Goal: Entertainment & Leisure: Browse casually

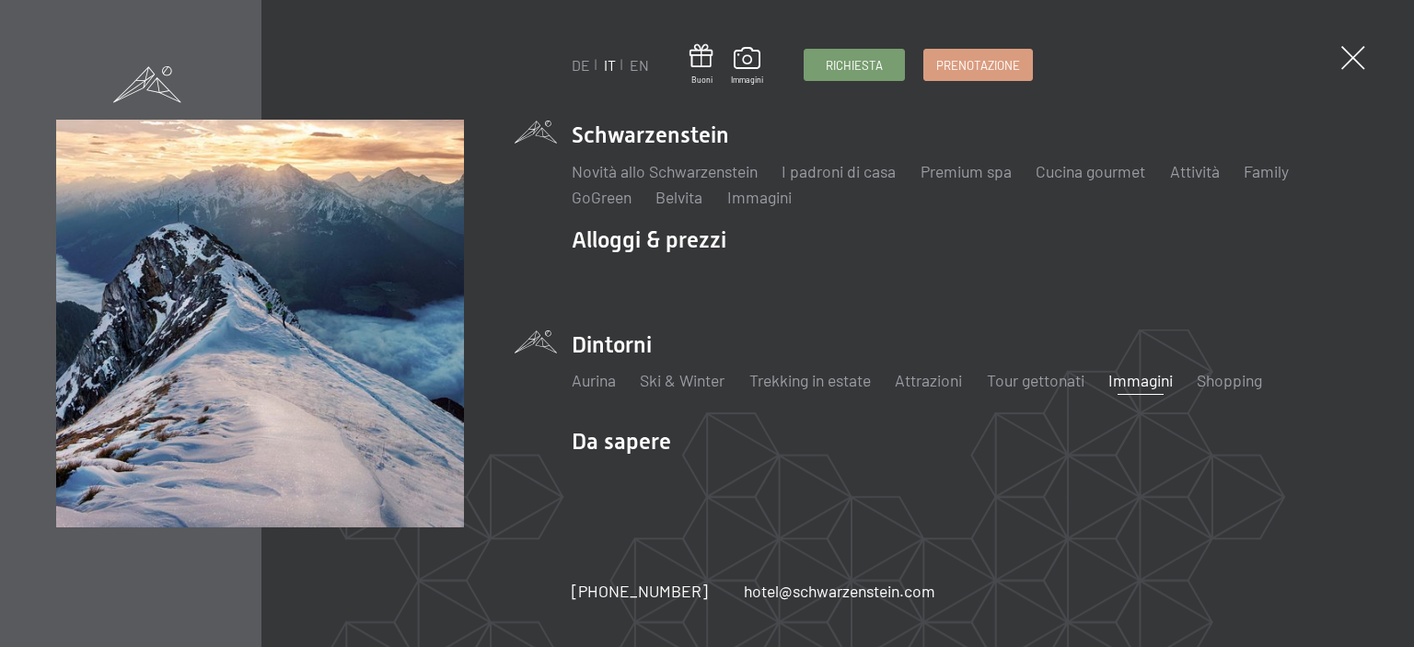
click at [1142, 378] on link "Immagini" at bounding box center [1141, 380] width 64 height 20
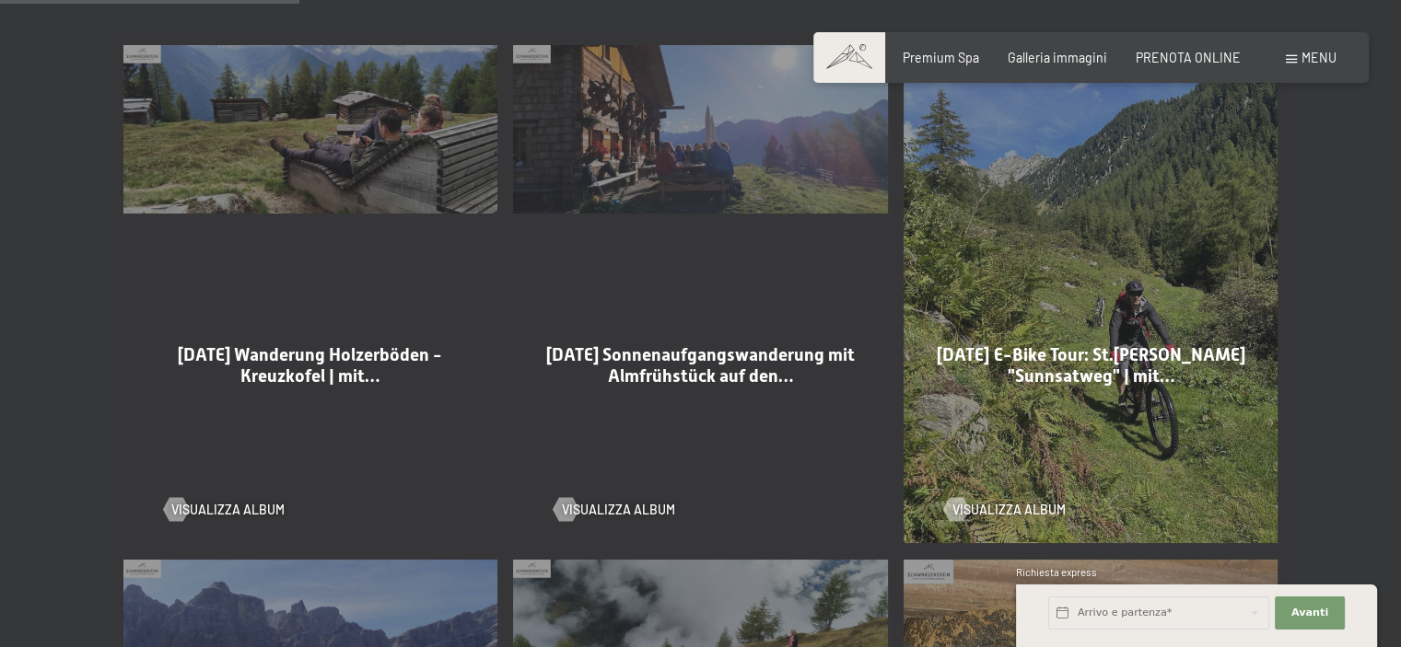
scroll to position [1013, 0]
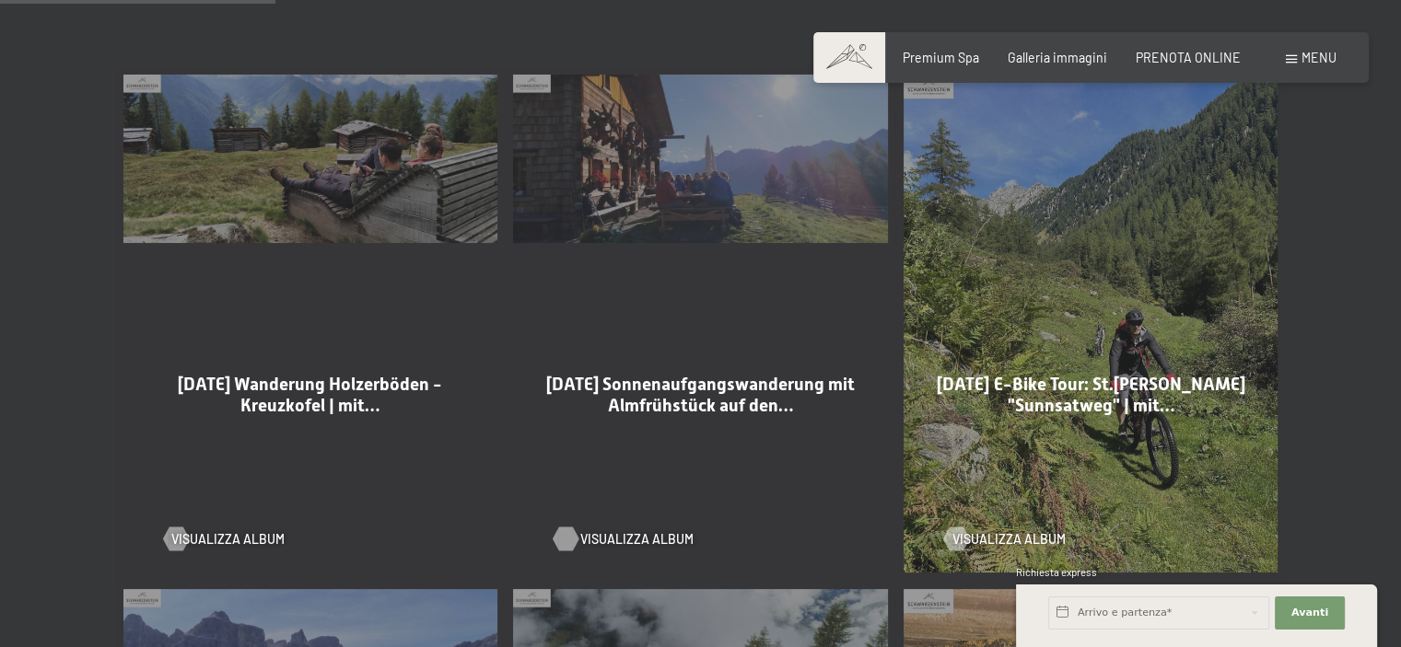
click at [559, 528] on div at bounding box center [566, 540] width 14 height 24
click at [573, 528] on div at bounding box center [566, 540] width 14 height 24
click at [171, 528] on div at bounding box center [176, 540] width 14 height 24
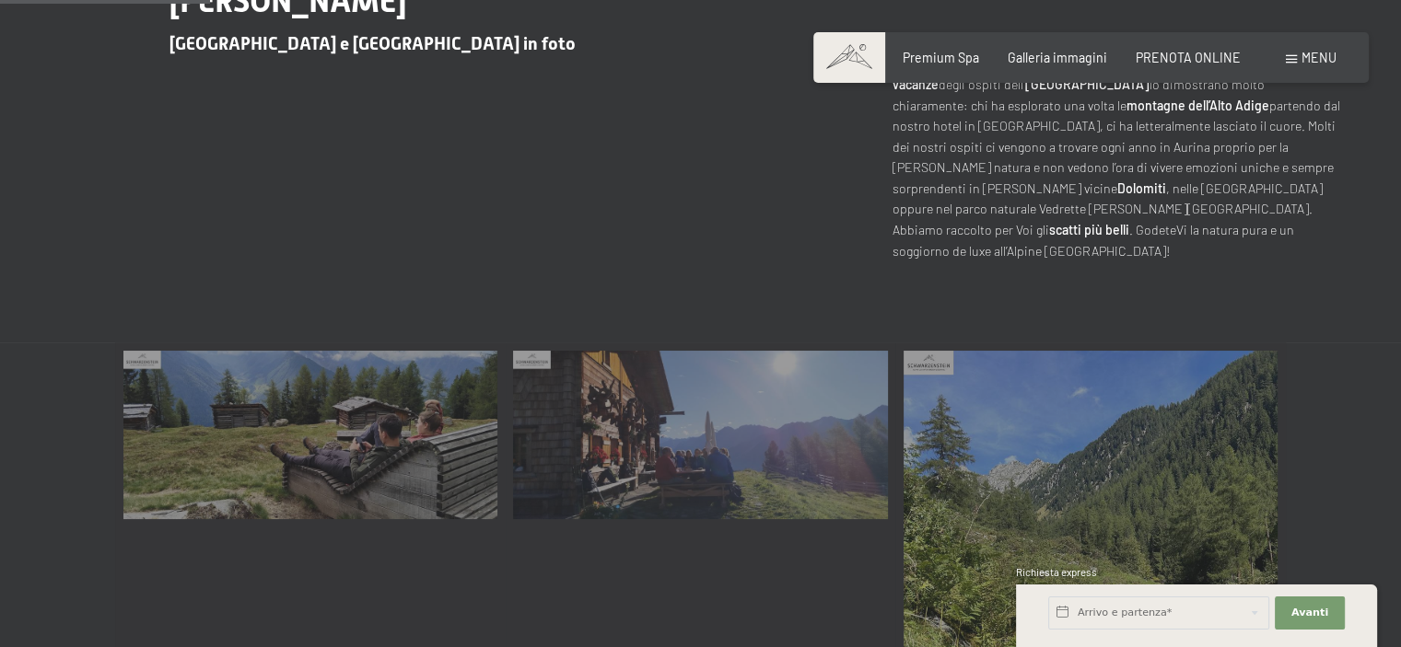
scroll to position [829, 0]
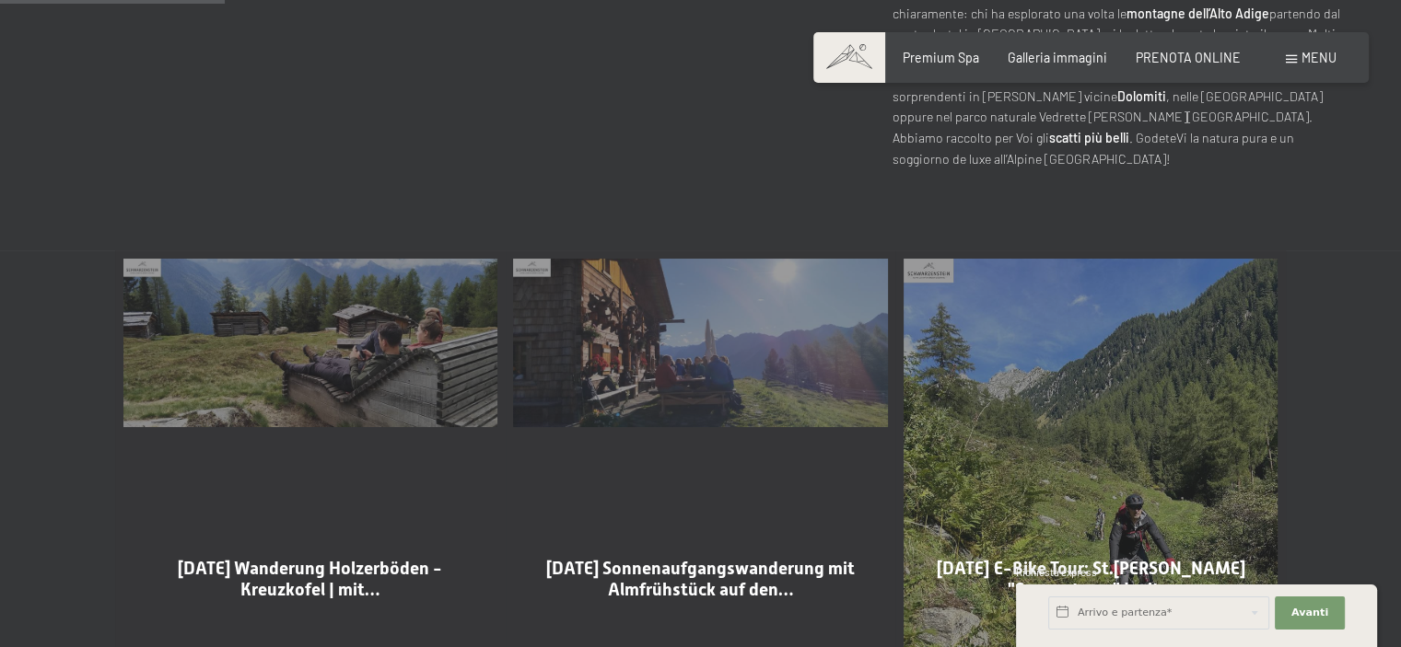
click at [229, 331] on div "05-09-2025 Wanderung Holzerböden - Kreuzkofel | mit… Visualizza album" at bounding box center [310, 507] width 390 height 515
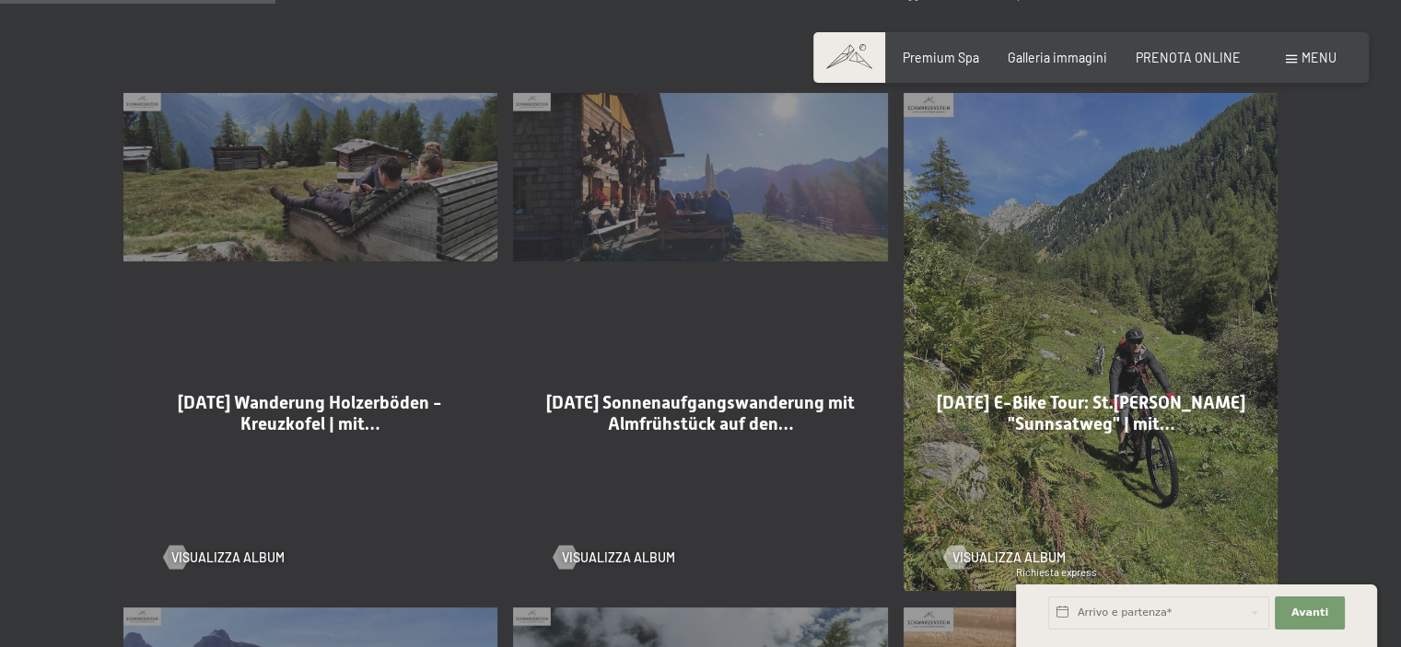
scroll to position [1013, 0]
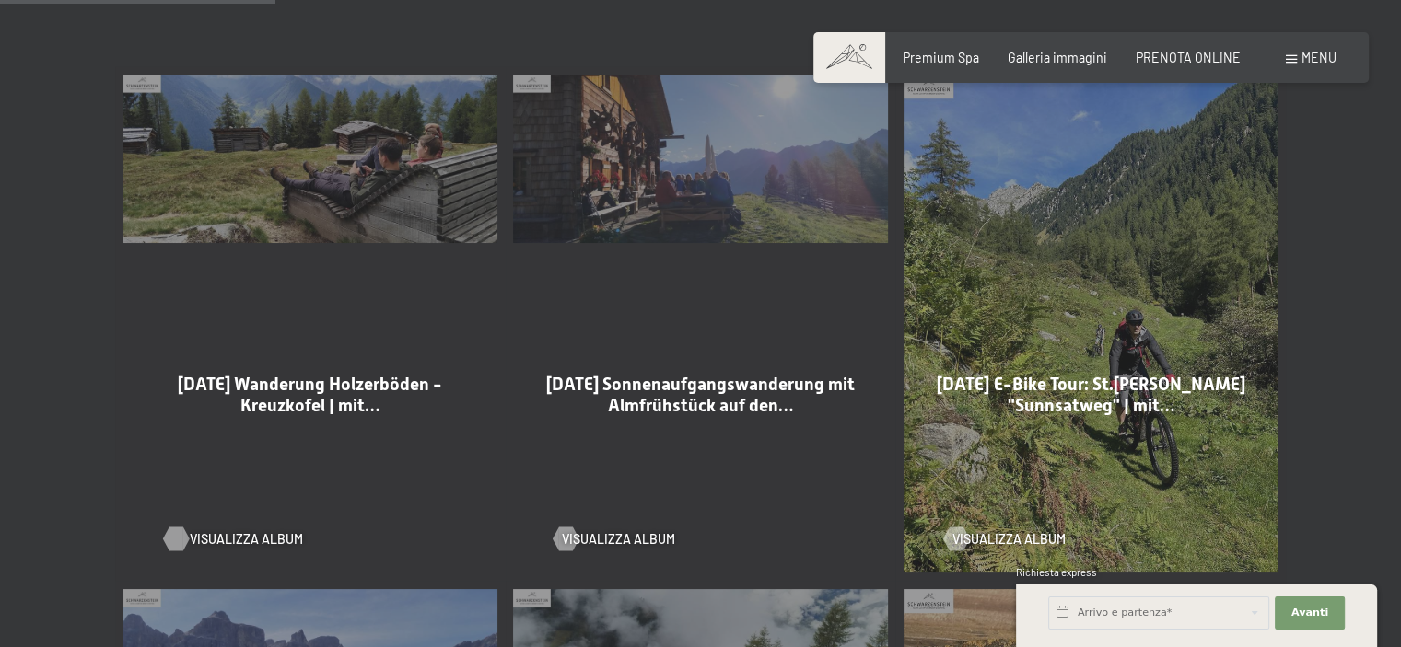
click at [172, 528] on div at bounding box center [176, 540] width 14 height 24
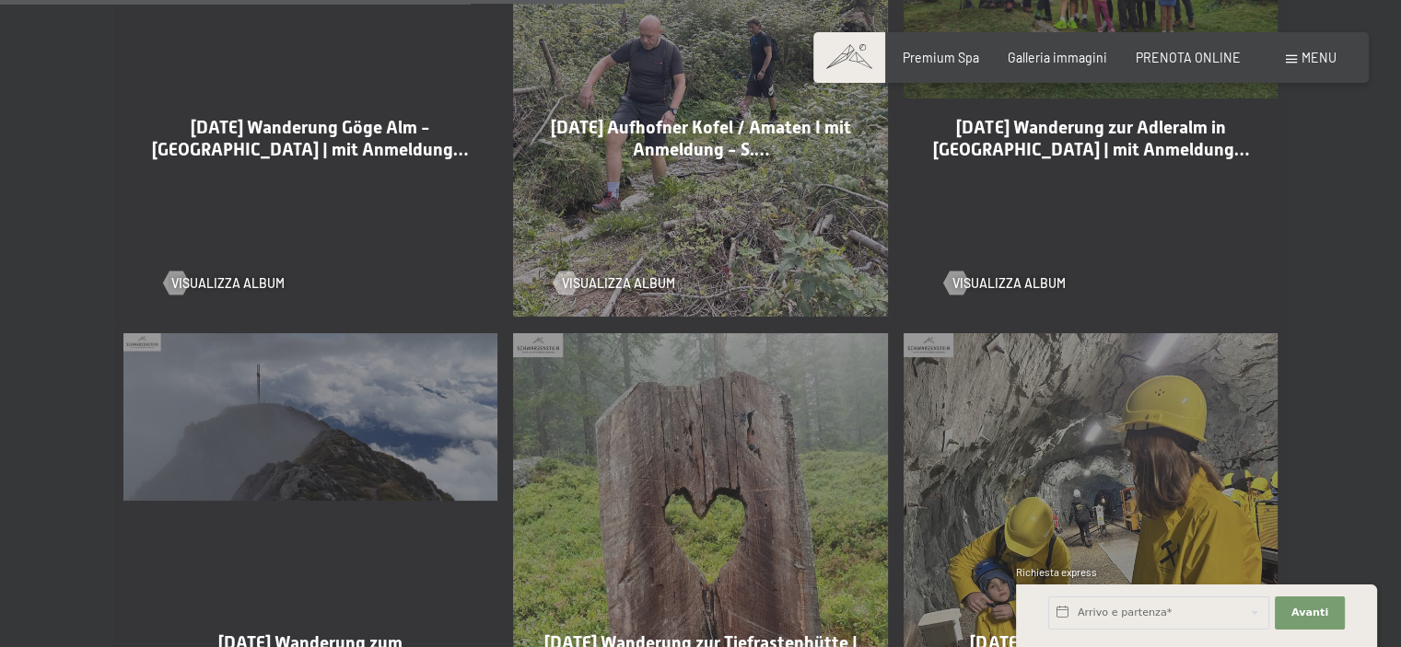
scroll to position [2394, 0]
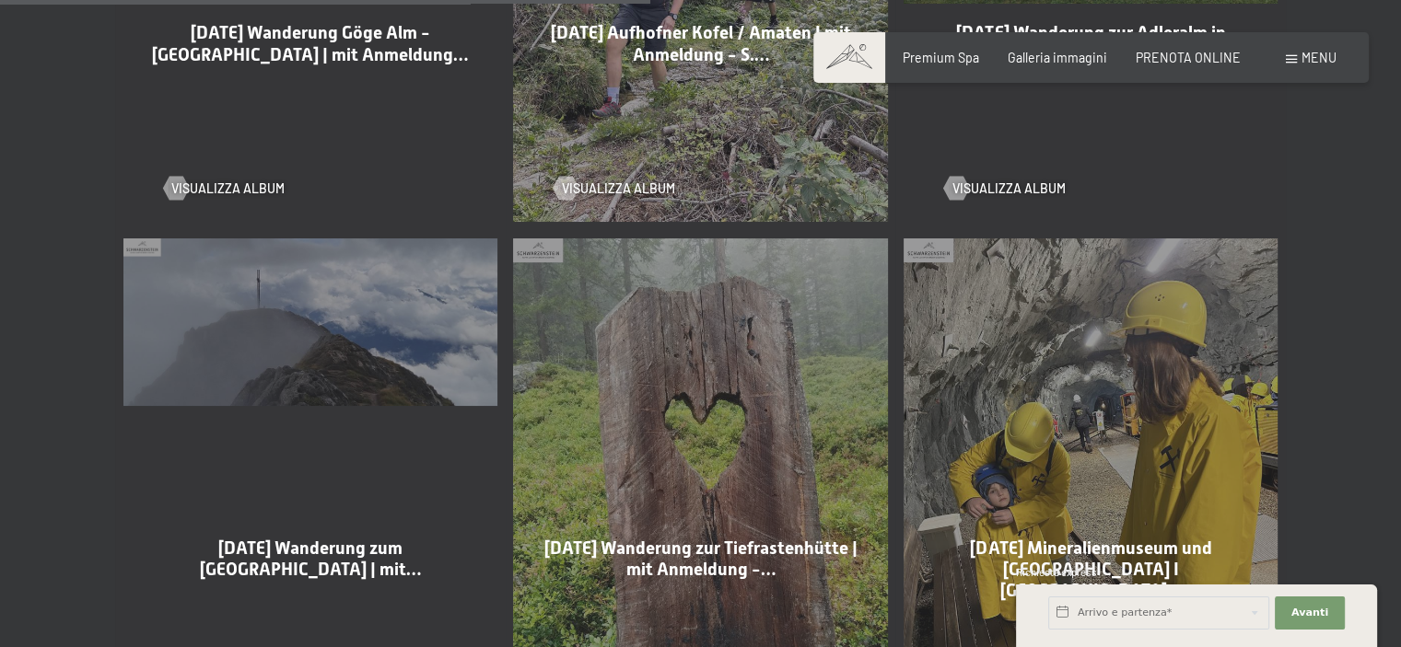
drag, startPoint x: 254, startPoint y: 530, endPoint x: 428, endPoint y: 566, distance: 177.7
click at [428, 566] on div "29-08-2025 Wanderung zum Schönberg Gipfelkreuz | mit…" at bounding box center [310, 583] width 318 height 91
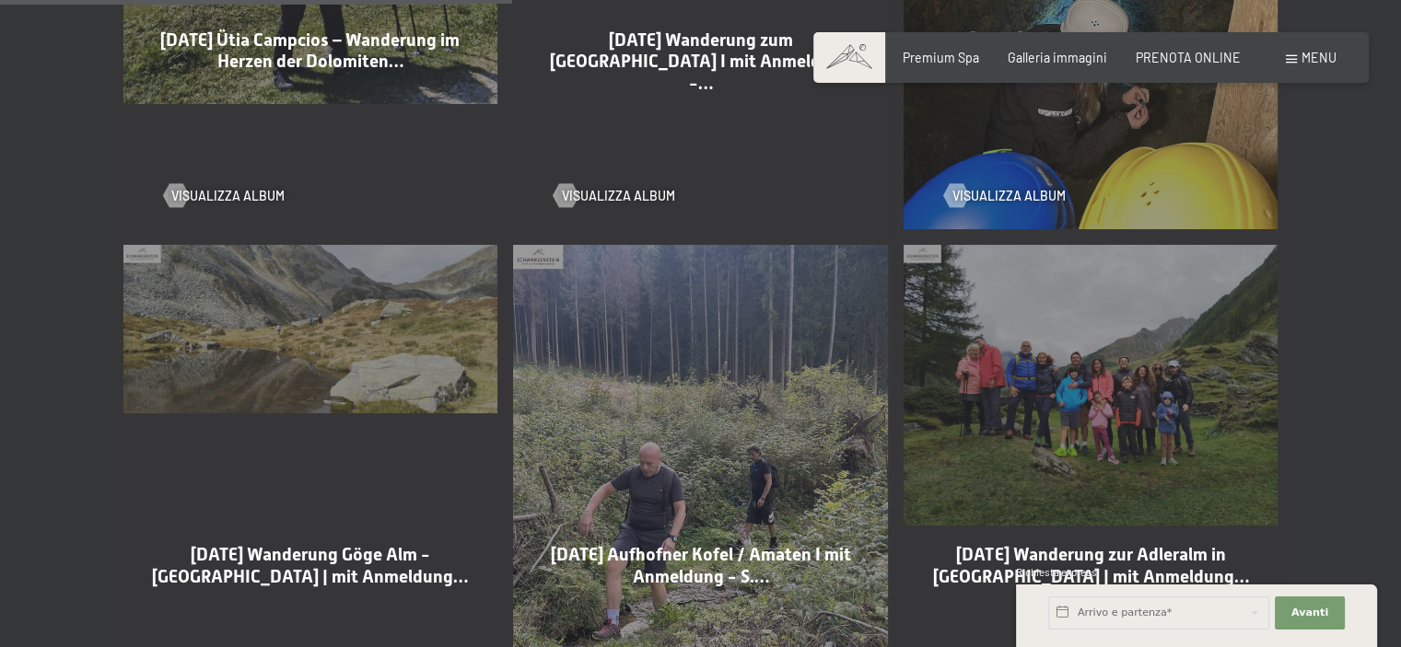
scroll to position [1842, 0]
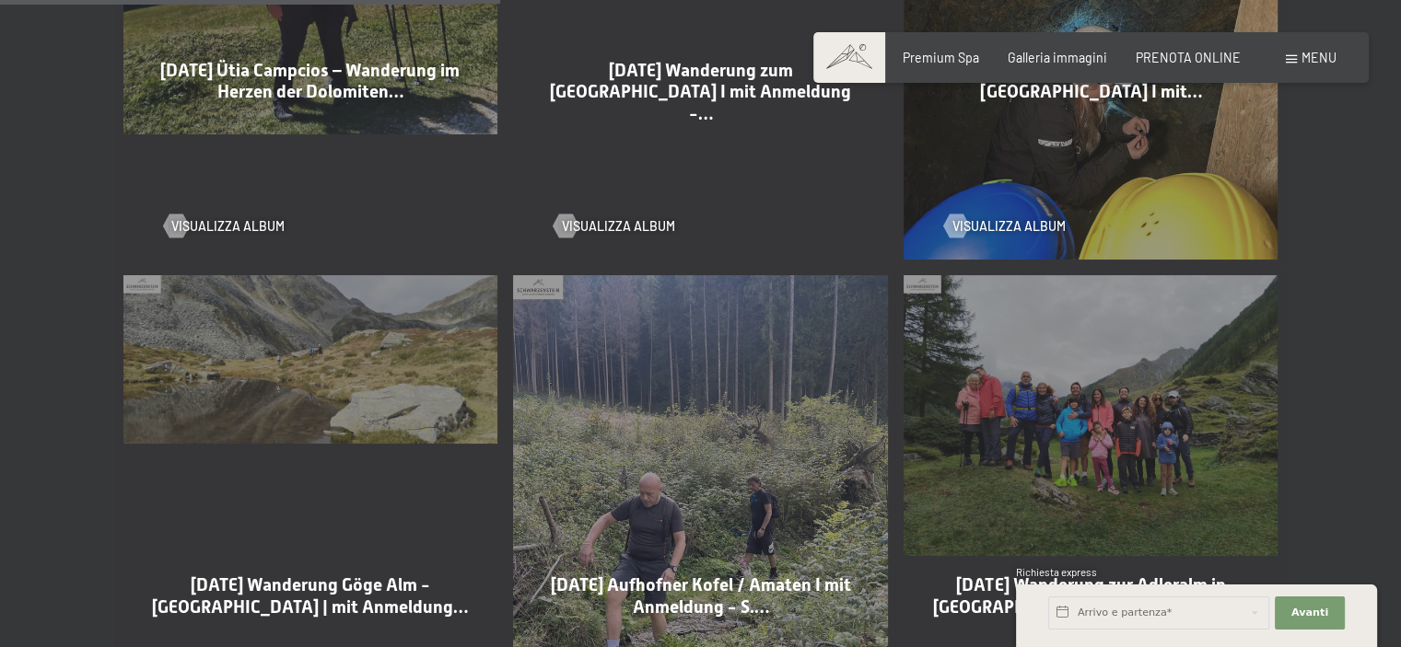
click at [361, 321] on div "01-09-2025 Wanderung Göge Alm - Kronnalacke | mit Anmeldung… Visualizza album" at bounding box center [310, 525] width 390 height 515
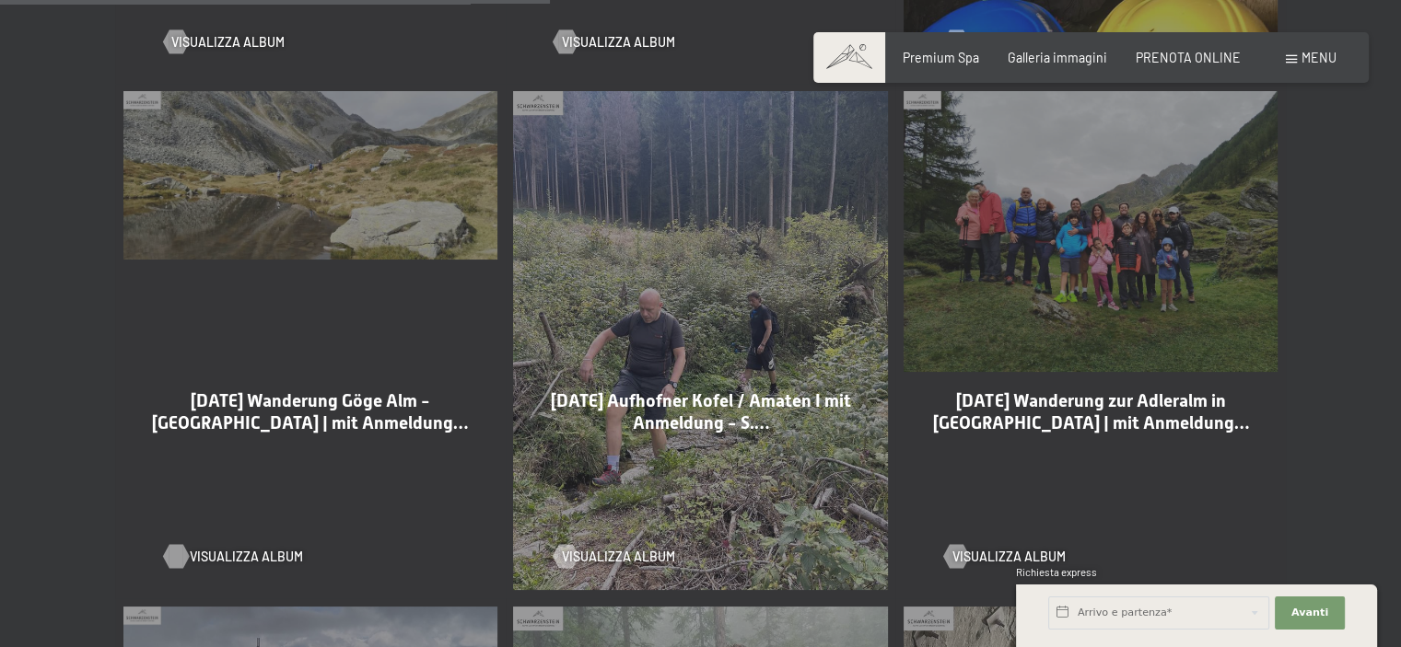
click at [177, 544] on div at bounding box center [176, 556] width 14 height 24
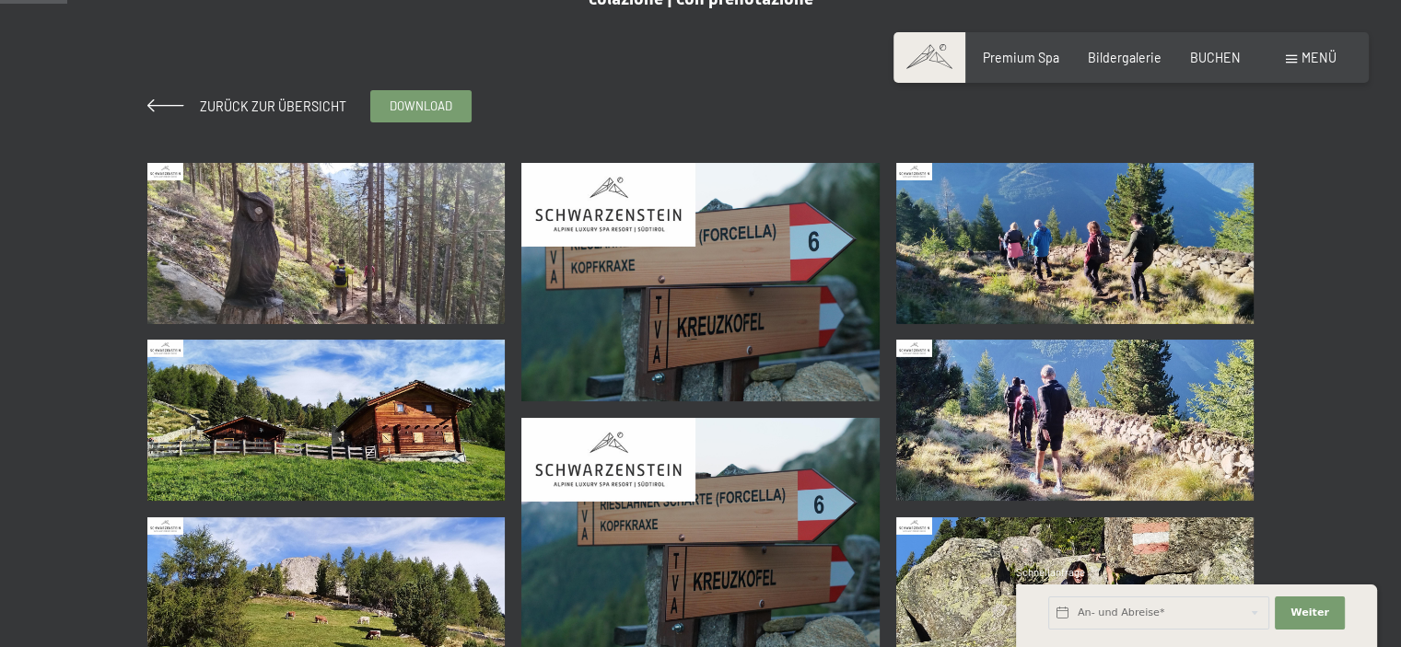
scroll to position [368, 0]
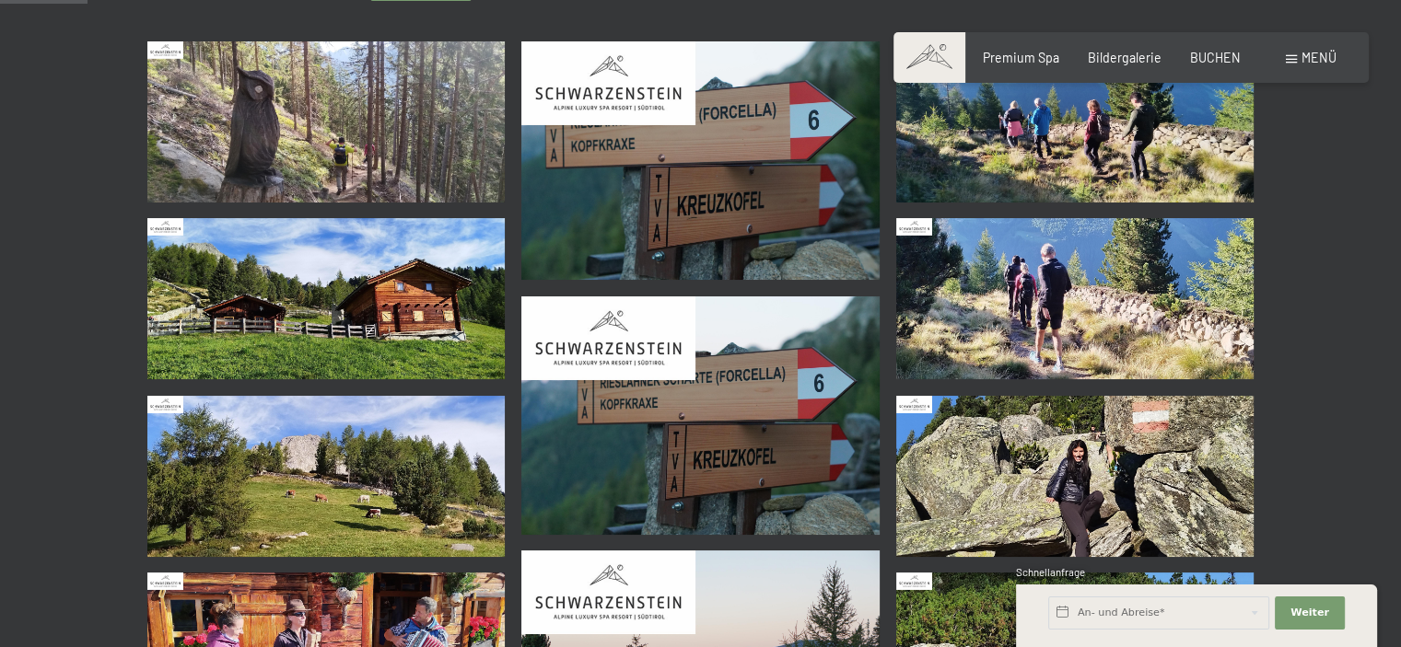
click at [356, 154] on img at bounding box center [326, 121] width 358 height 161
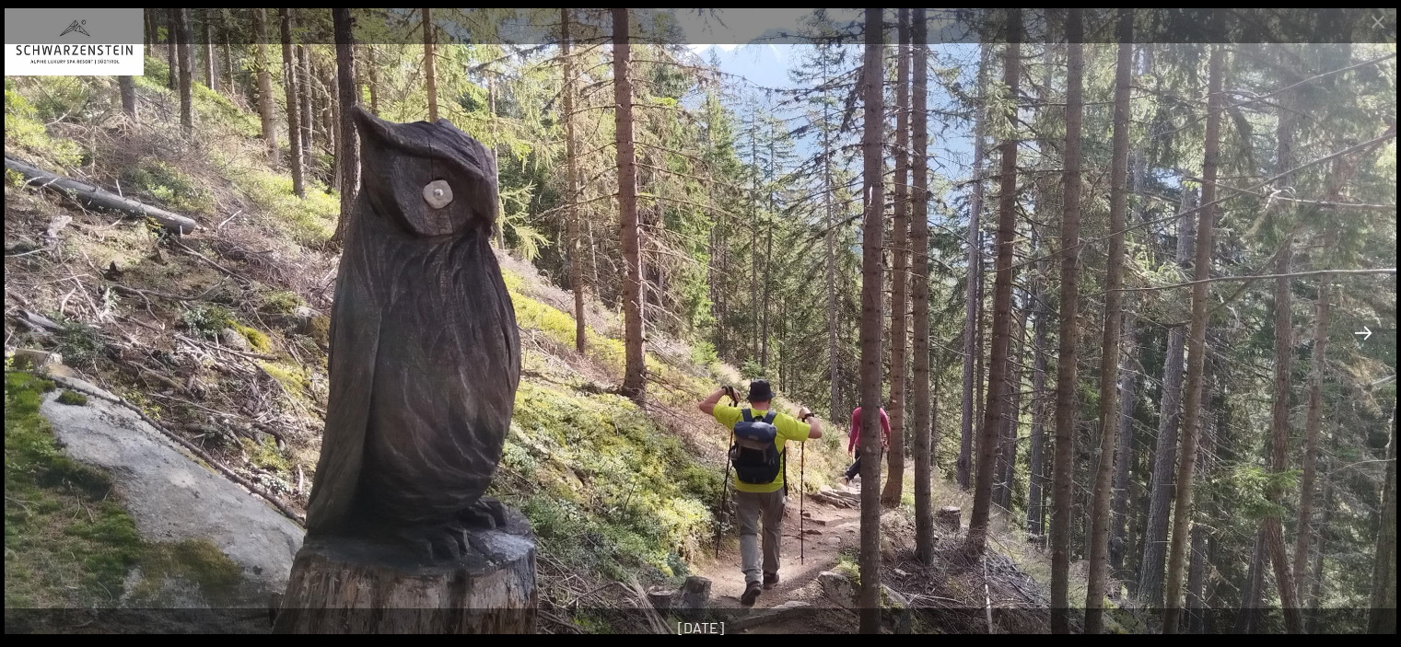
click at [1366, 329] on button "Next slide" at bounding box center [1362, 333] width 39 height 36
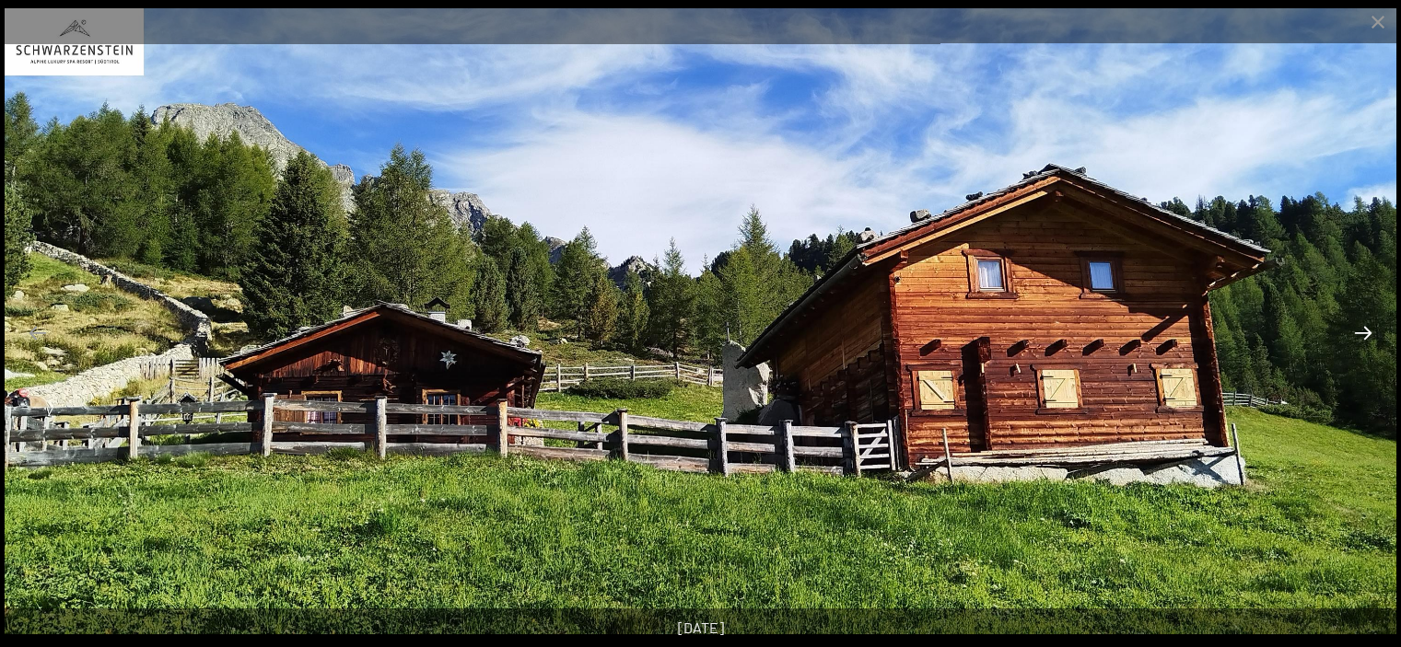
click at [1366, 329] on button "Next slide" at bounding box center [1362, 333] width 39 height 36
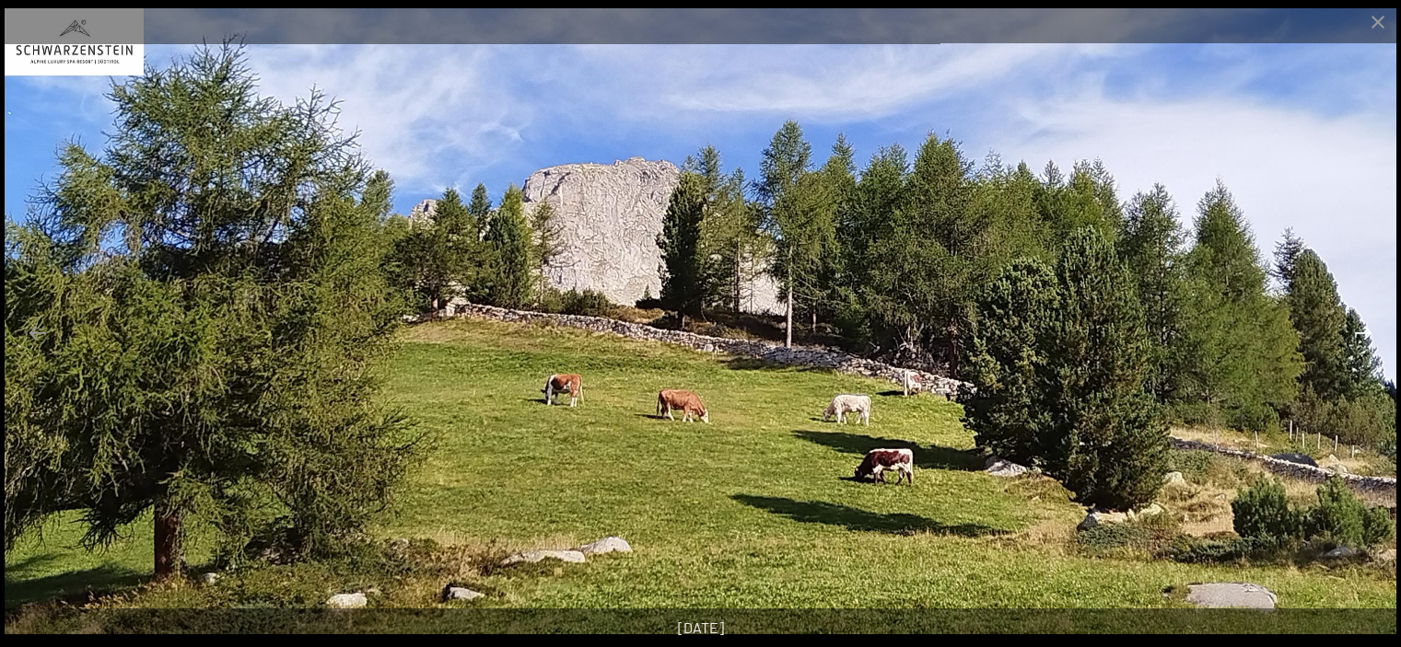
click at [1366, 329] on button "Next slide" at bounding box center [1362, 333] width 39 height 36
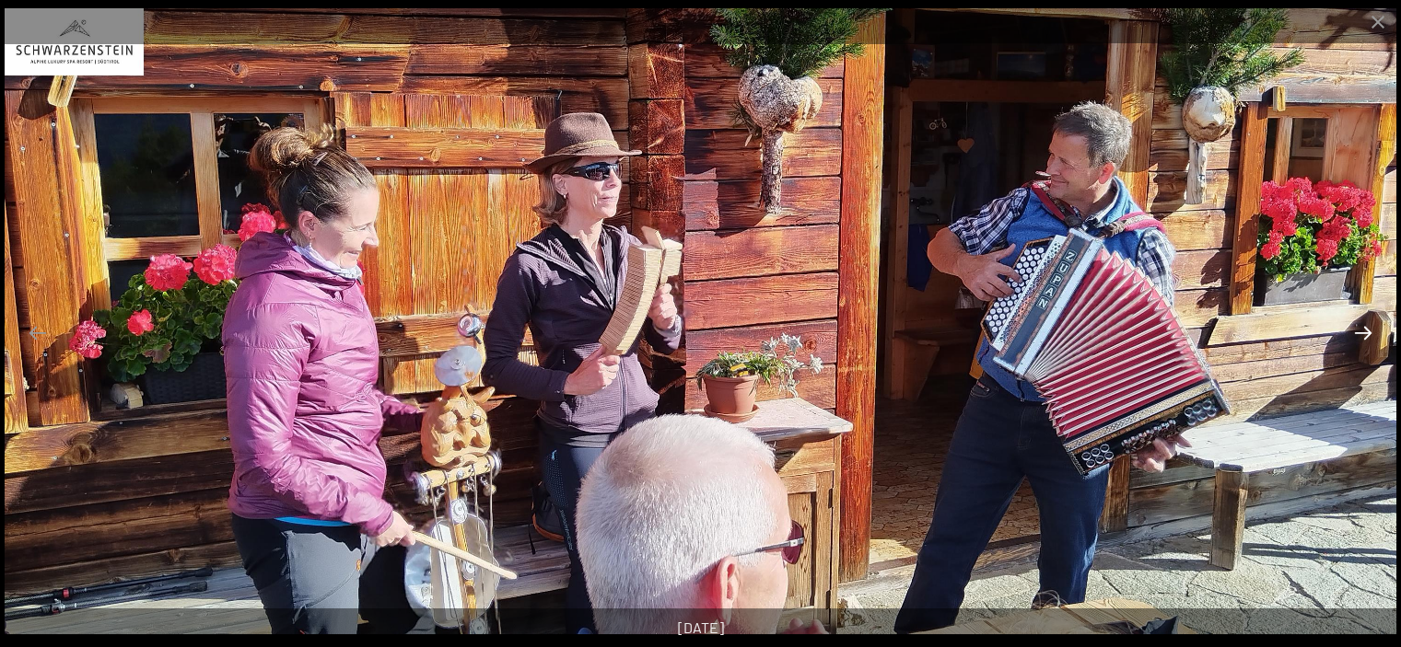
click at [1366, 329] on button "Next slide" at bounding box center [1362, 333] width 39 height 36
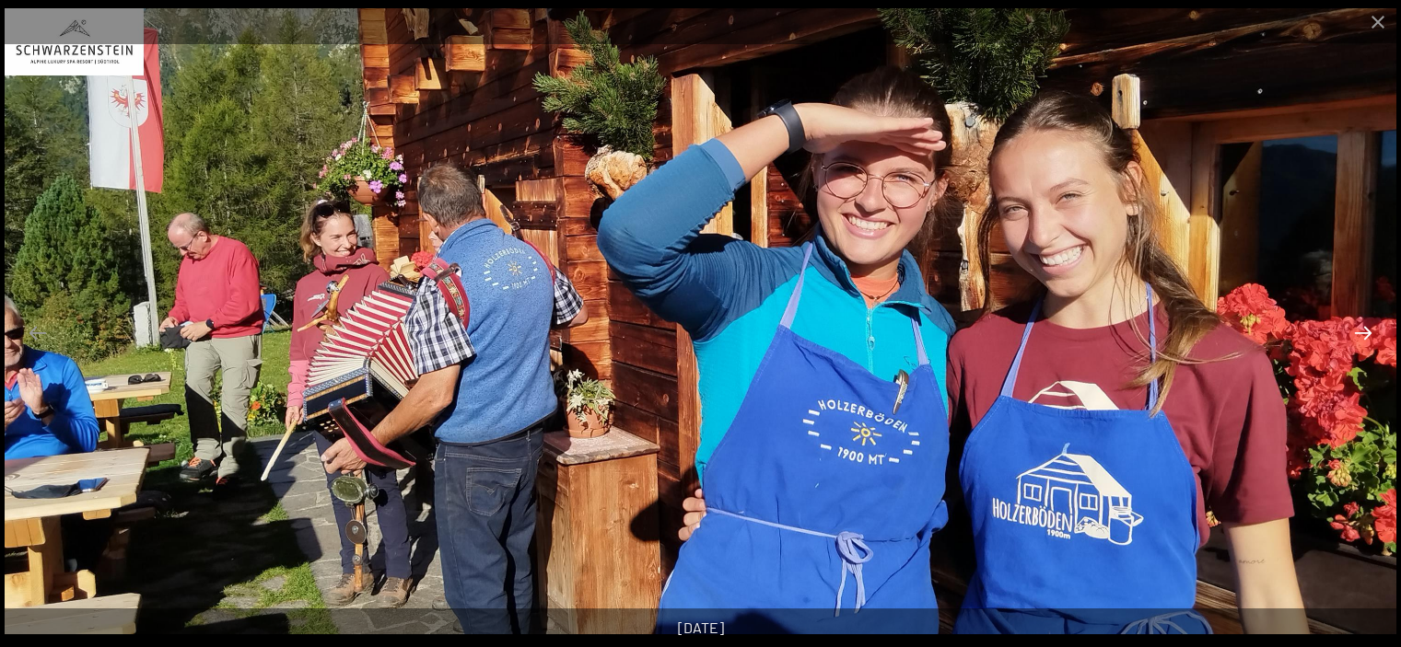
click at [1366, 329] on button "Next slide" at bounding box center [1362, 333] width 39 height 36
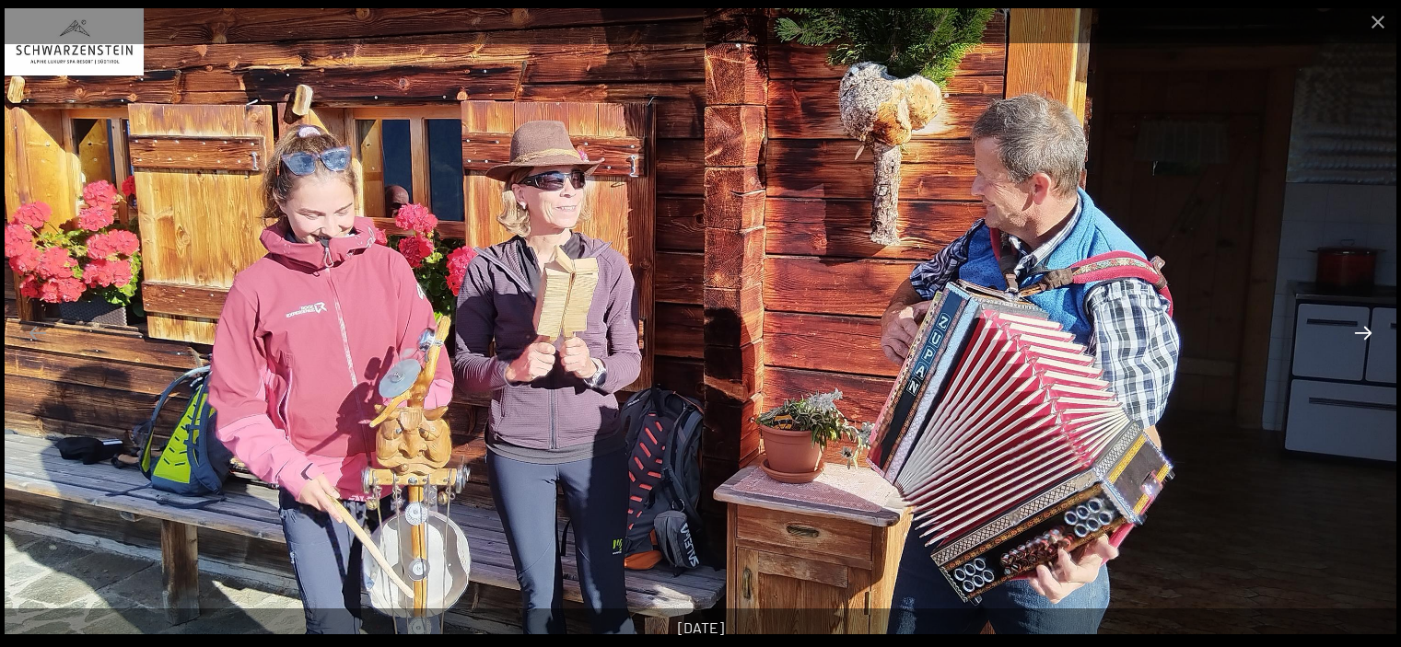
click at [1366, 329] on button "Next slide" at bounding box center [1362, 333] width 39 height 36
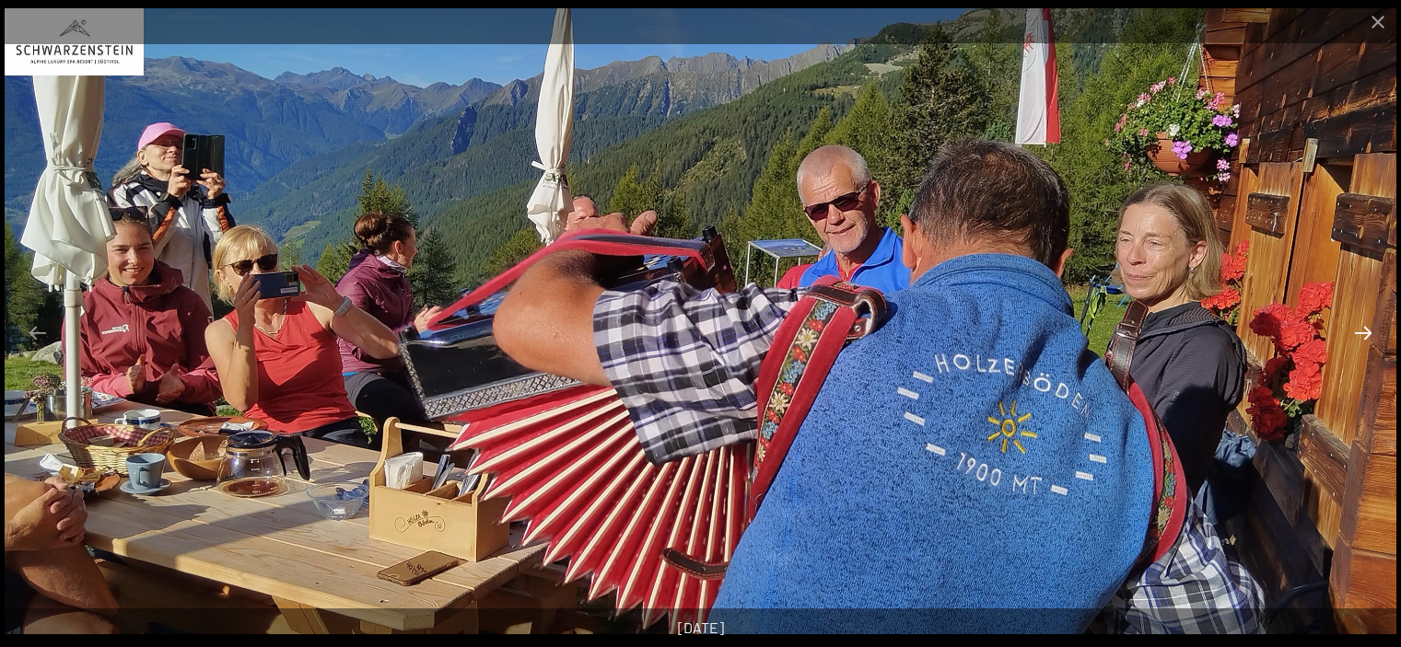
click at [1366, 329] on button "Next slide" at bounding box center [1362, 333] width 39 height 36
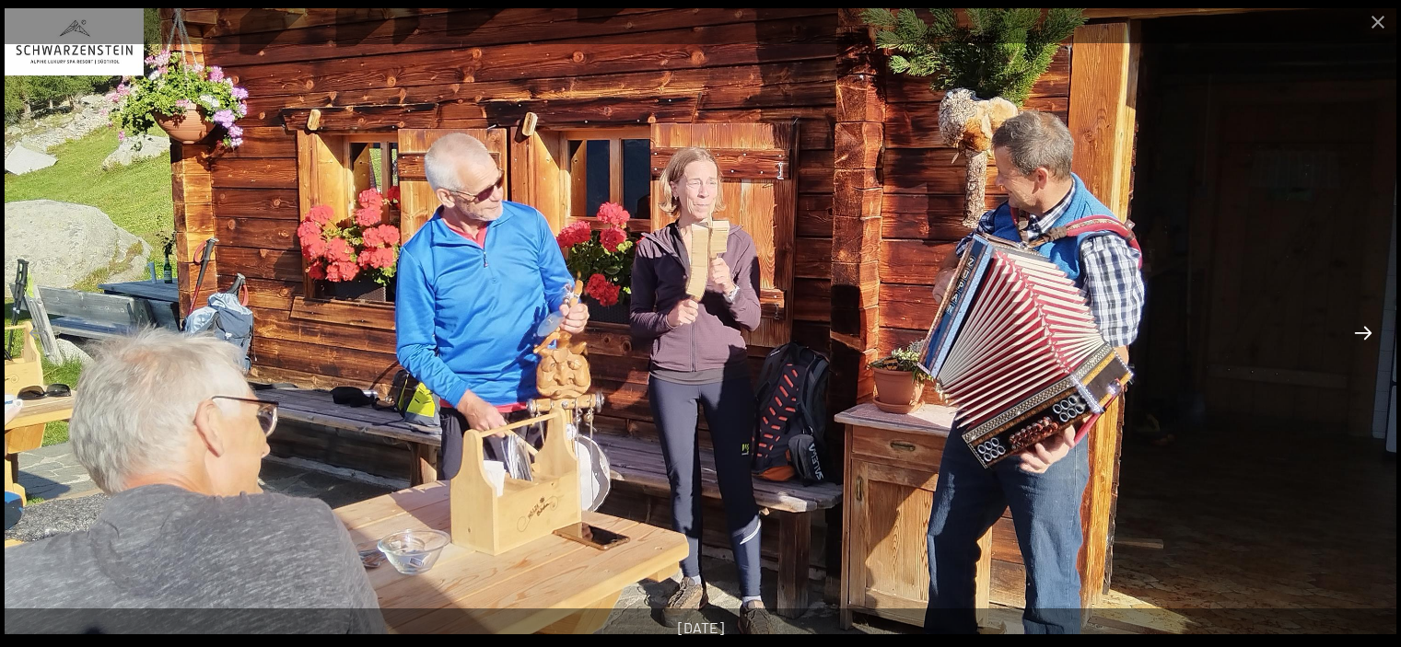
click at [1366, 329] on button "Next slide" at bounding box center [1362, 333] width 39 height 36
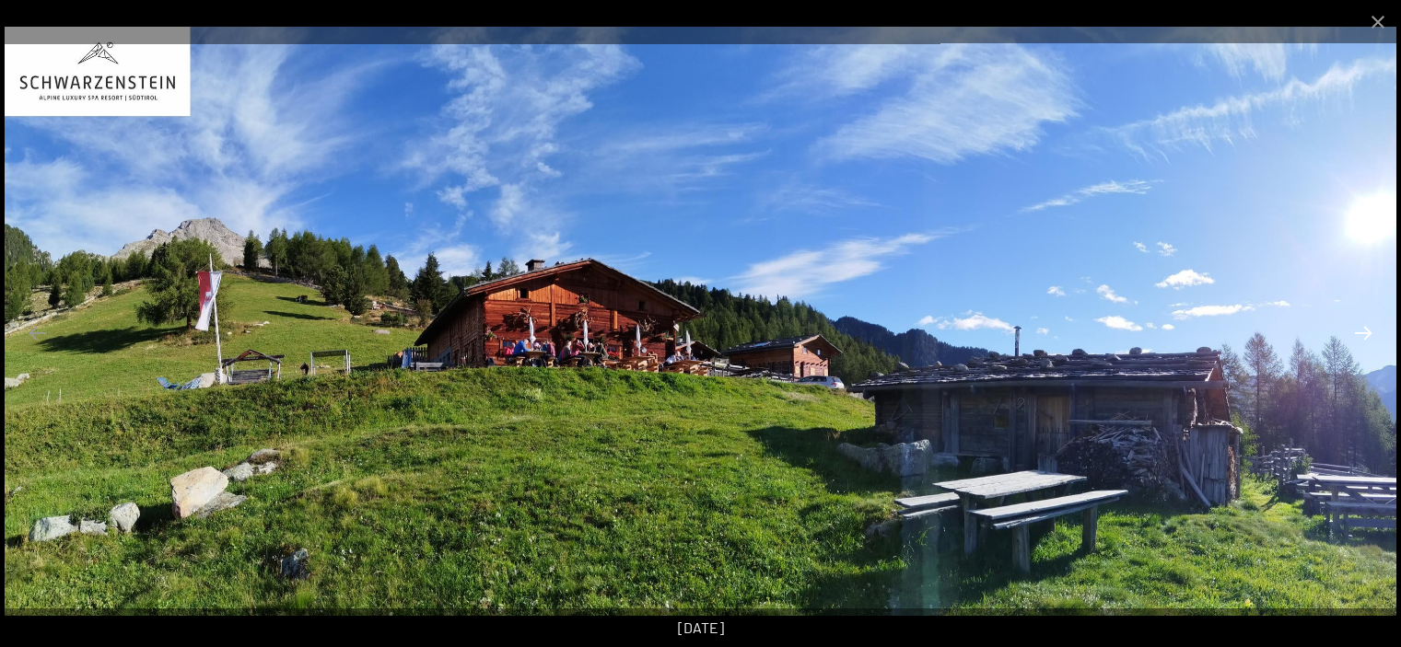
click at [1366, 329] on button "Next slide" at bounding box center [1362, 333] width 39 height 36
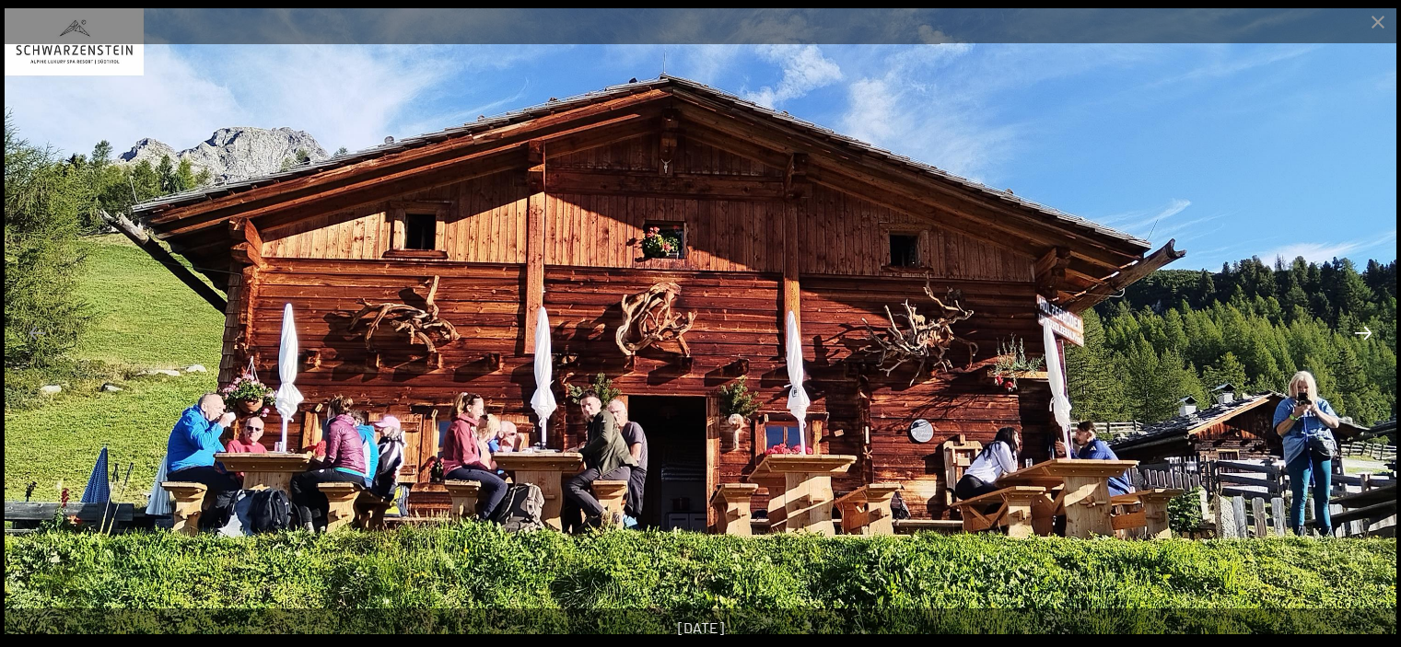
click at [1366, 329] on button "Next slide" at bounding box center [1362, 333] width 39 height 36
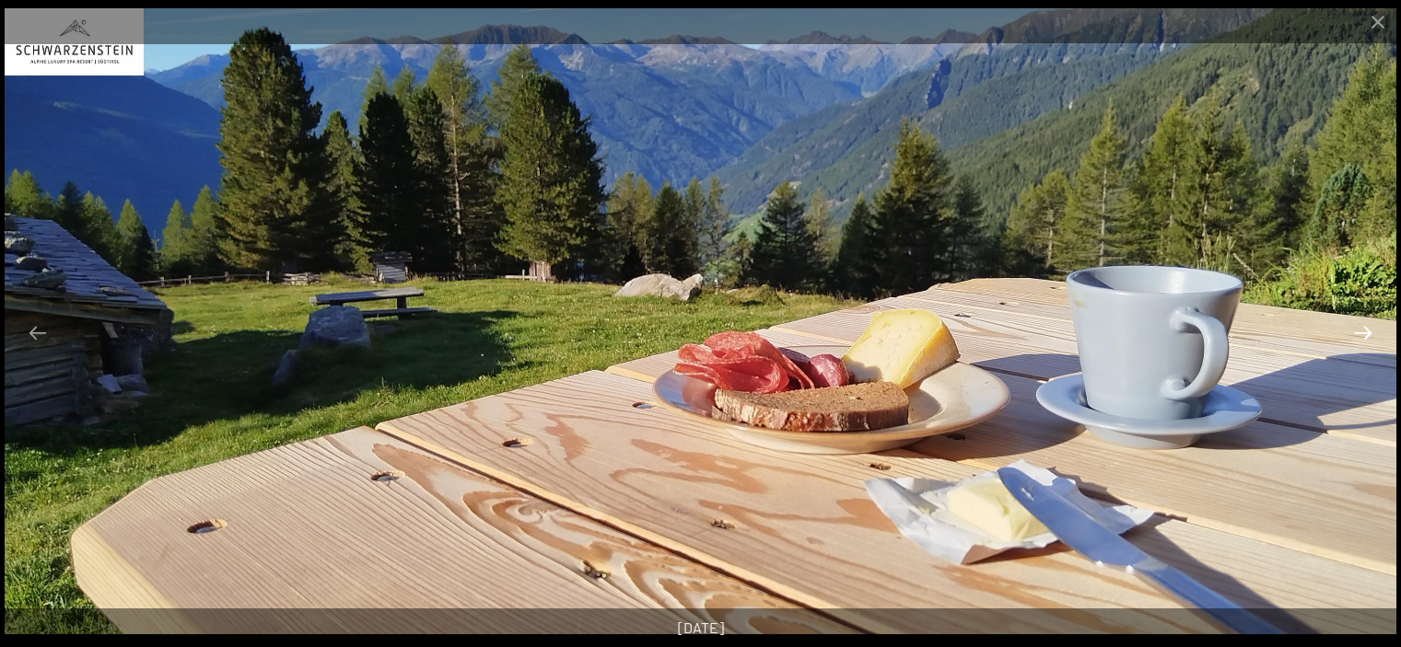
click at [1366, 329] on button "Next slide" at bounding box center [1362, 333] width 39 height 36
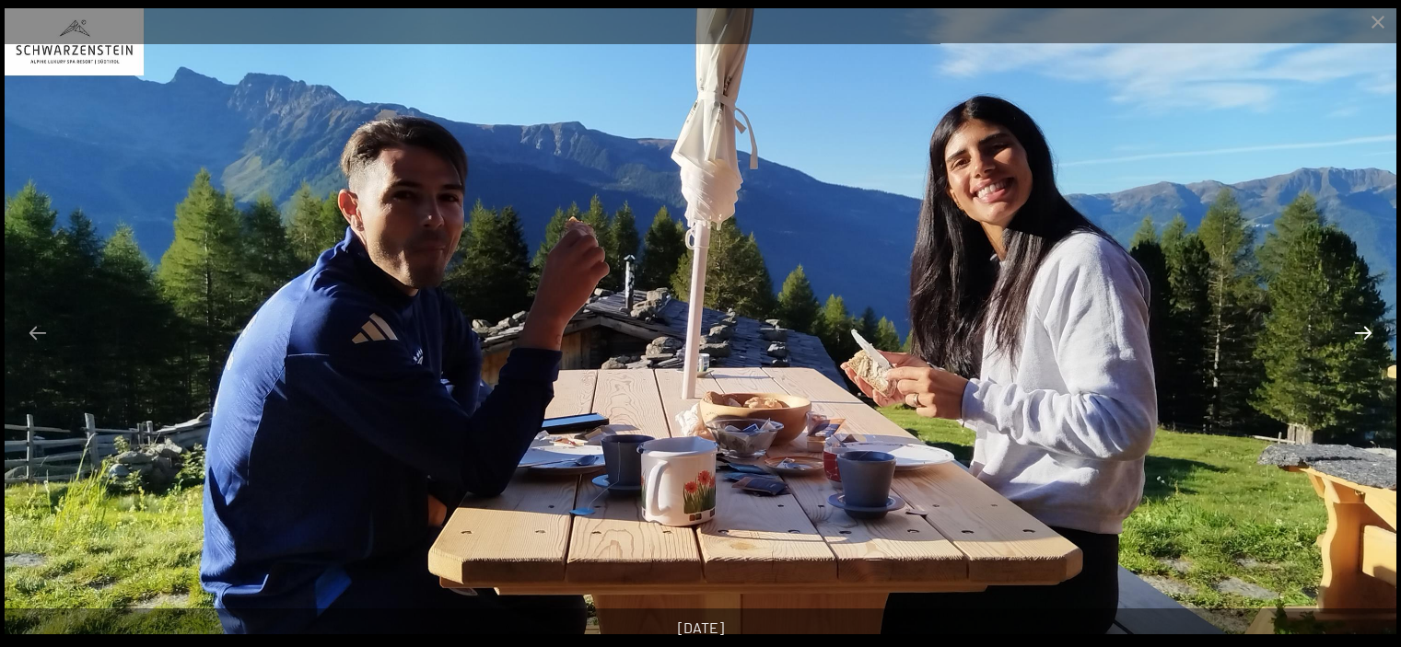
click at [1366, 329] on button "Next slide" at bounding box center [1362, 333] width 39 height 36
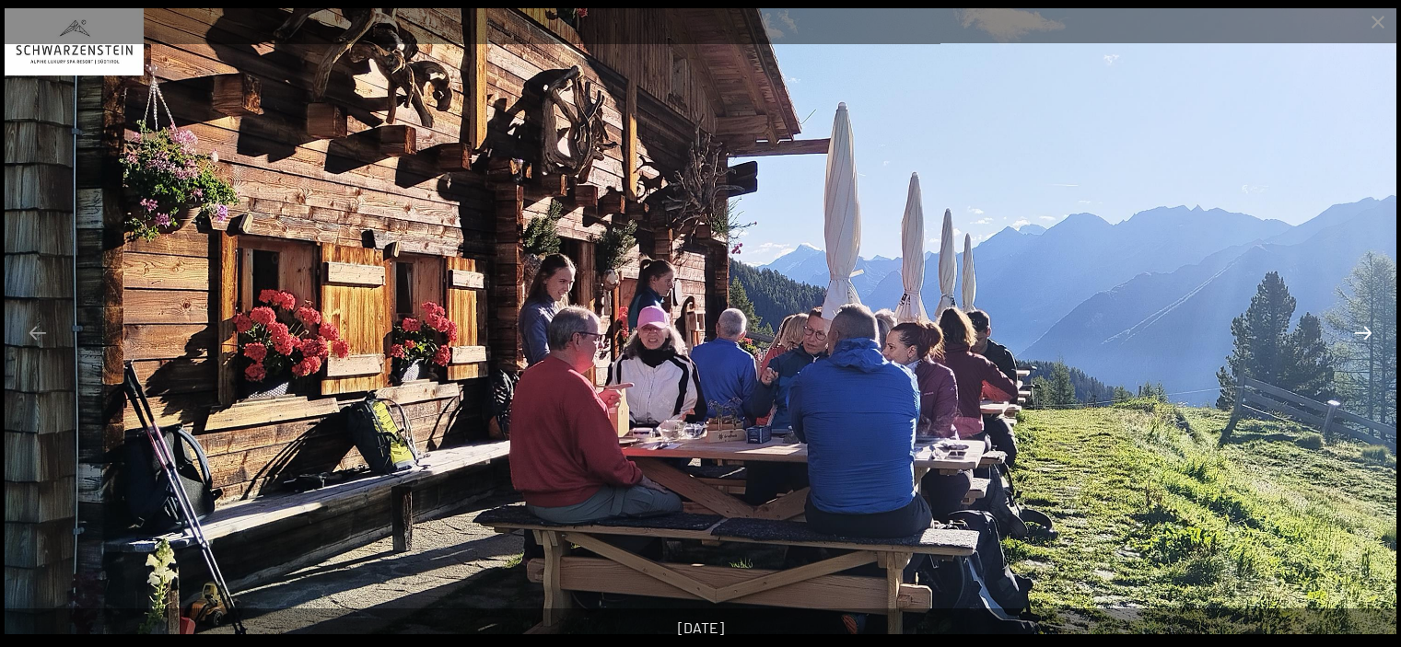
click at [1366, 329] on button "Next slide" at bounding box center [1362, 333] width 39 height 36
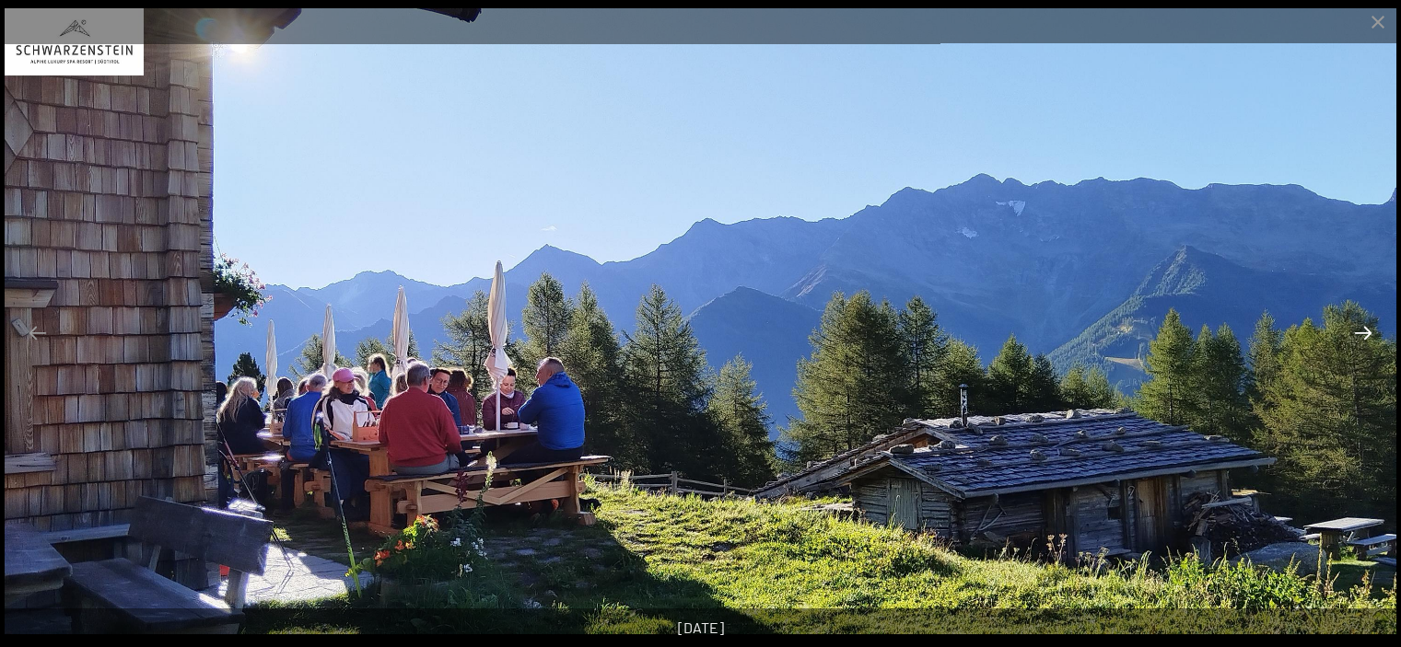
click at [1366, 329] on button "Next slide" at bounding box center [1362, 333] width 39 height 36
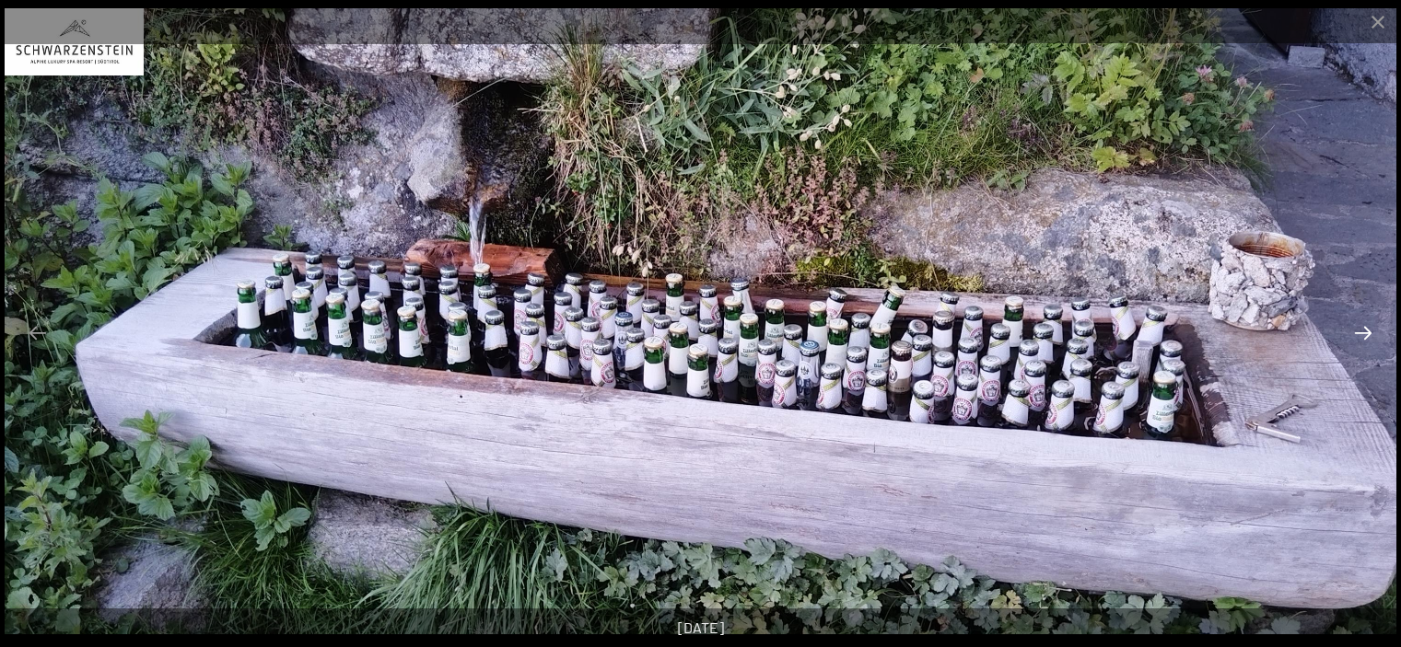
click at [1366, 329] on button "Next slide" at bounding box center [1362, 333] width 39 height 36
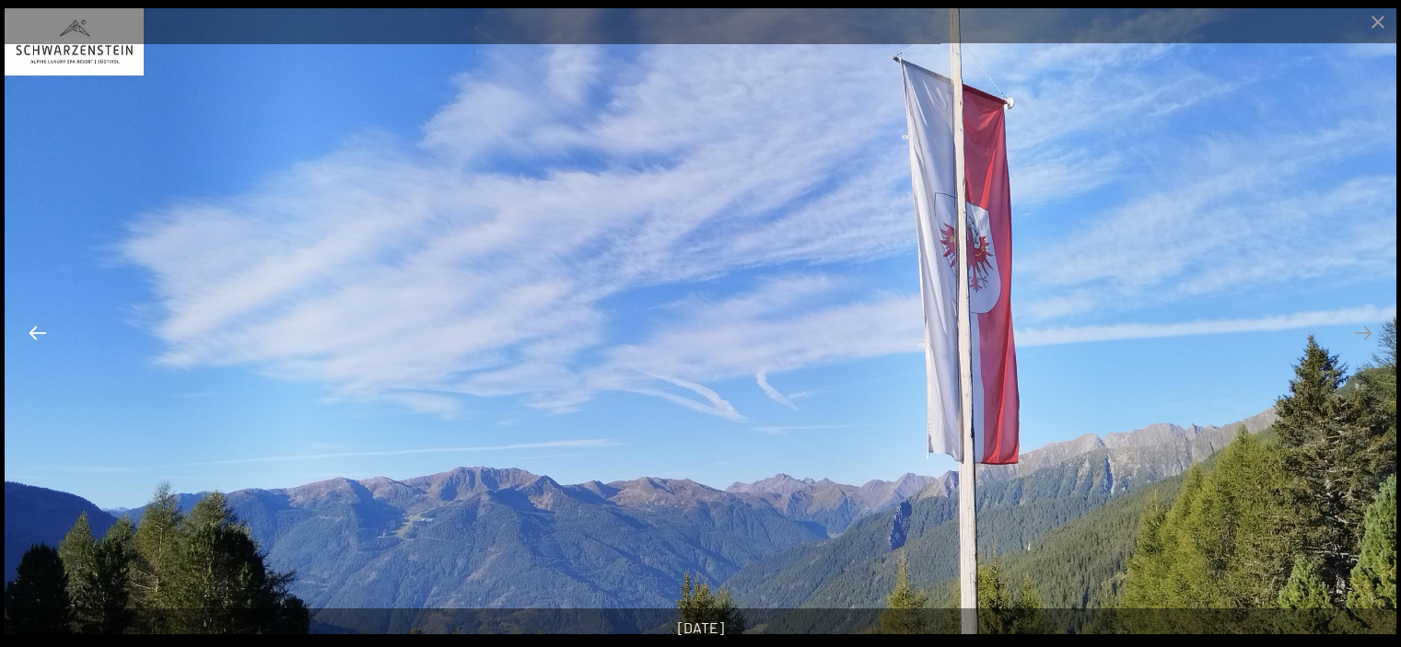
click at [35, 337] on button "Previous slide" at bounding box center [37, 333] width 39 height 36
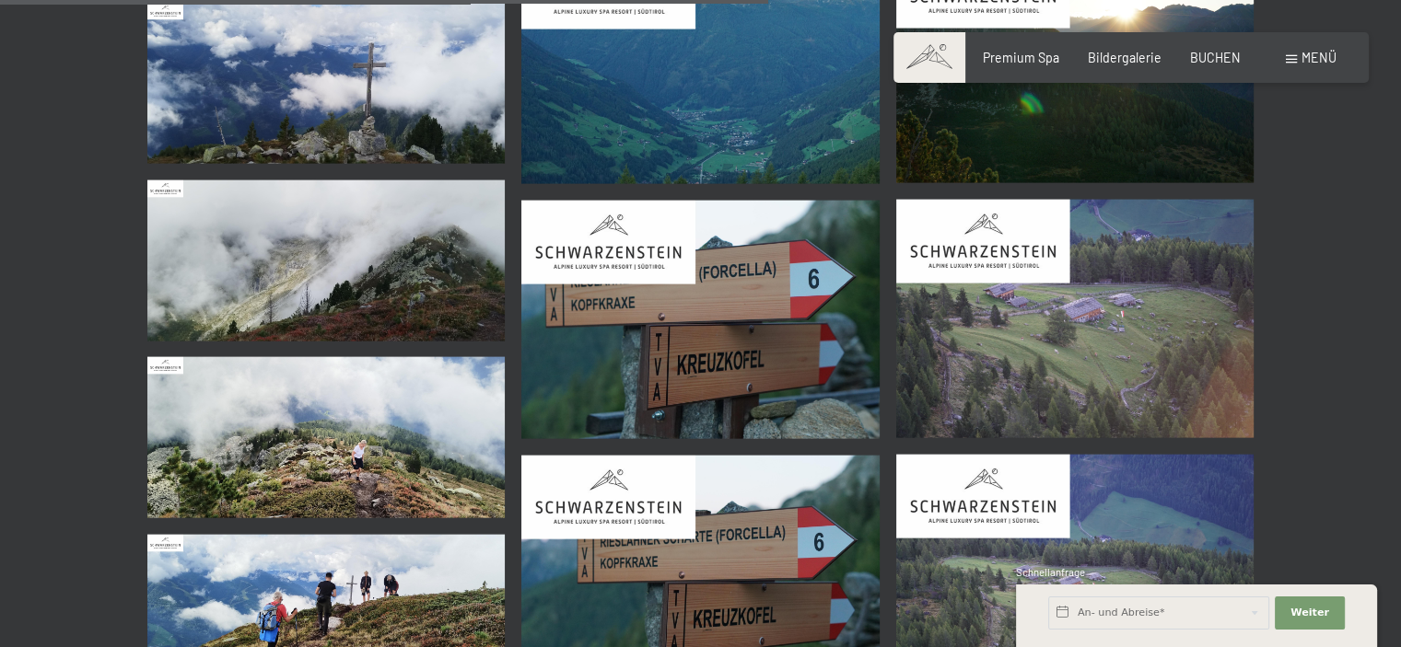
scroll to position [3960, 0]
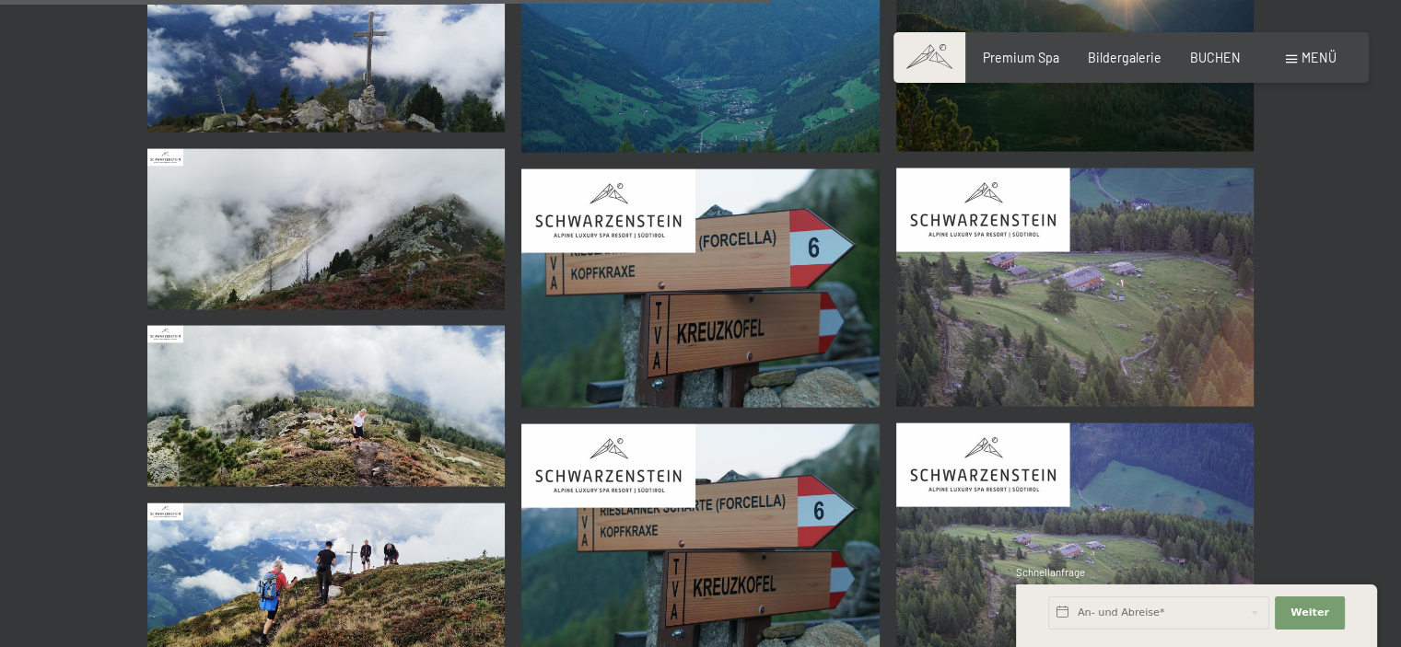
click at [206, 400] on img at bounding box center [326, 406] width 358 height 161
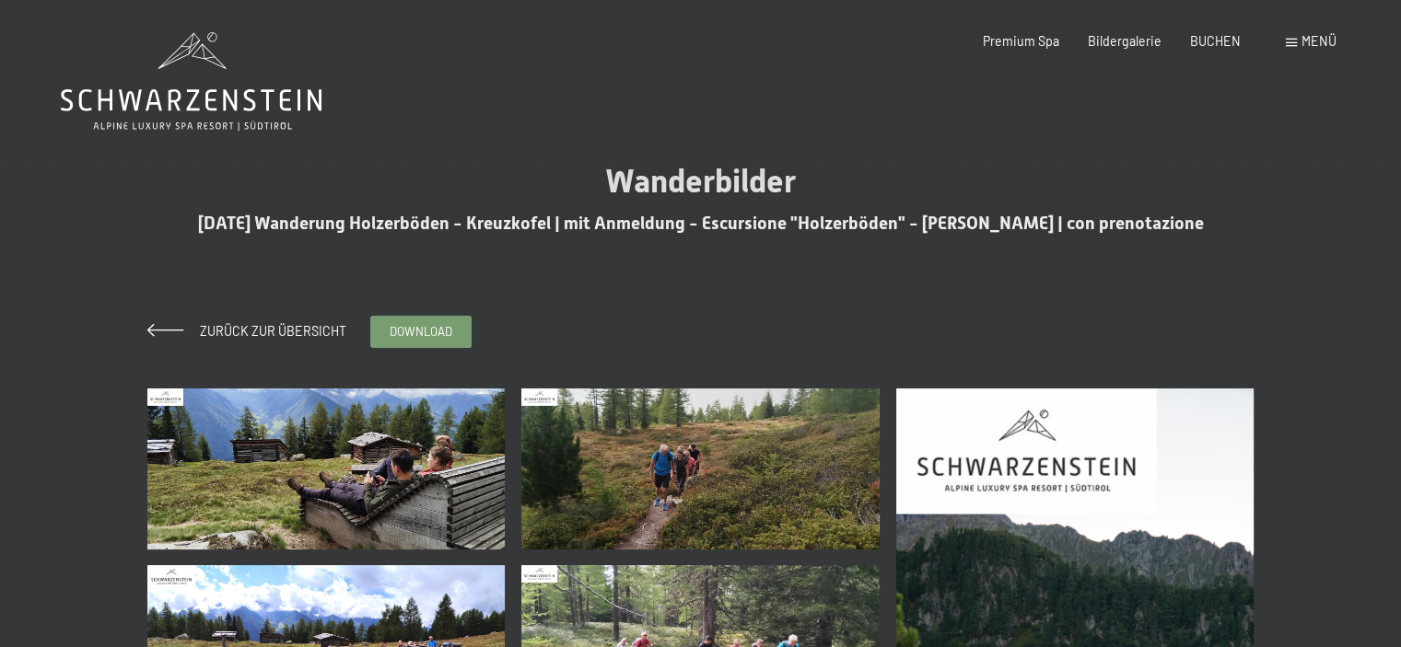
click at [225, 426] on img at bounding box center [326, 469] width 358 height 161
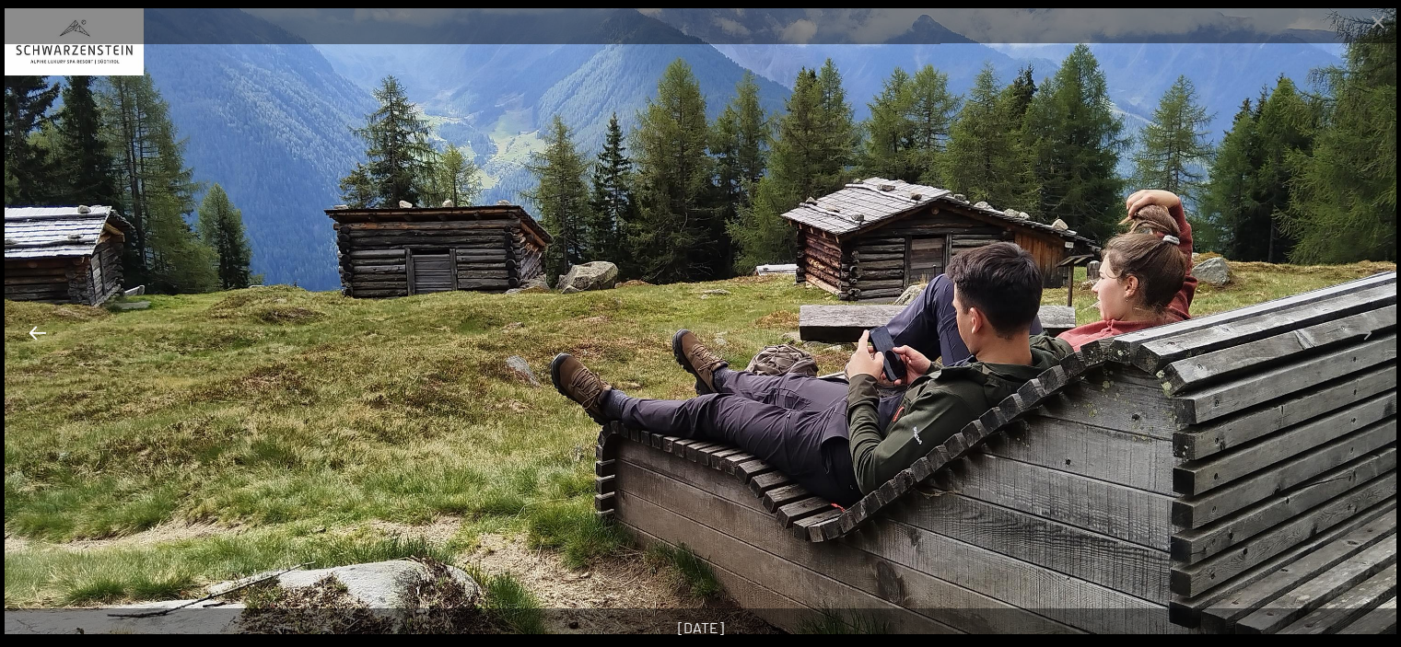
click at [31, 331] on button "Previous slide" at bounding box center [37, 333] width 39 height 36
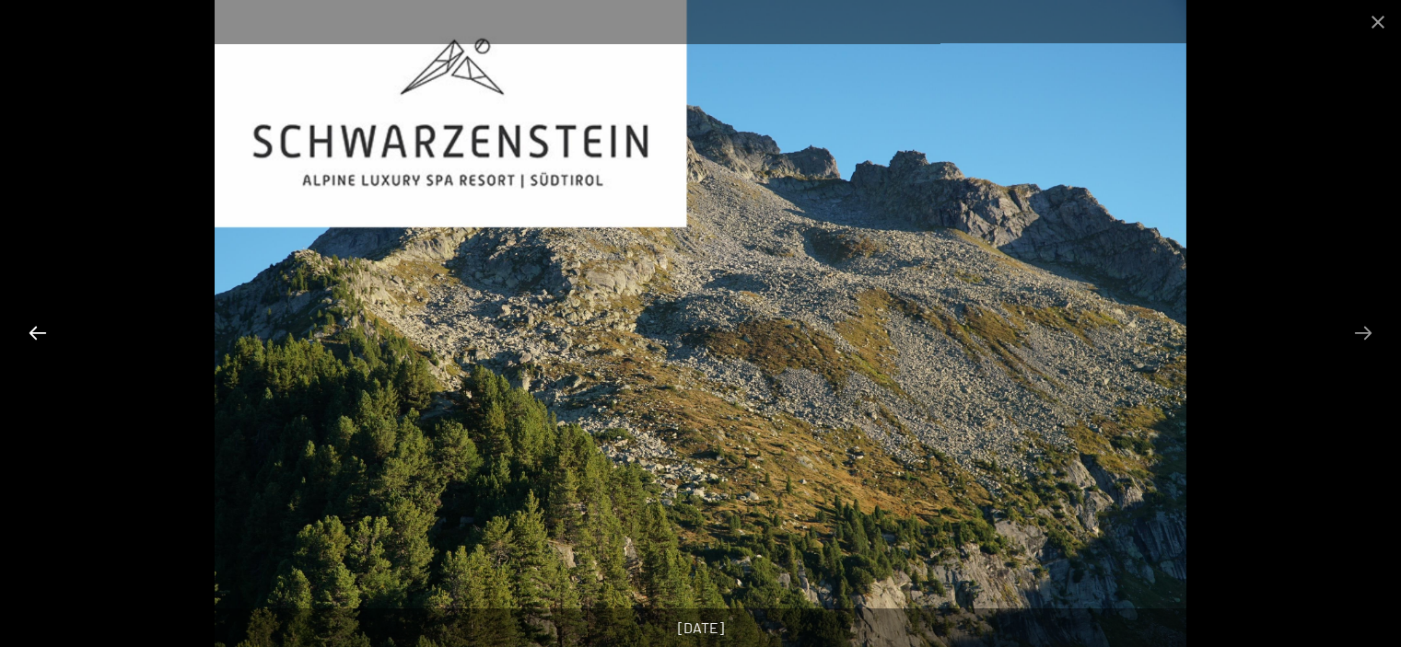
click at [31, 331] on button "Previous slide" at bounding box center [37, 333] width 39 height 36
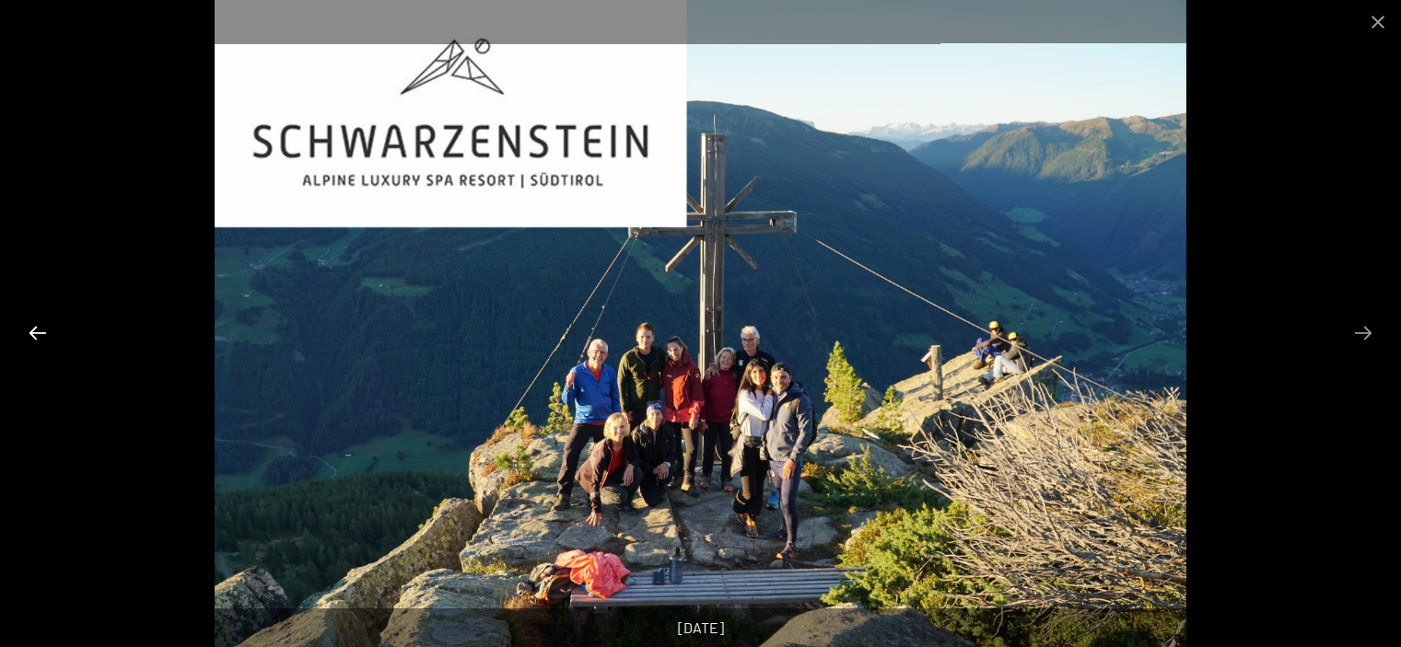
click at [31, 331] on button "Previous slide" at bounding box center [37, 333] width 39 height 36
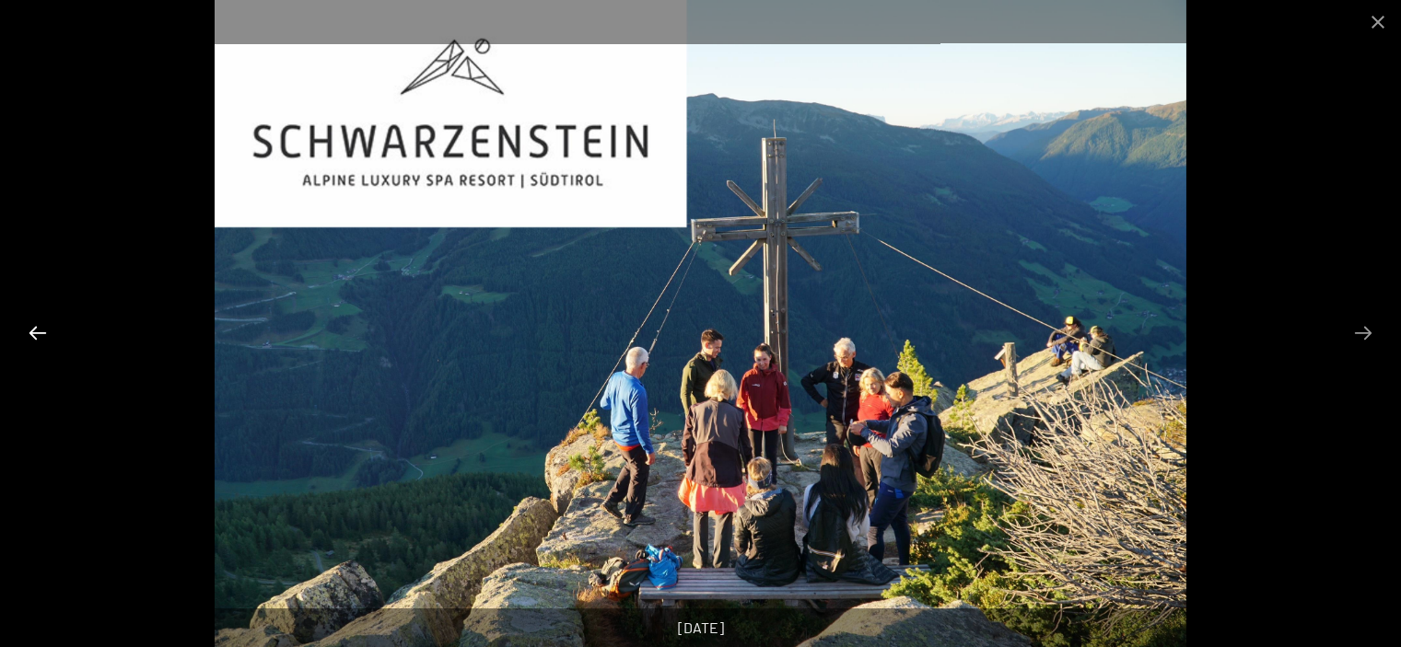
click at [31, 331] on button "Previous slide" at bounding box center [37, 333] width 39 height 36
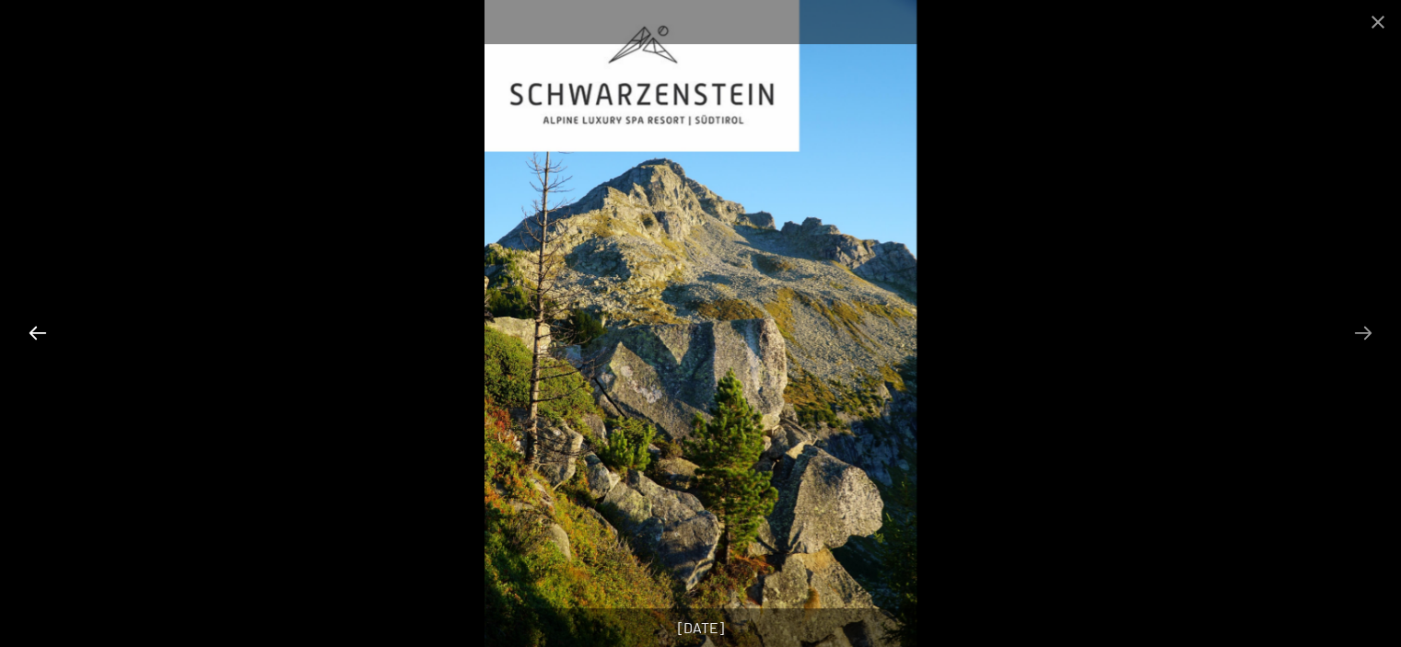
click at [31, 331] on button "Previous slide" at bounding box center [37, 333] width 39 height 36
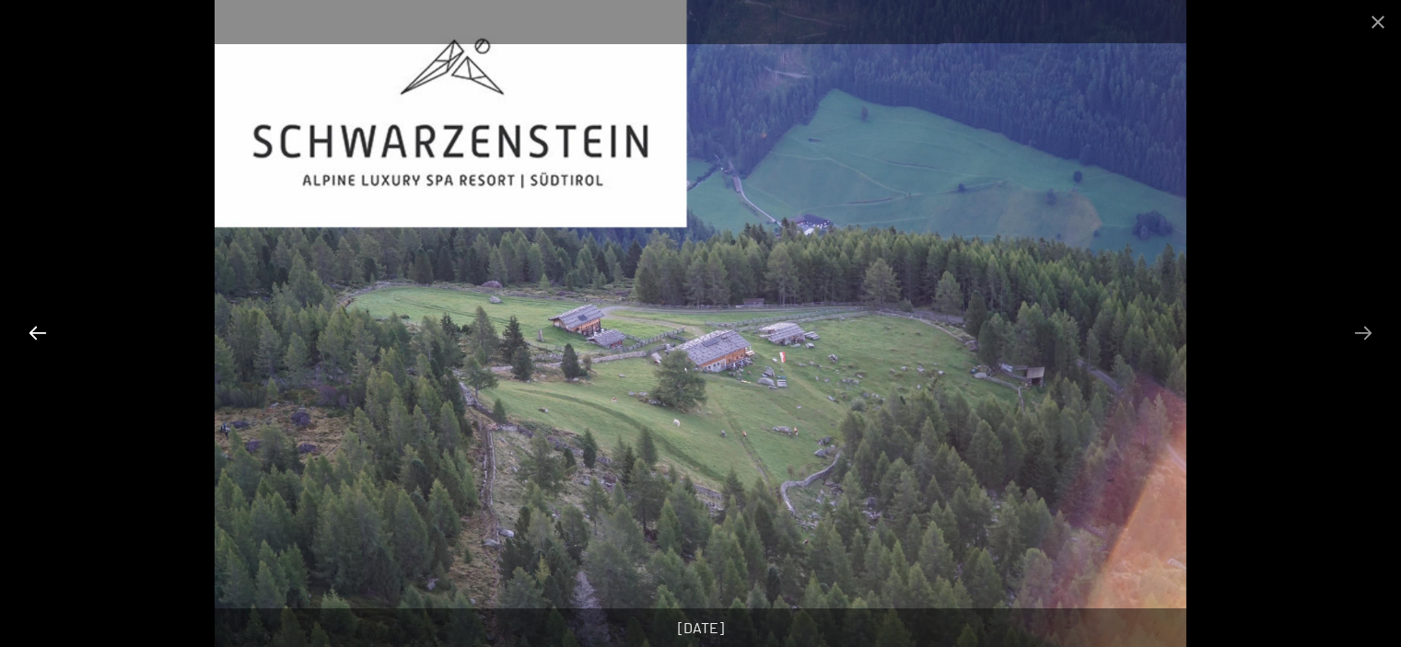
click at [31, 331] on button "Previous slide" at bounding box center [37, 333] width 39 height 36
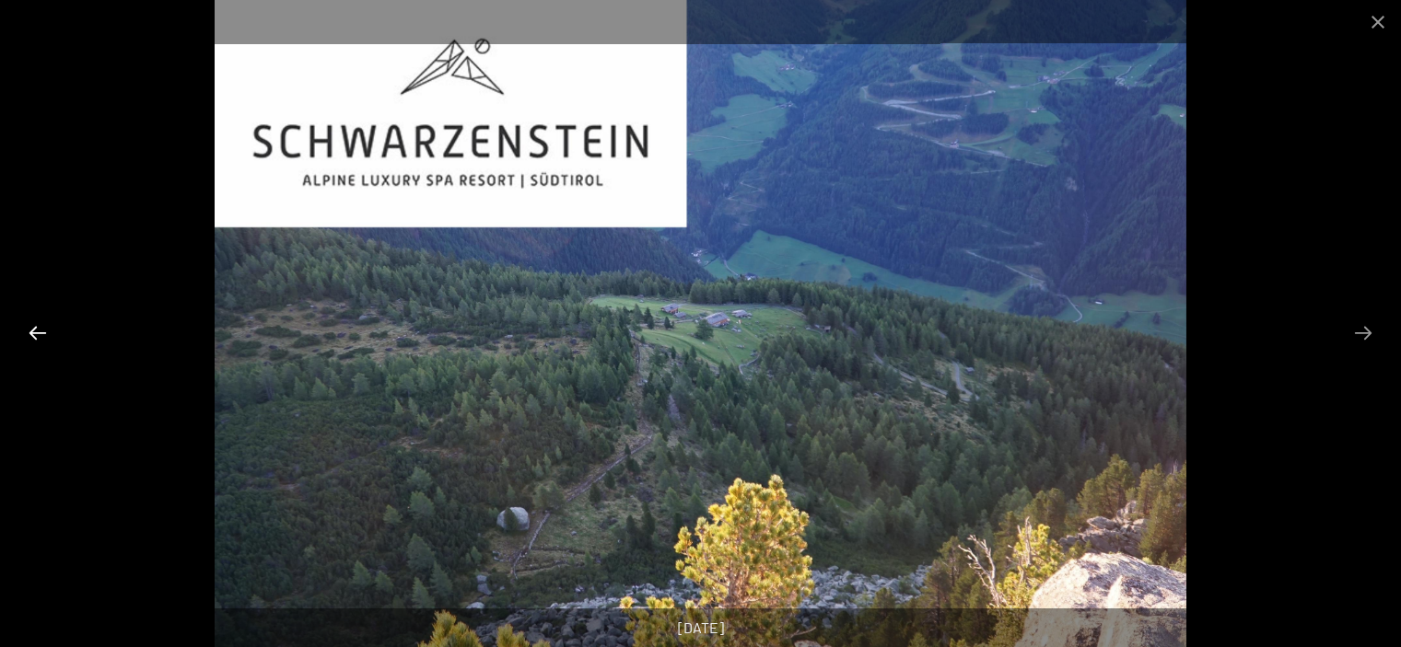
click at [31, 331] on button "Previous slide" at bounding box center [37, 333] width 39 height 36
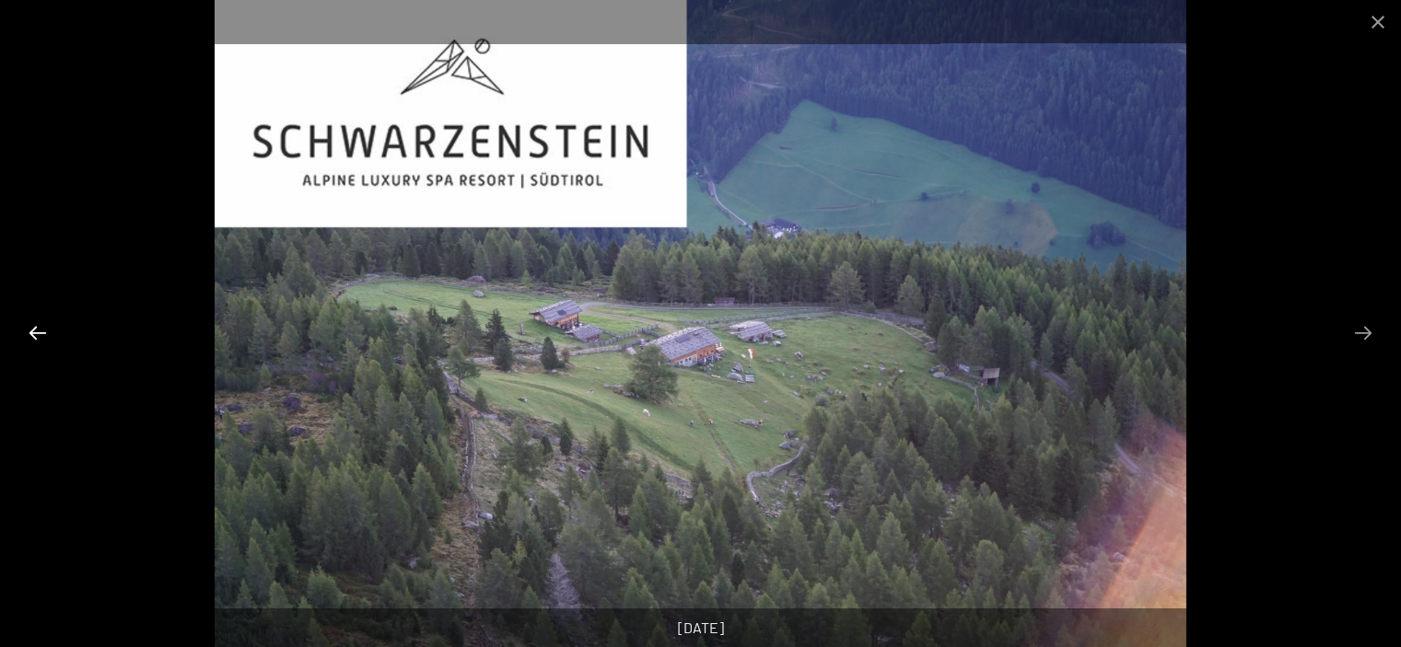
click at [31, 331] on button "Previous slide" at bounding box center [37, 333] width 39 height 36
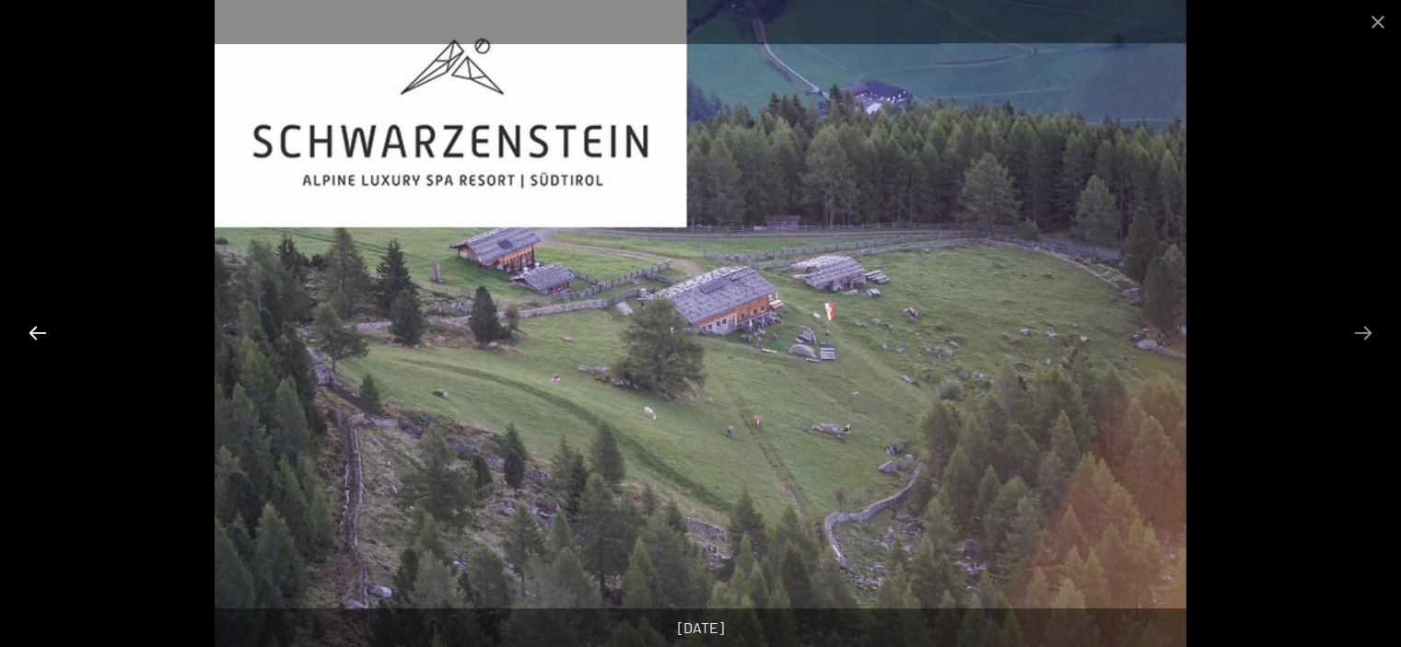
click at [31, 331] on button "Previous slide" at bounding box center [37, 333] width 39 height 36
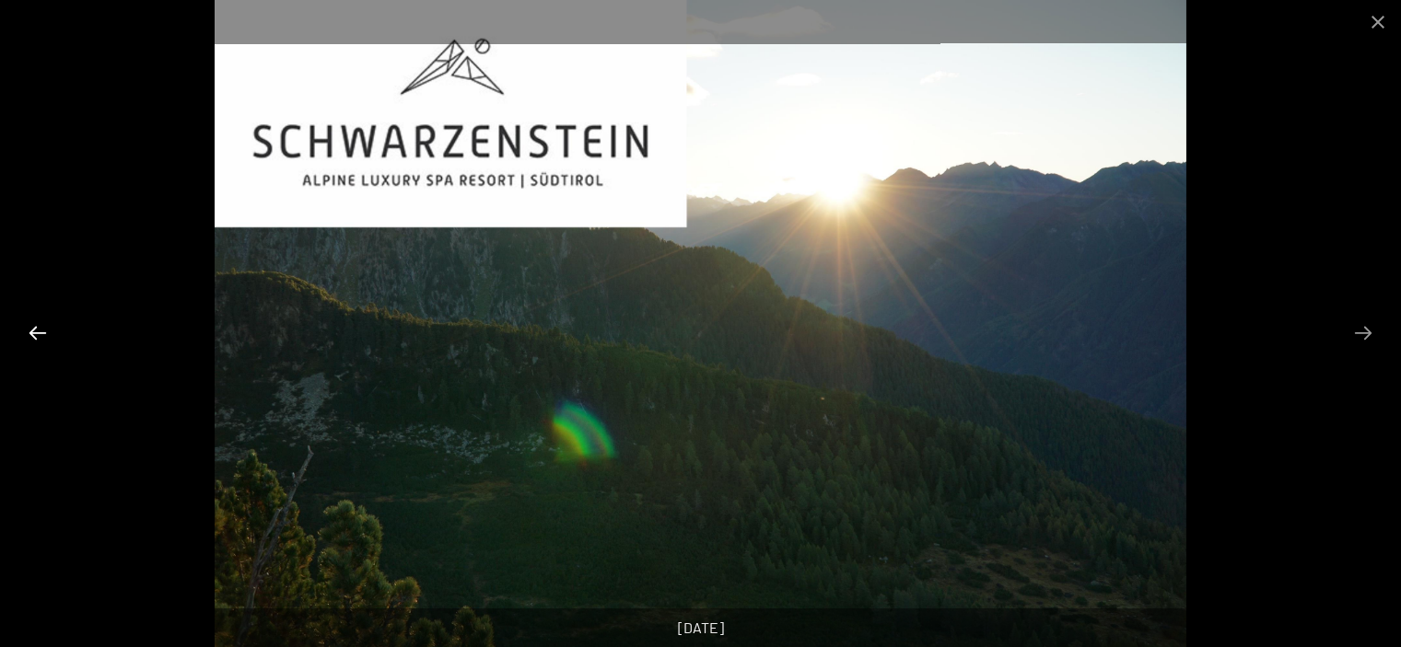
click at [31, 331] on button "Previous slide" at bounding box center [37, 333] width 39 height 36
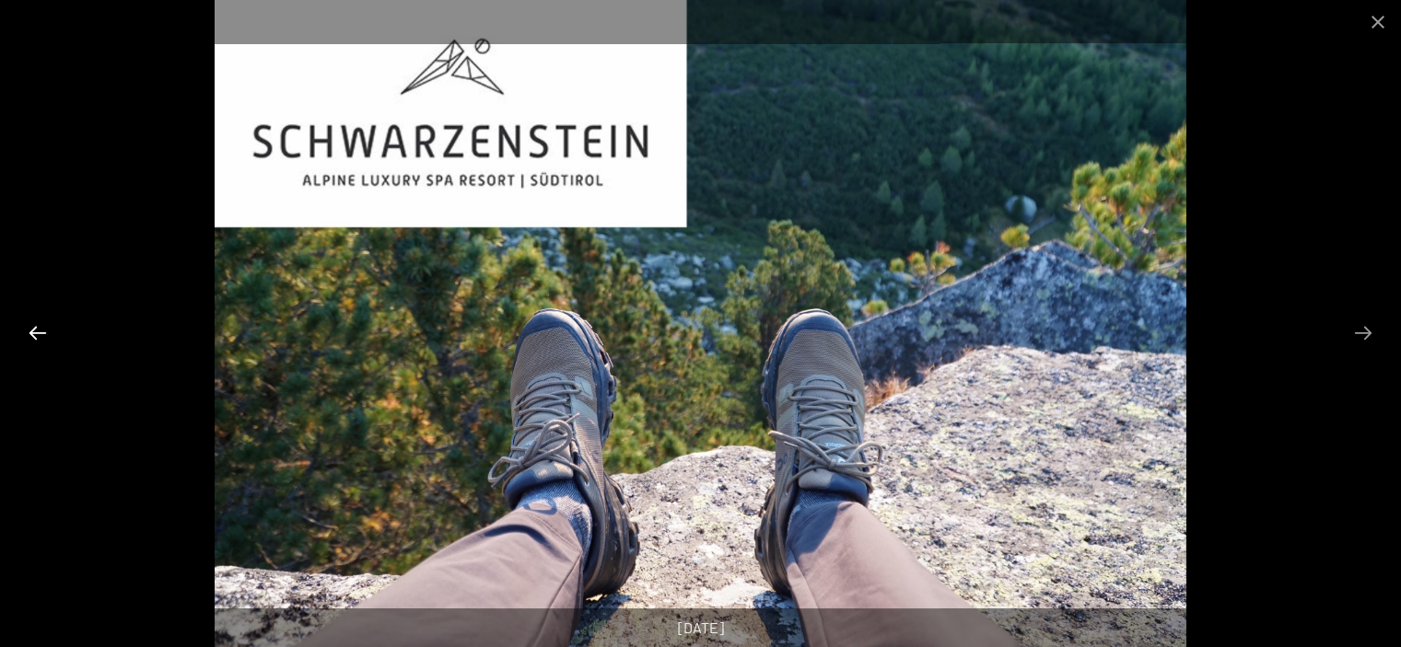
click at [31, 331] on button "Previous slide" at bounding box center [37, 333] width 39 height 36
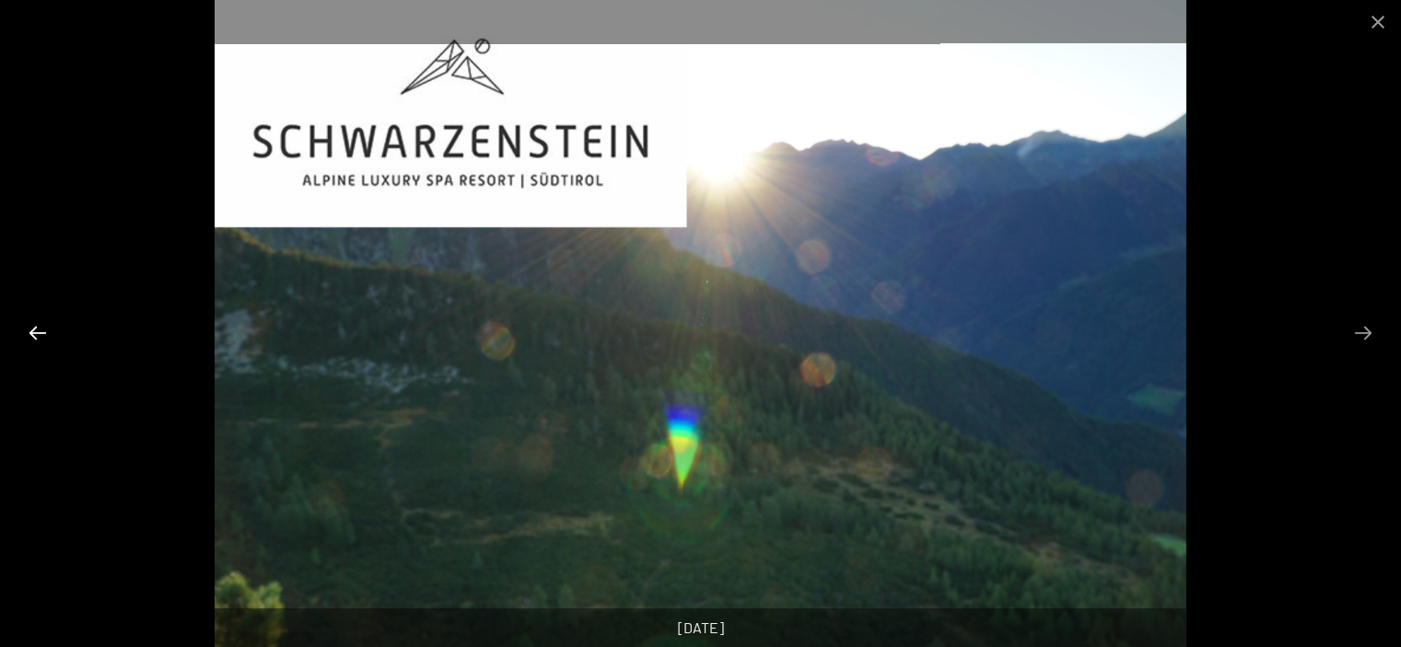
click at [31, 331] on button "Previous slide" at bounding box center [37, 333] width 39 height 36
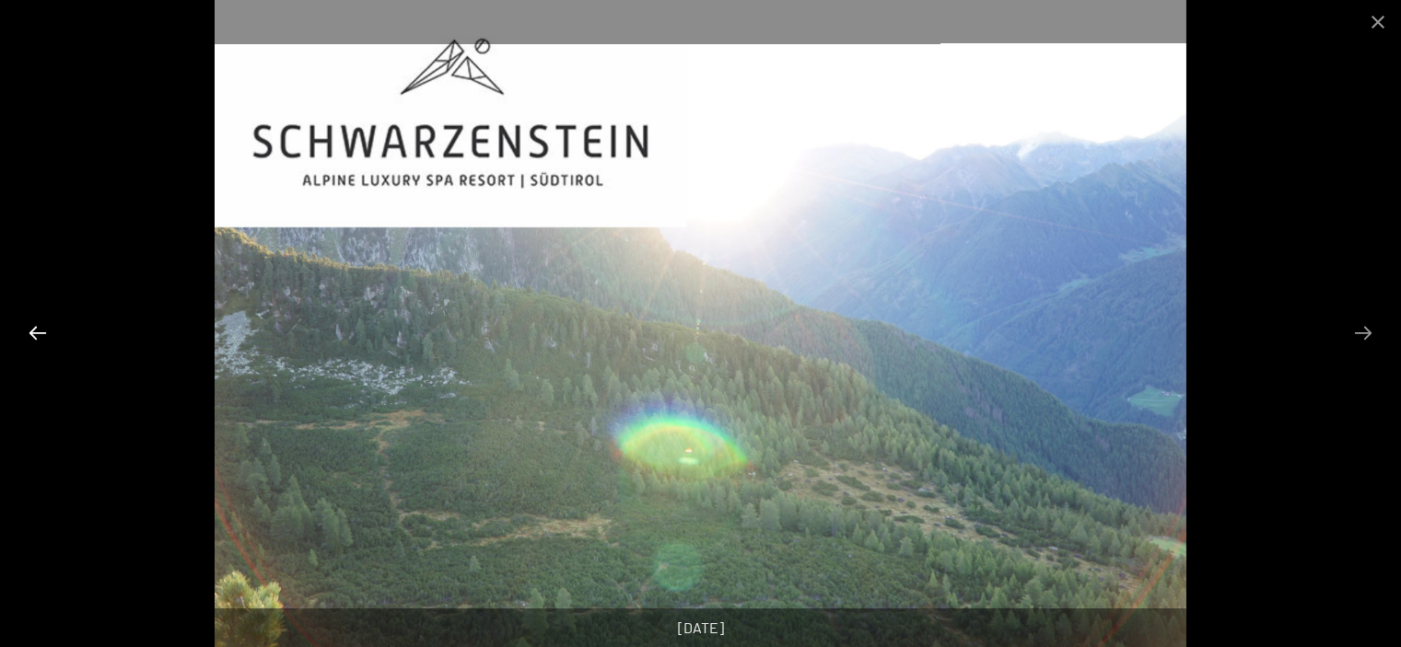
click at [31, 331] on button "Previous slide" at bounding box center [37, 333] width 39 height 36
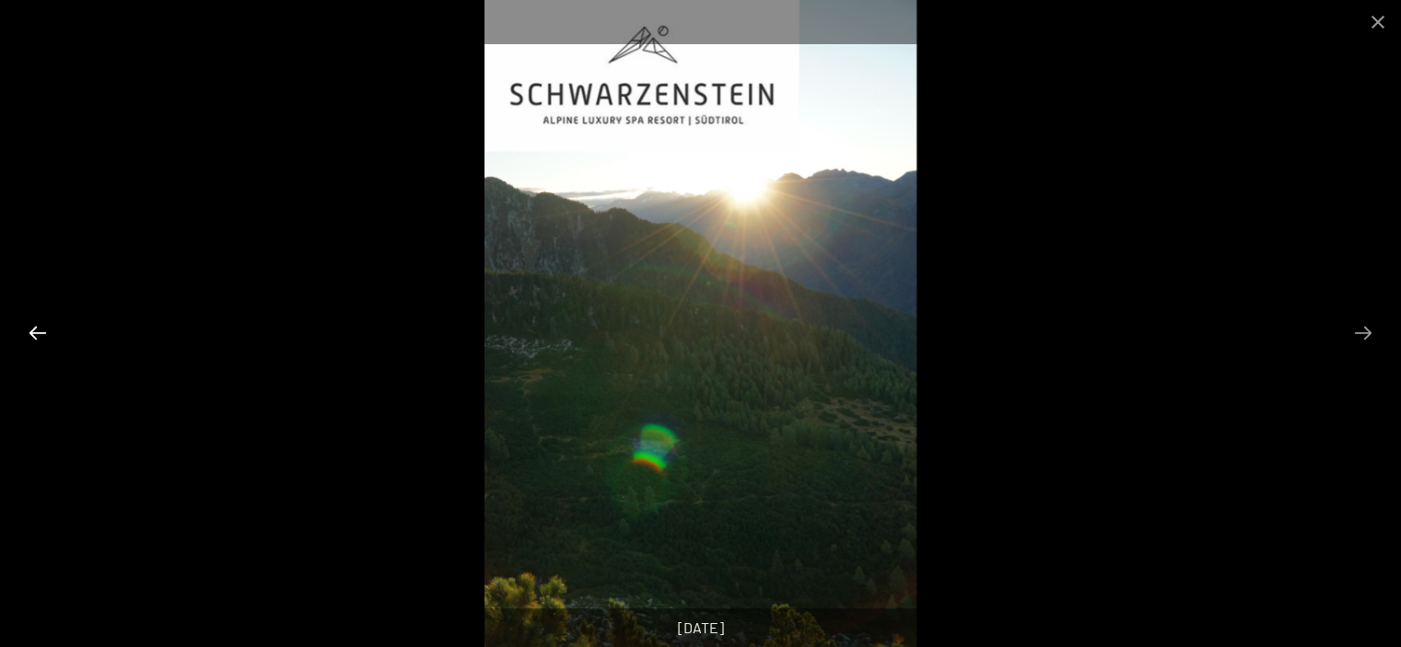
click at [31, 331] on button "Previous slide" at bounding box center [37, 333] width 39 height 36
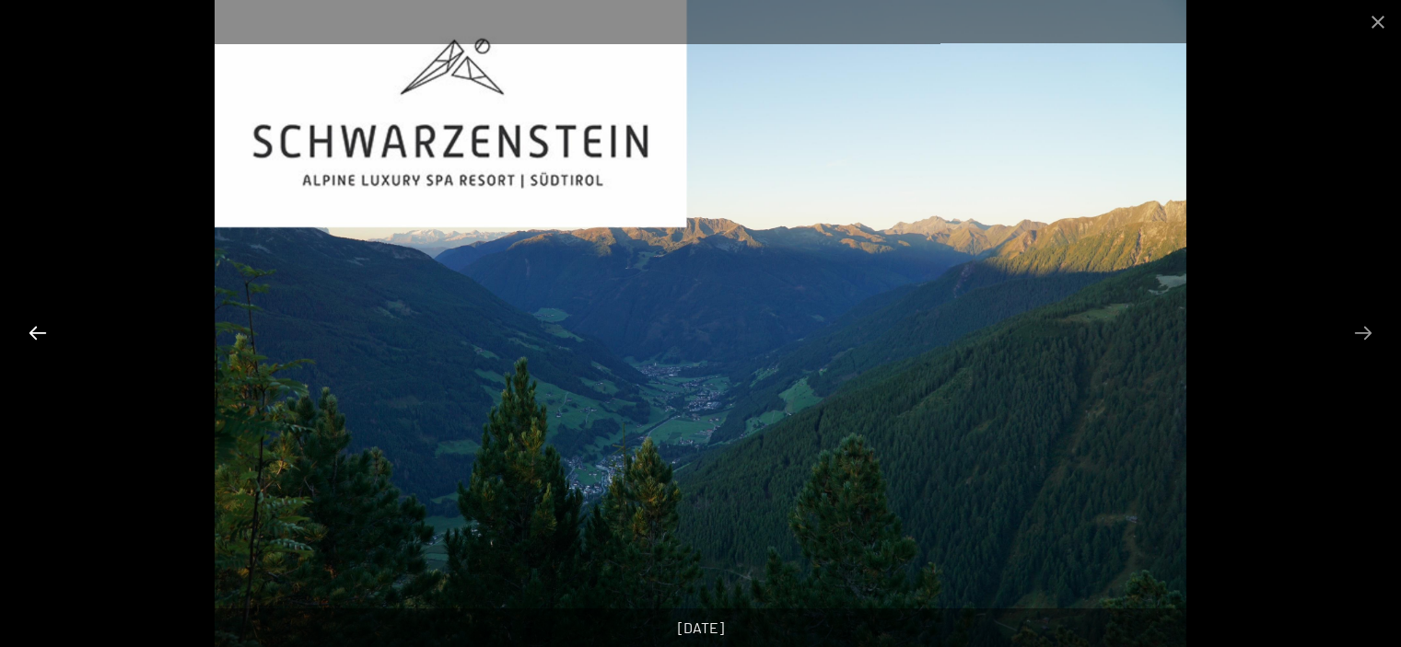
click at [31, 331] on button "Previous slide" at bounding box center [37, 333] width 39 height 36
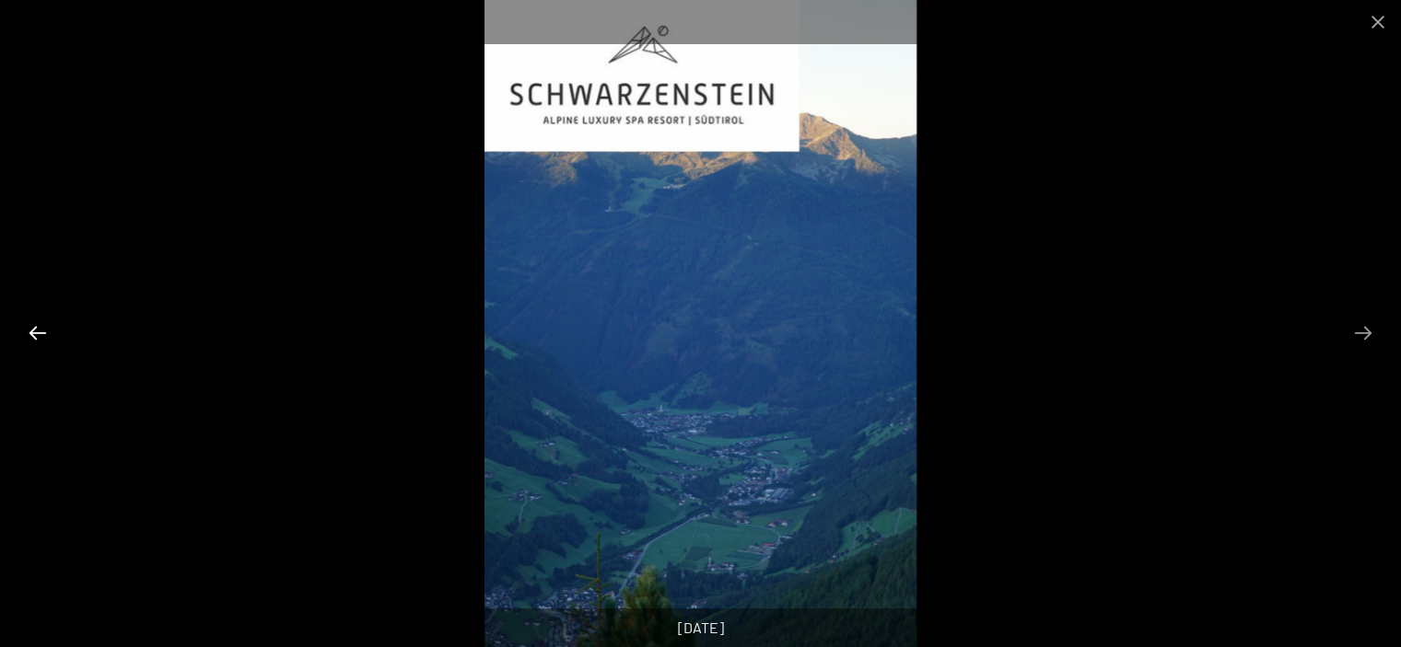
click at [31, 331] on button "Previous slide" at bounding box center [37, 333] width 39 height 36
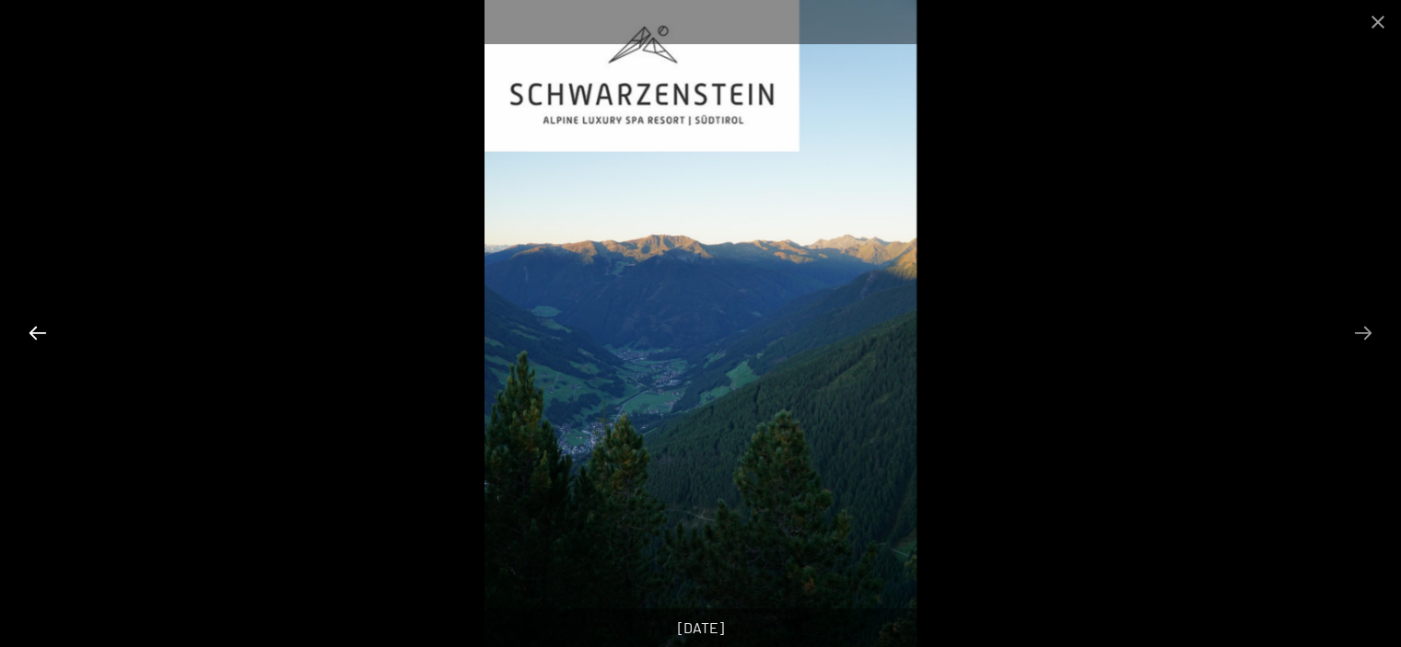
click at [31, 331] on button "Previous slide" at bounding box center [37, 333] width 39 height 36
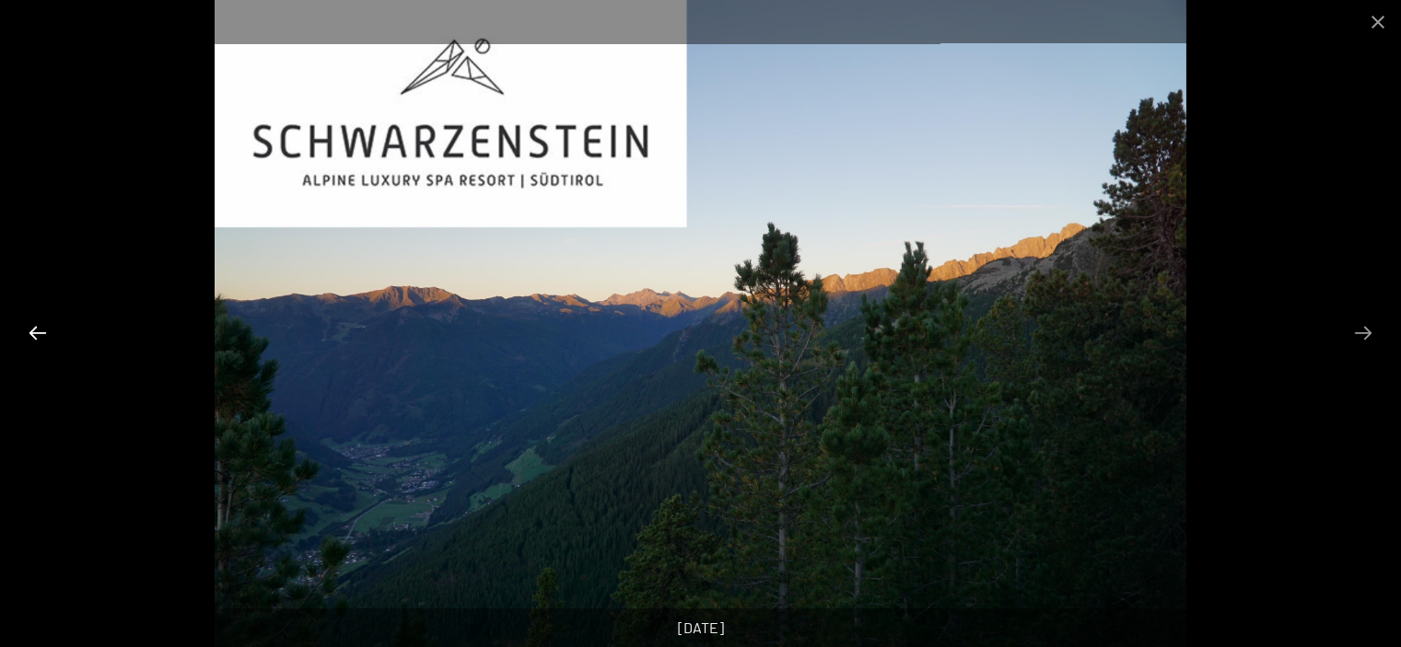
click at [31, 331] on button "Previous slide" at bounding box center [37, 333] width 39 height 36
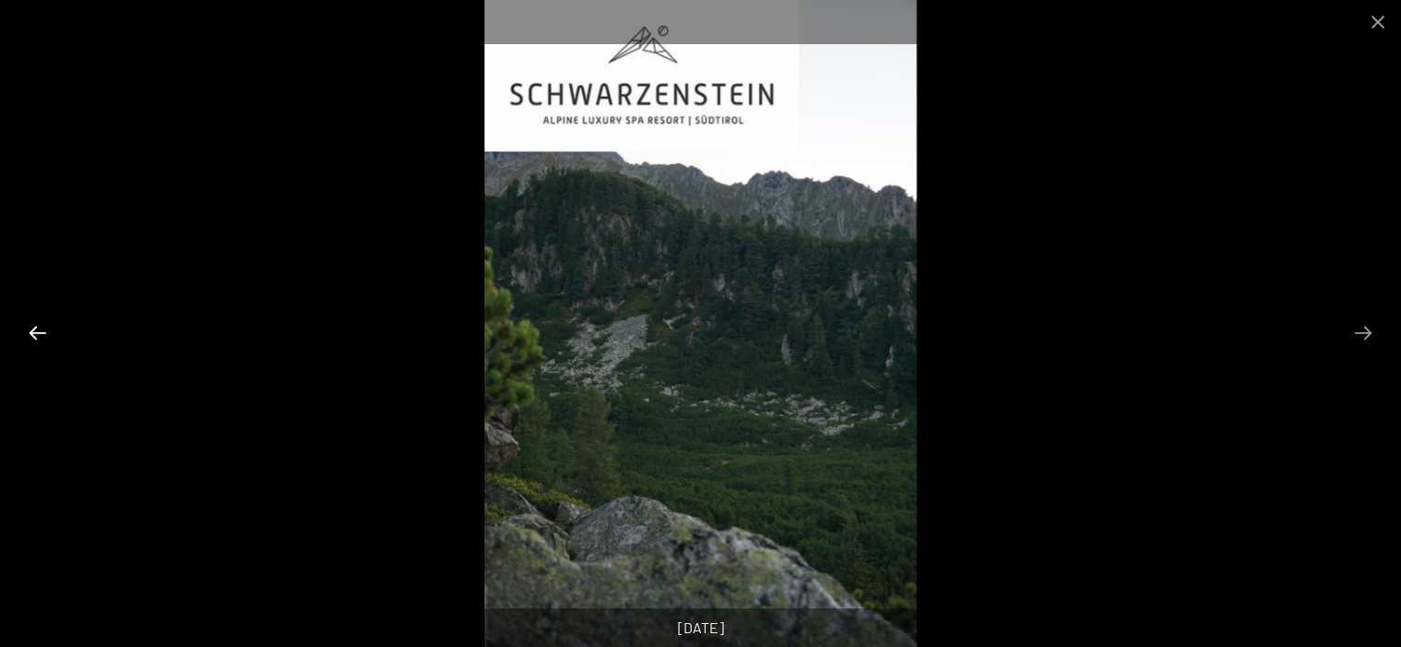
click at [31, 331] on button "Previous slide" at bounding box center [37, 333] width 39 height 36
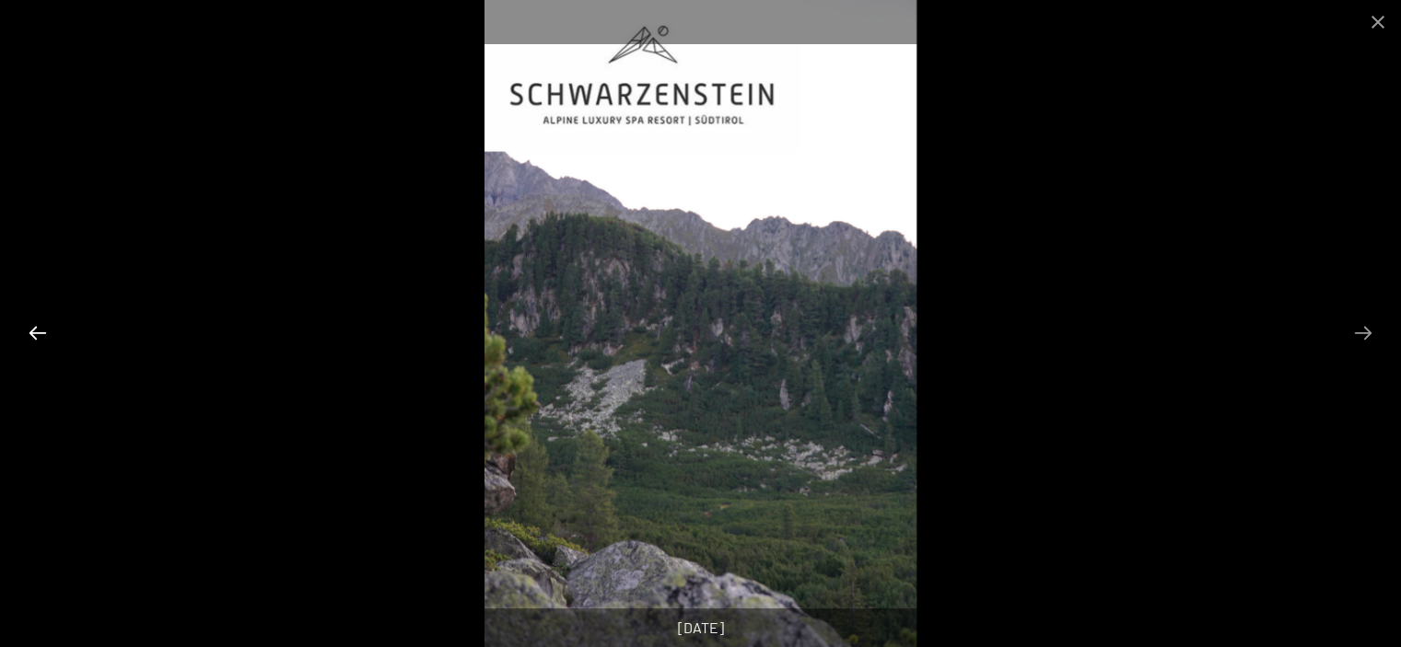
click at [31, 331] on button "Previous slide" at bounding box center [37, 333] width 39 height 36
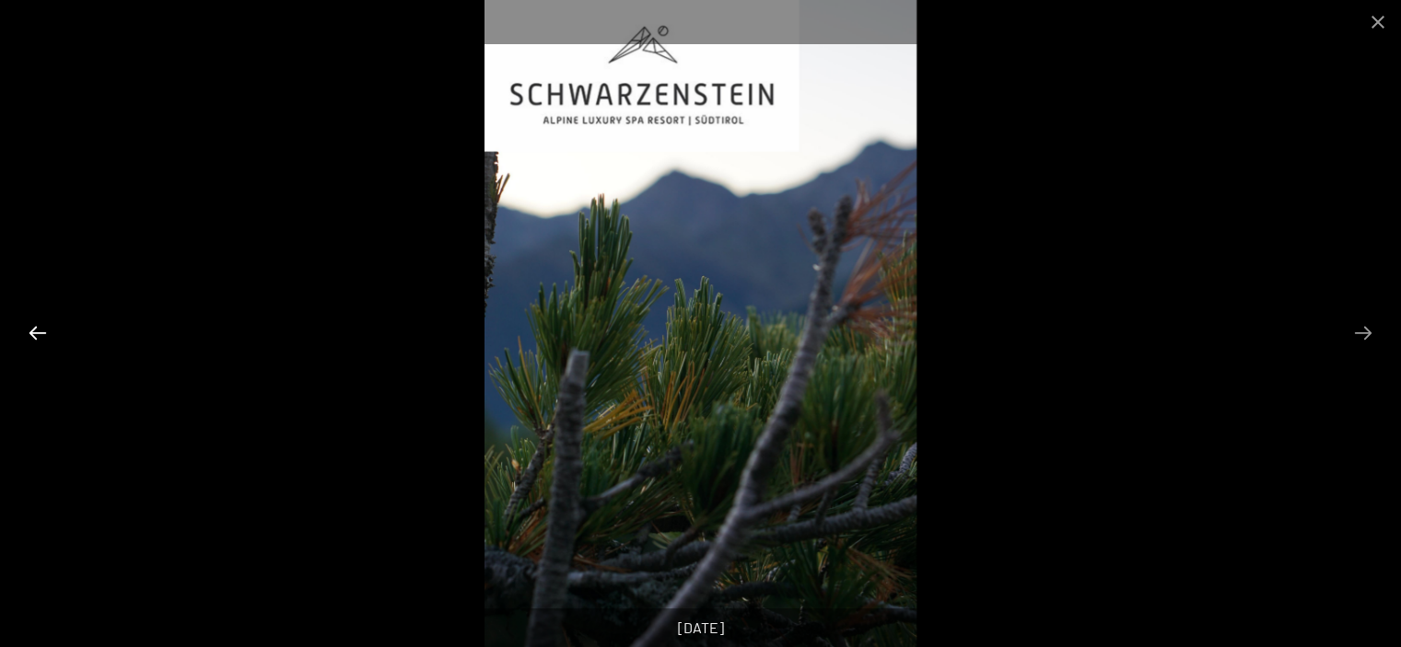
click at [31, 331] on button "Previous slide" at bounding box center [37, 333] width 39 height 36
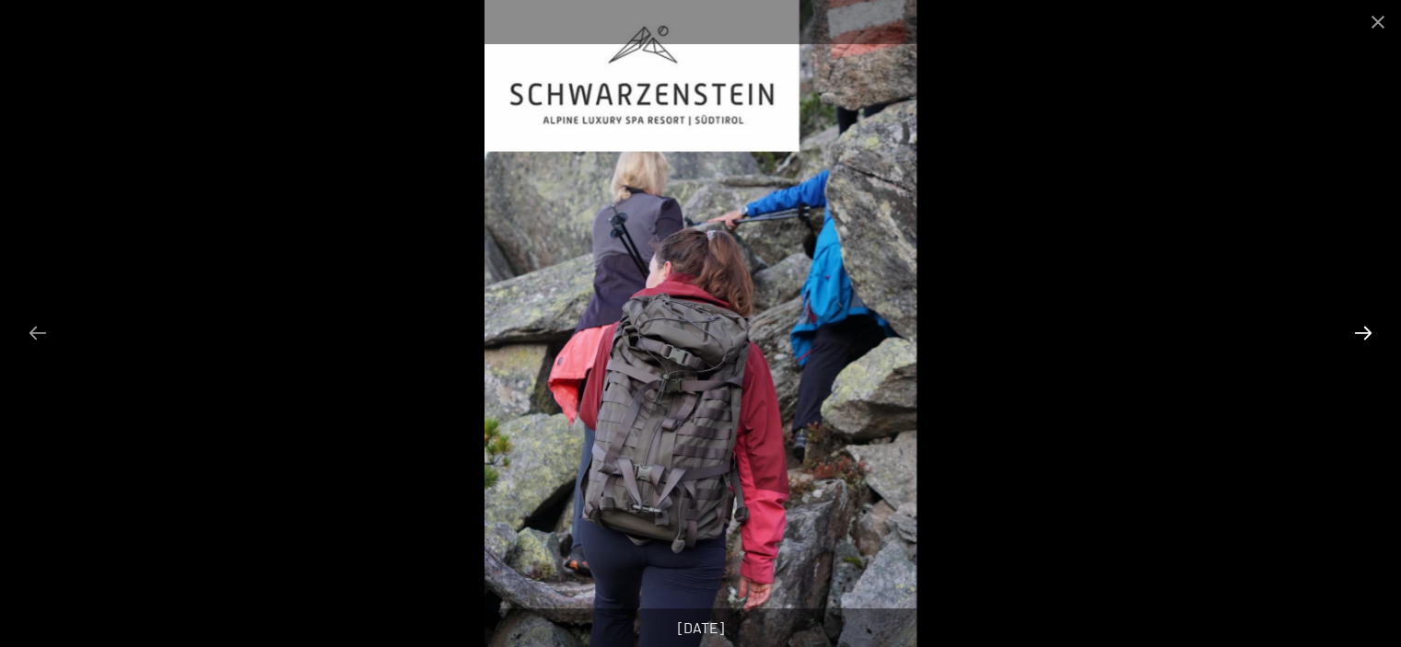
click at [1365, 336] on button "Next slide" at bounding box center [1362, 333] width 39 height 36
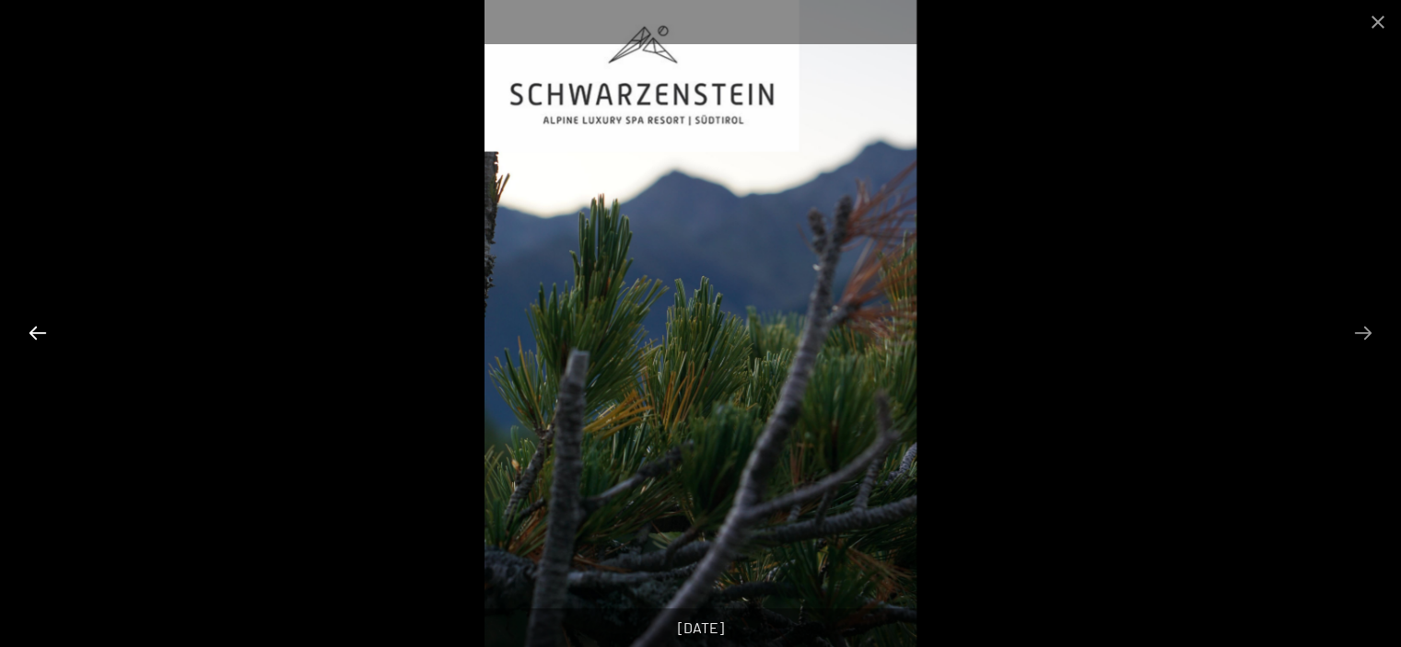
click at [40, 331] on button "Previous slide" at bounding box center [37, 333] width 39 height 36
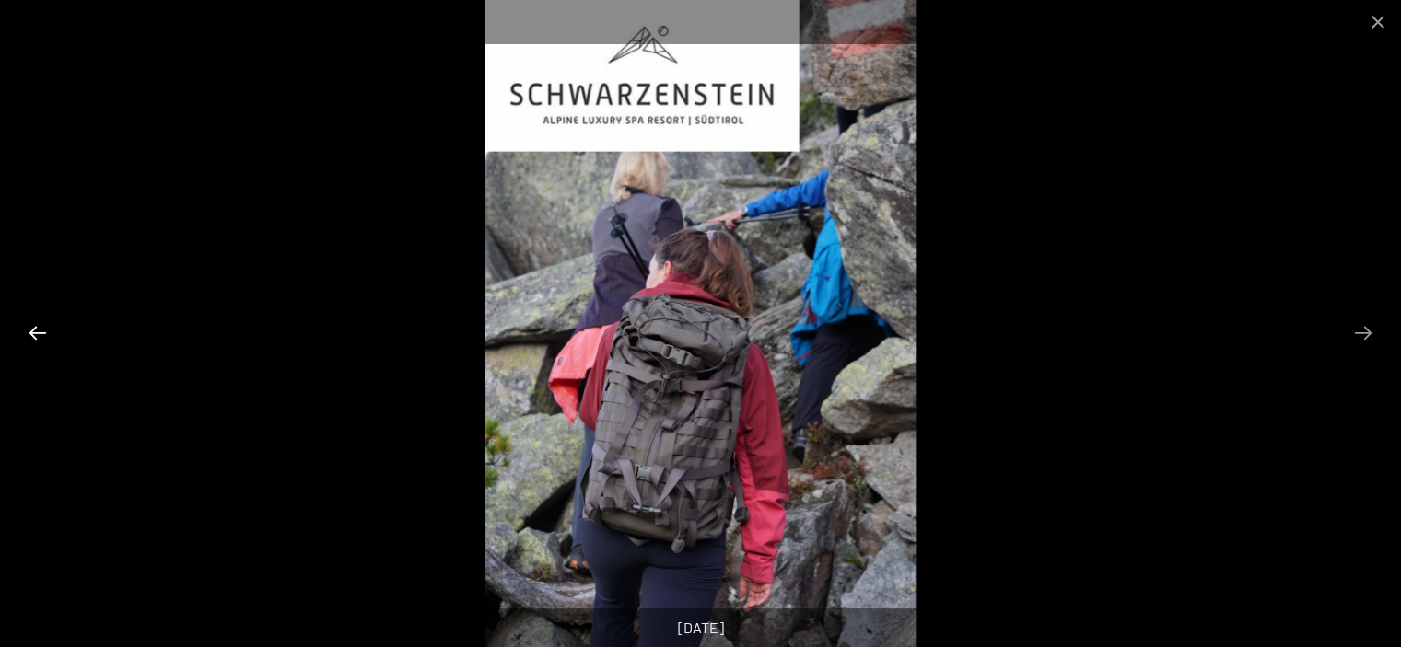
click at [40, 331] on button "Previous slide" at bounding box center [37, 333] width 39 height 36
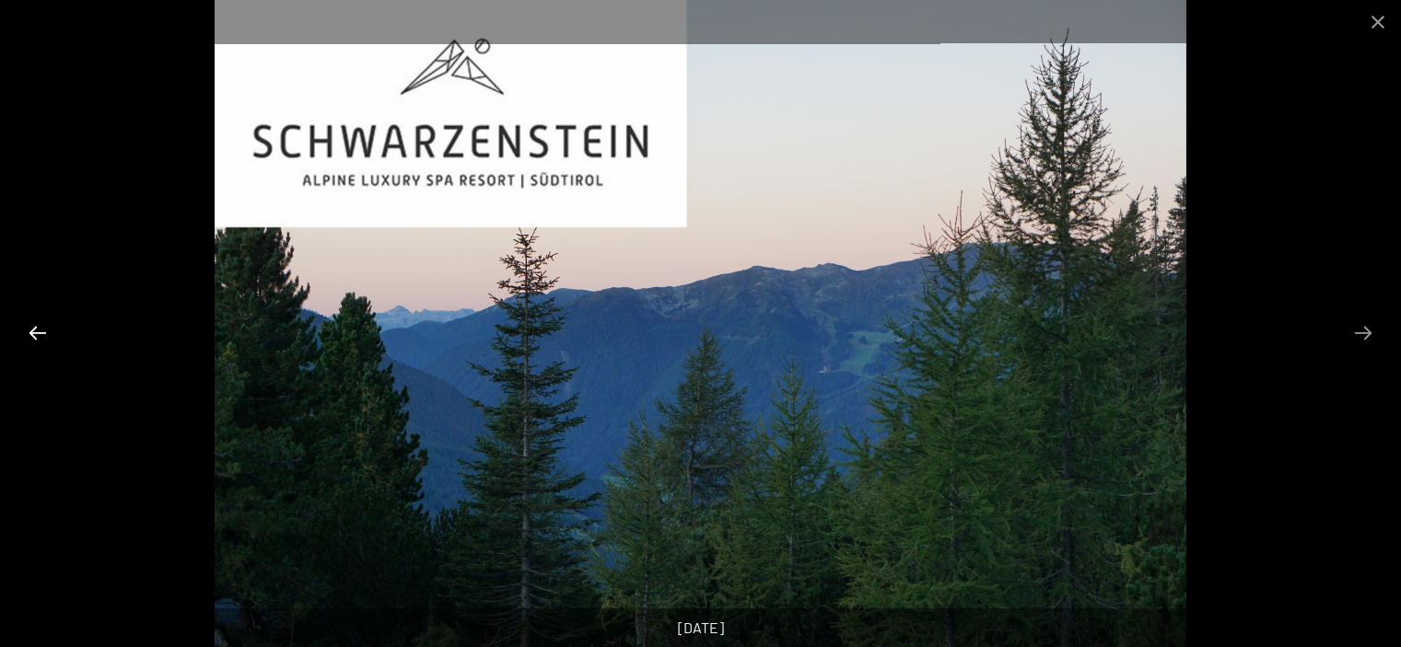
click at [40, 331] on button "Previous slide" at bounding box center [37, 333] width 39 height 36
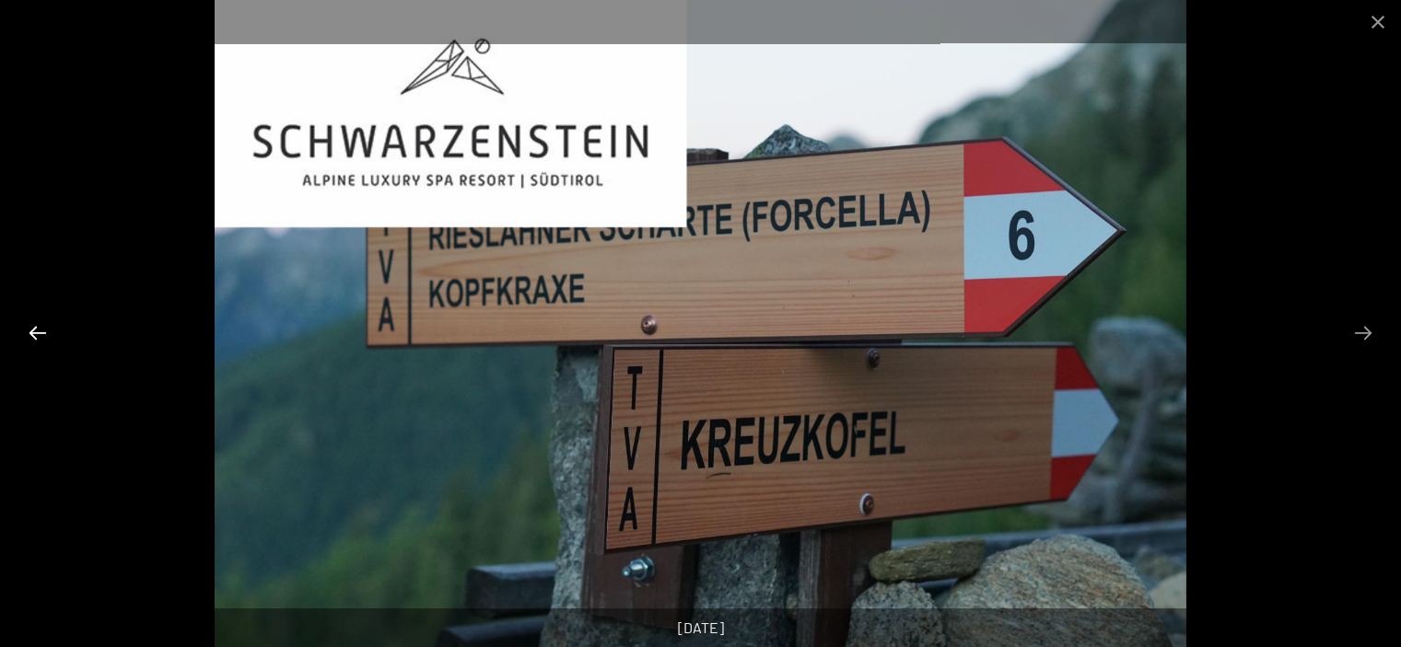
click at [40, 331] on button "Previous slide" at bounding box center [37, 333] width 39 height 36
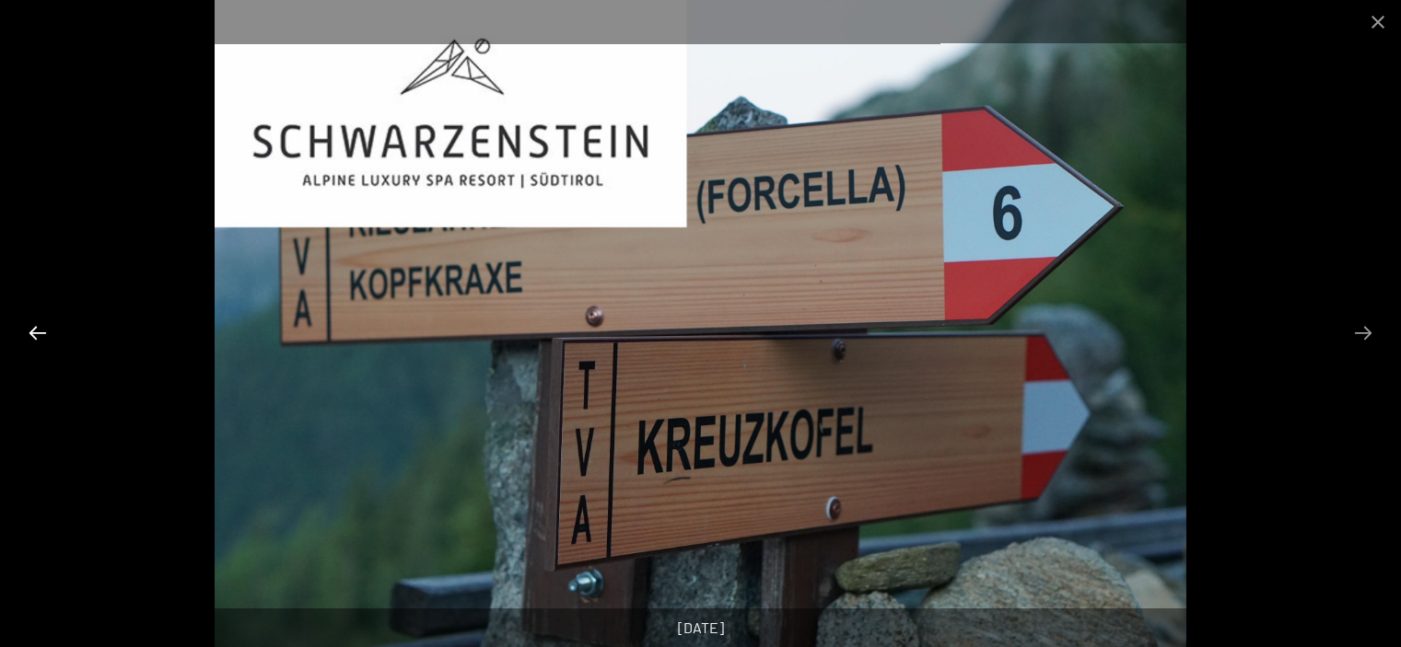
click at [40, 331] on button "Previous slide" at bounding box center [37, 333] width 39 height 36
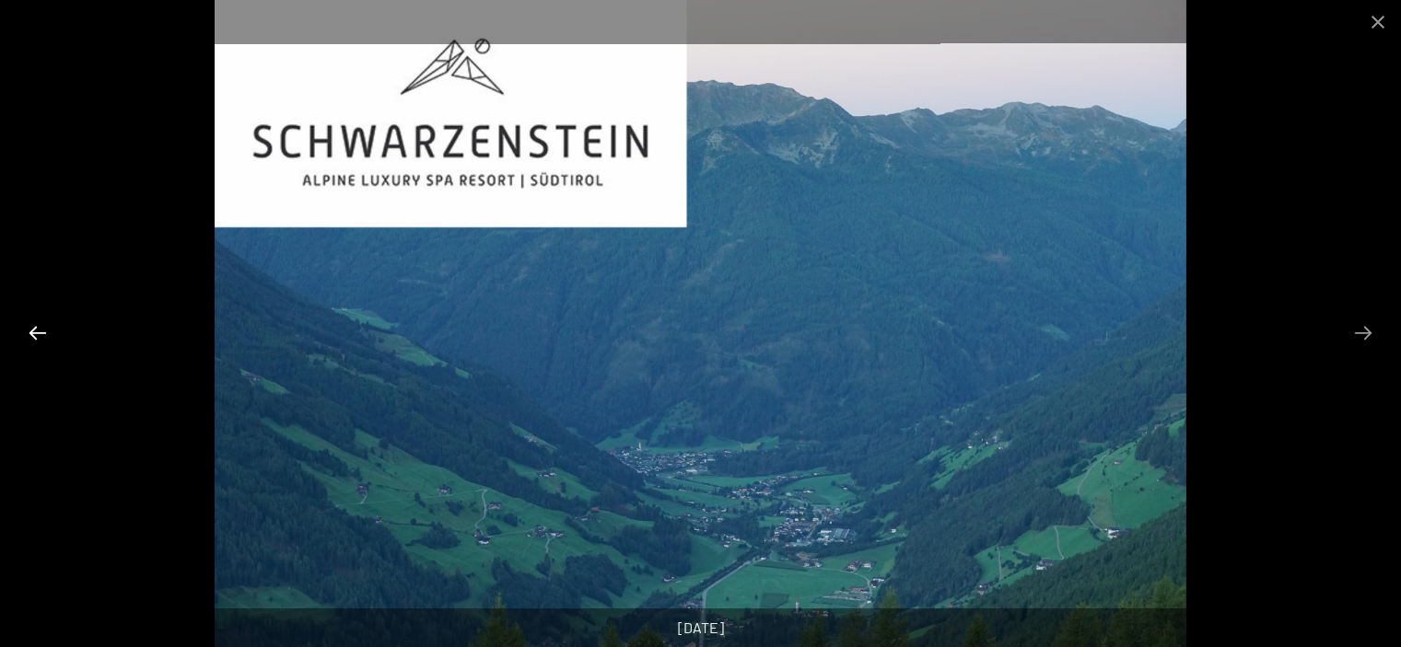
click at [40, 331] on button "Previous slide" at bounding box center [37, 333] width 39 height 36
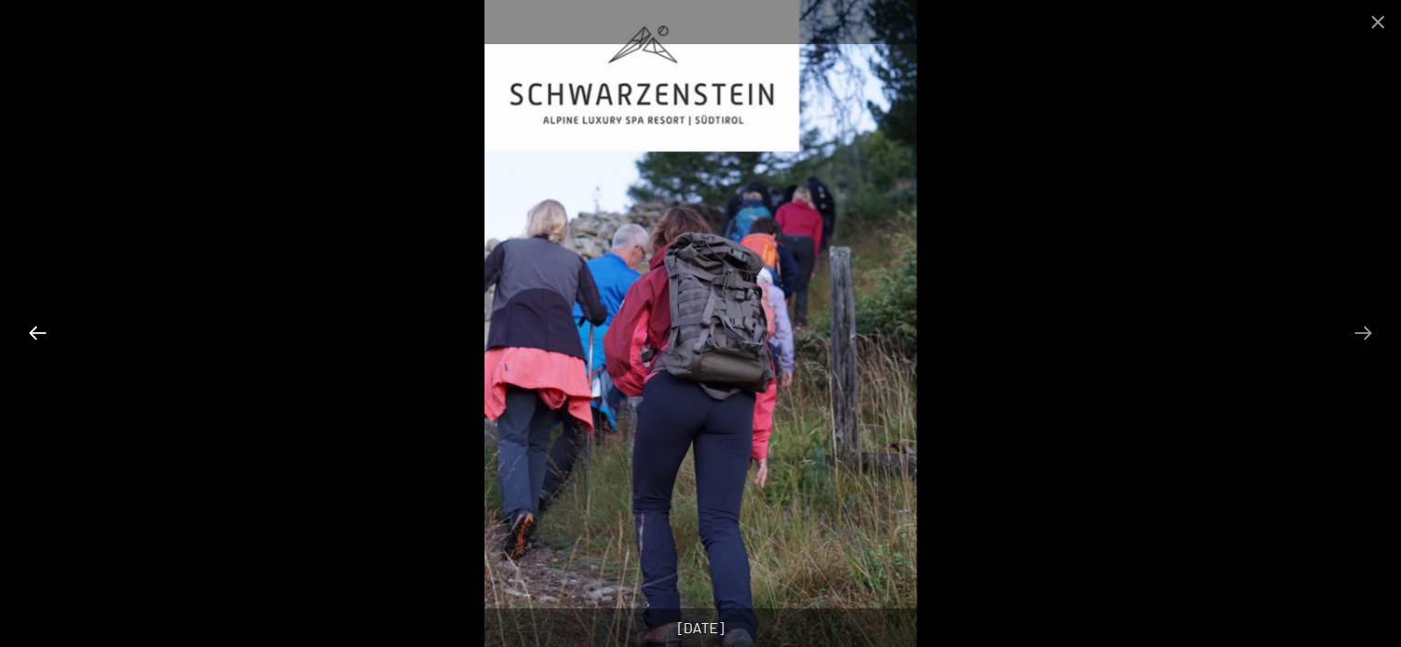
click at [40, 331] on button "Previous slide" at bounding box center [37, 333] width 39 height 36
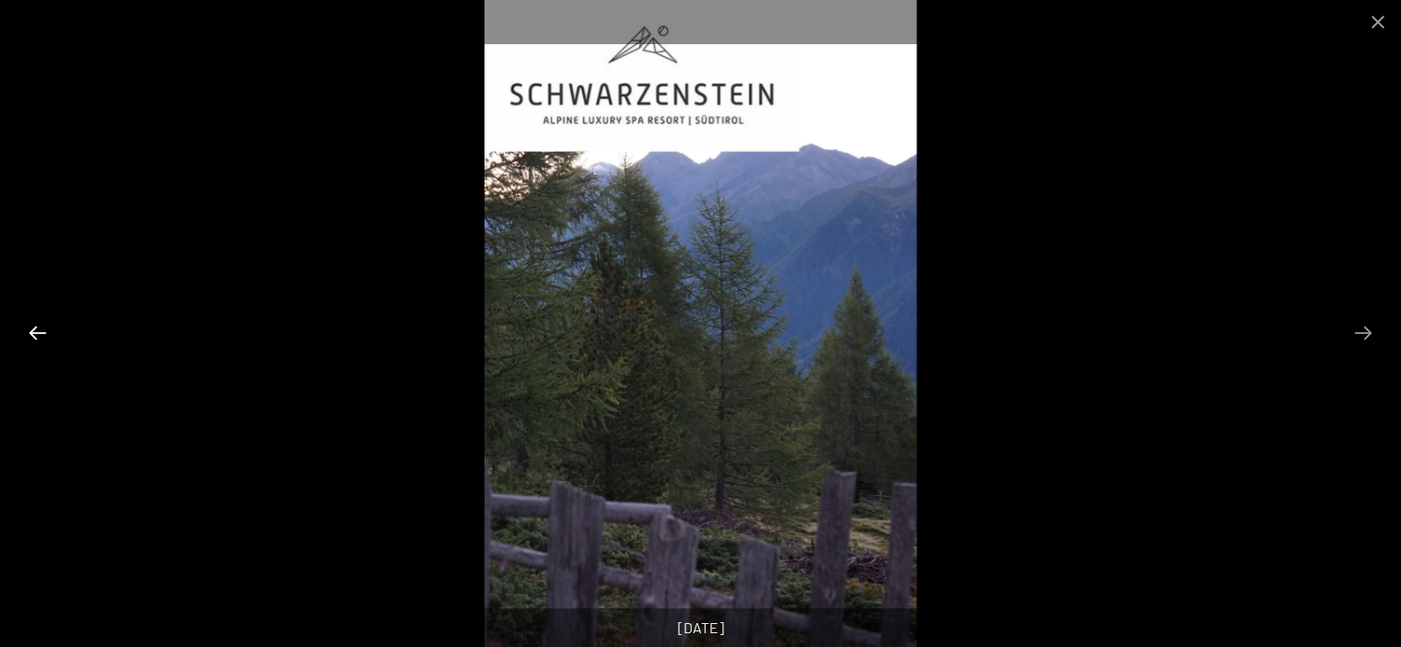
click at [40, 331] on button "Previous slide" at bounding box center [37, 333] width 39 height 36
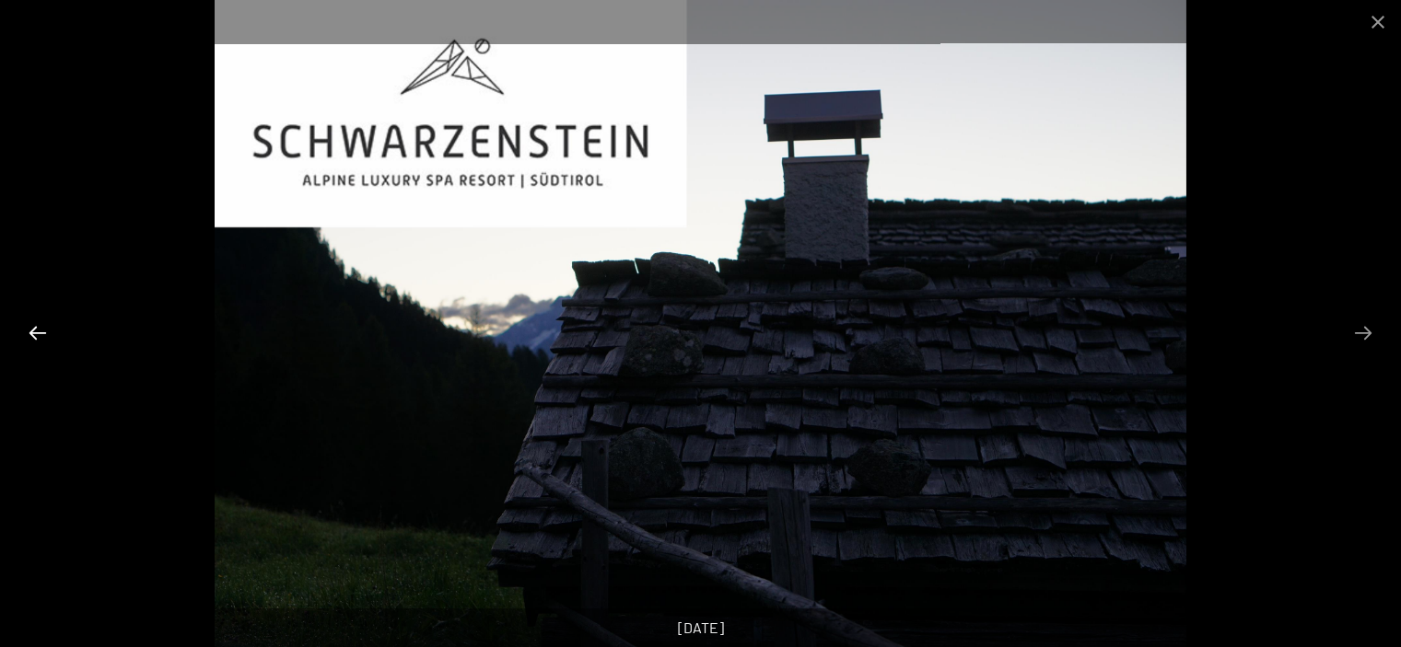
click at [40, 331] on button "Previous slide" at bounding box center [37, 333] width 39 height 36
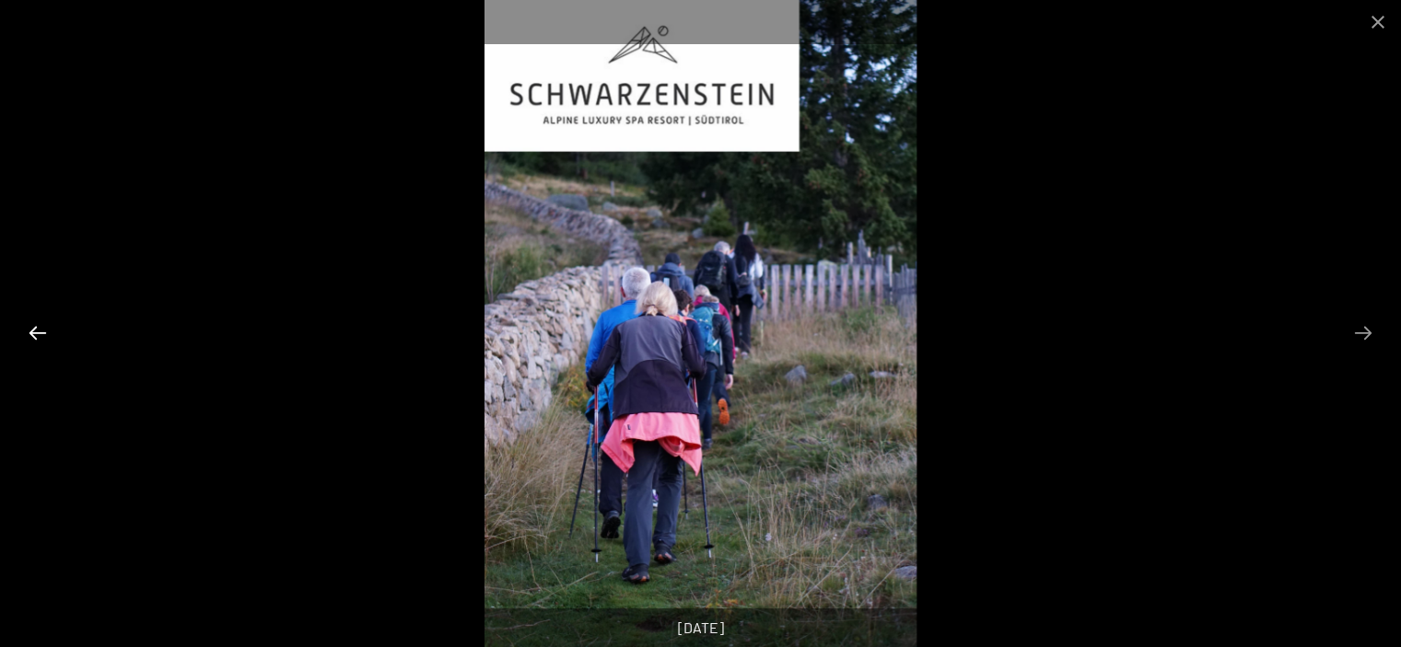
click at [40, 331] on button "Previous slide" at bounding box center [37, 333] width 39 height 36
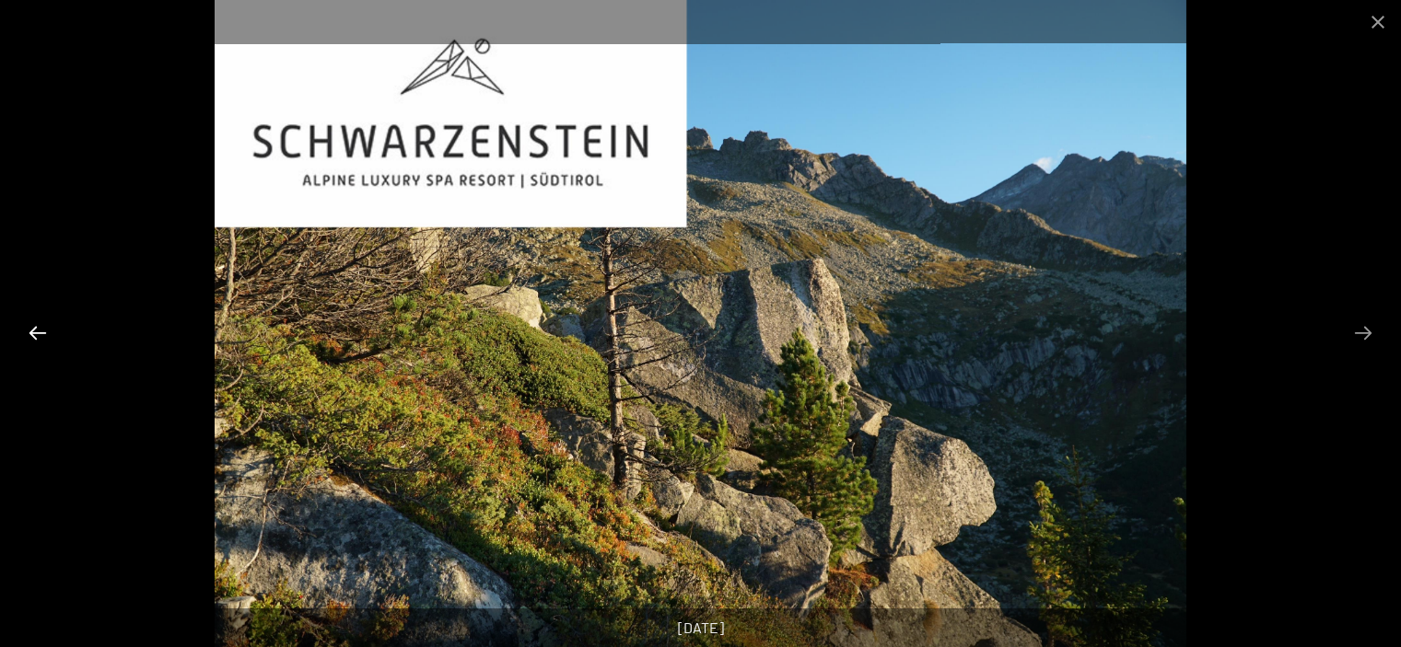
click at [40, 331] on button "Previous slide" at bounding box center [37, 333] width 39 height 36
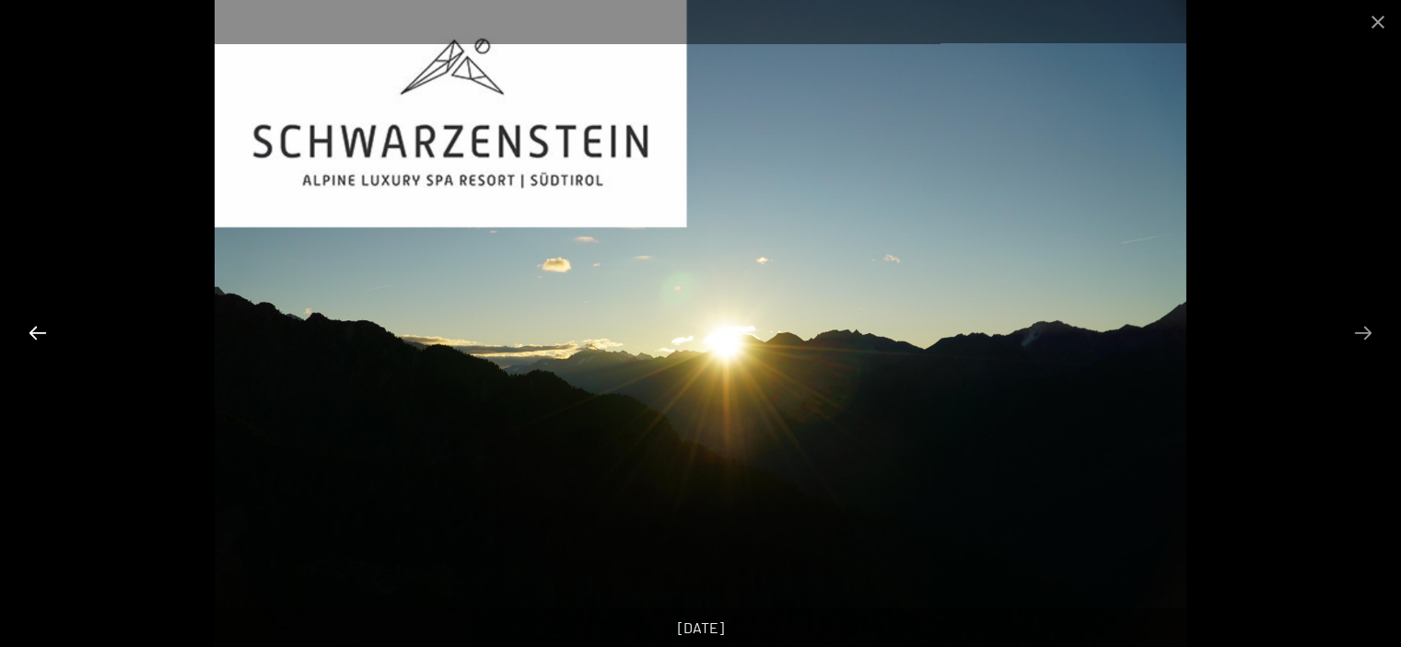
click at [40, 331] on button "Previous slide" at bounding box center [37, 333] width 39 height 36
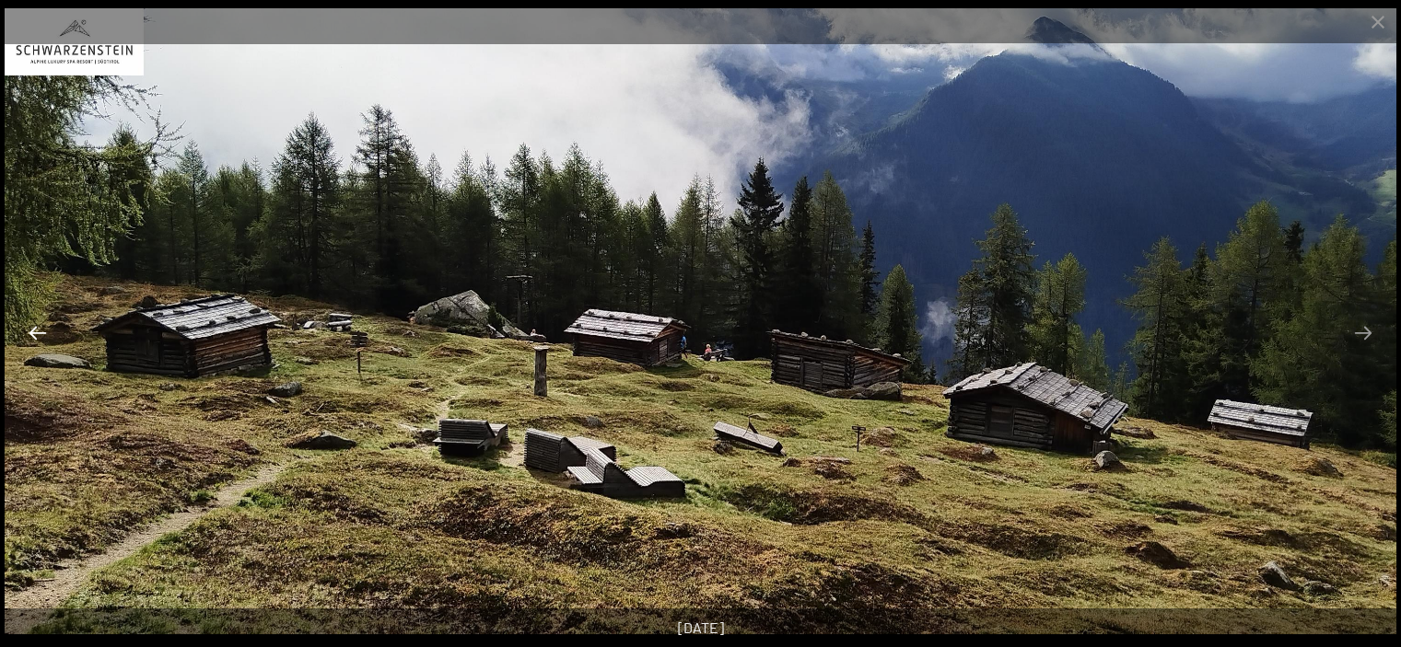
click at [40, 331] on button "Previous slide" at bounding box center [37, 333] width 39 height 36
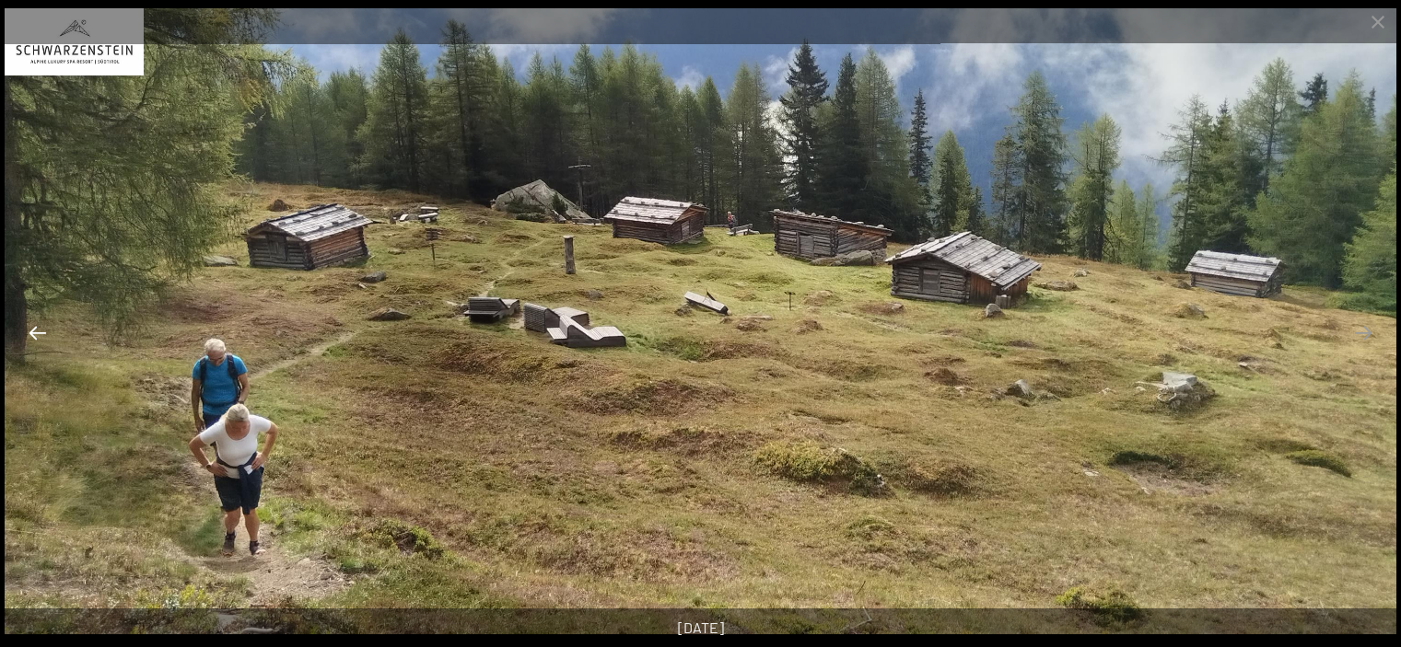
click at [40, 331] on button "Previous slide" at bounding box center [37, 333] width 39 height 36
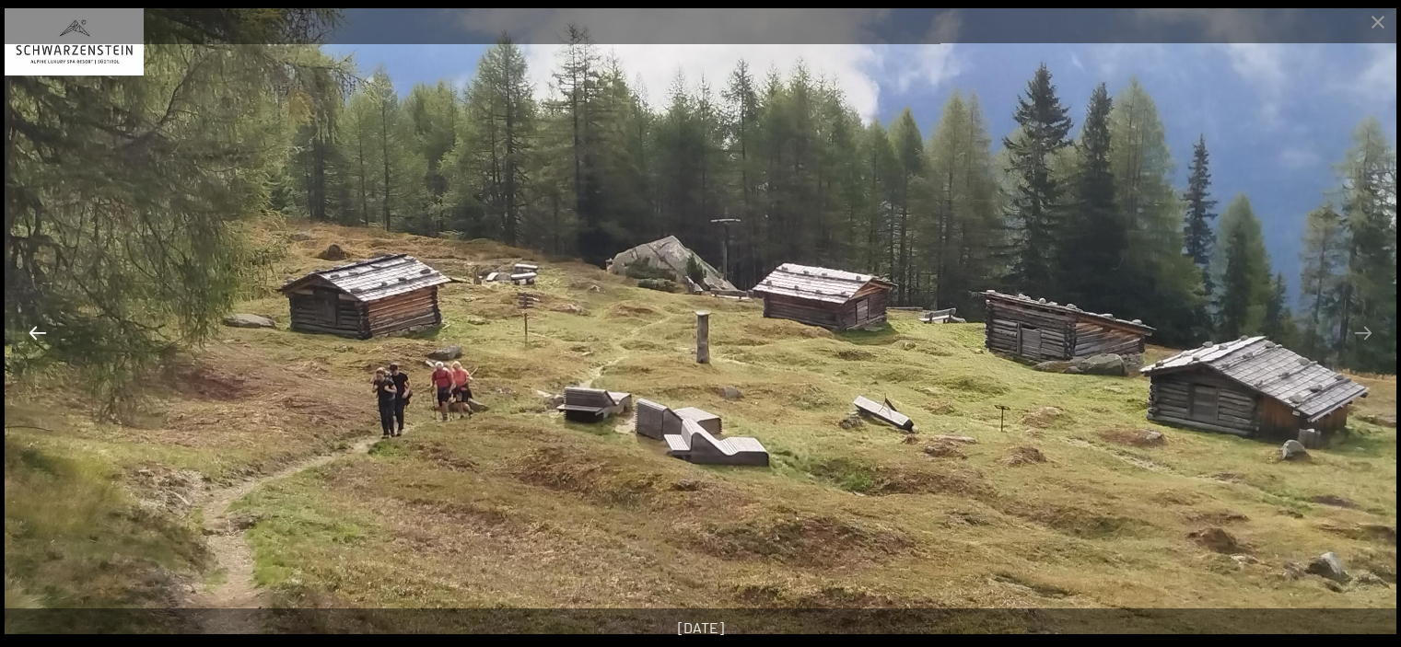
click at [40, 331] on button "Previous slide" at bounding box center [37, 333] width 39 height 36
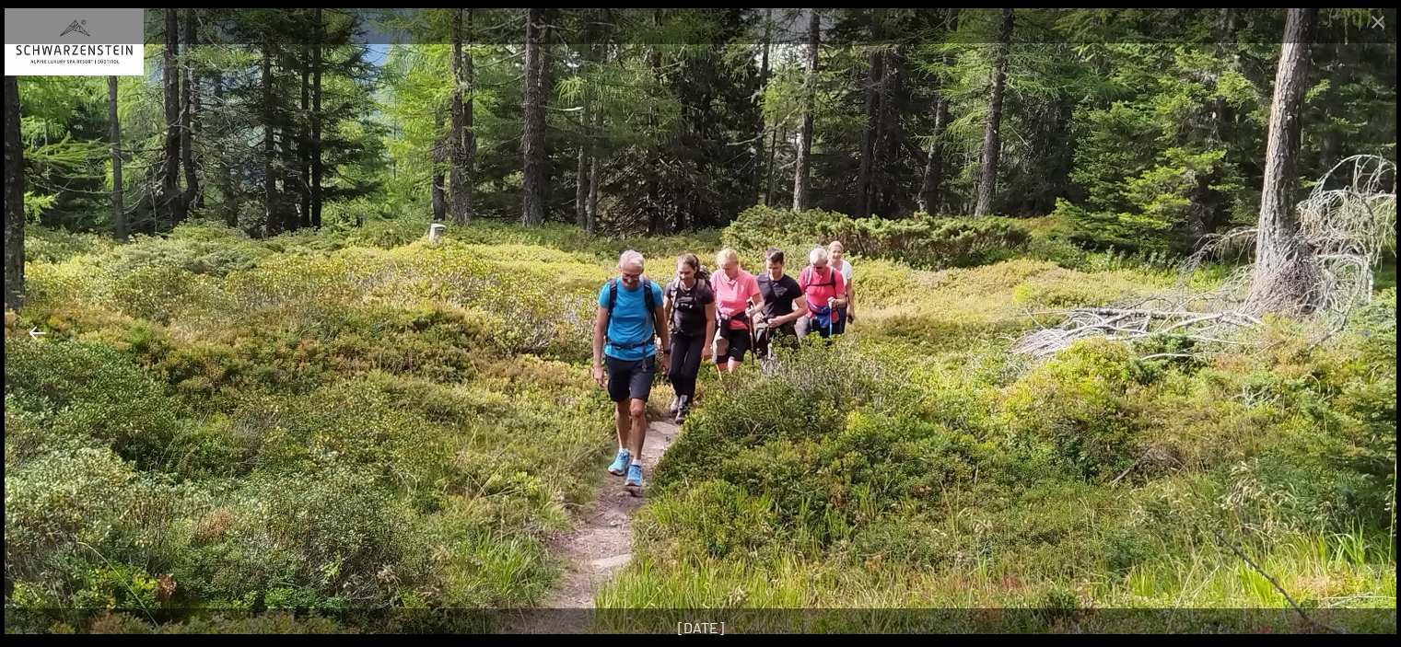
click at [40, 331] on button "Previous slide" at bounding box center [37, 333] width 39 height 36
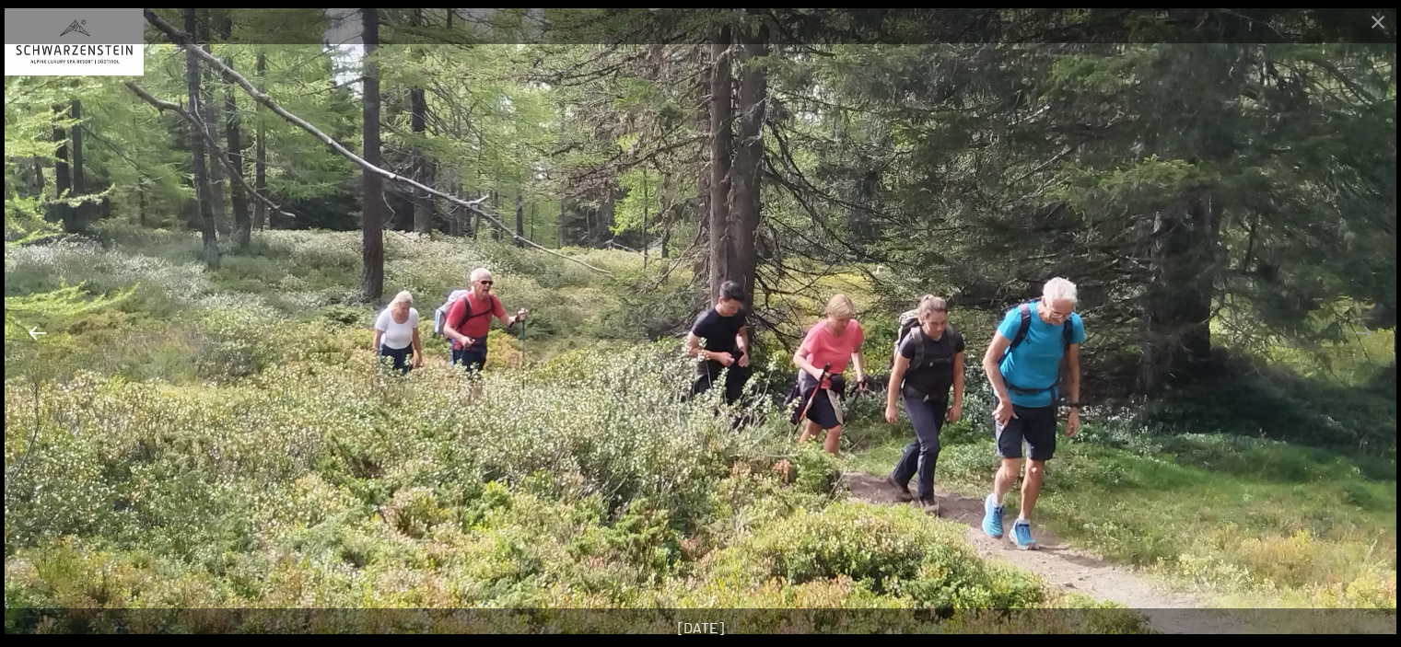
click at [40, 331] on button "Previous slide" at bounding box center [37, 333] width 39 height 36
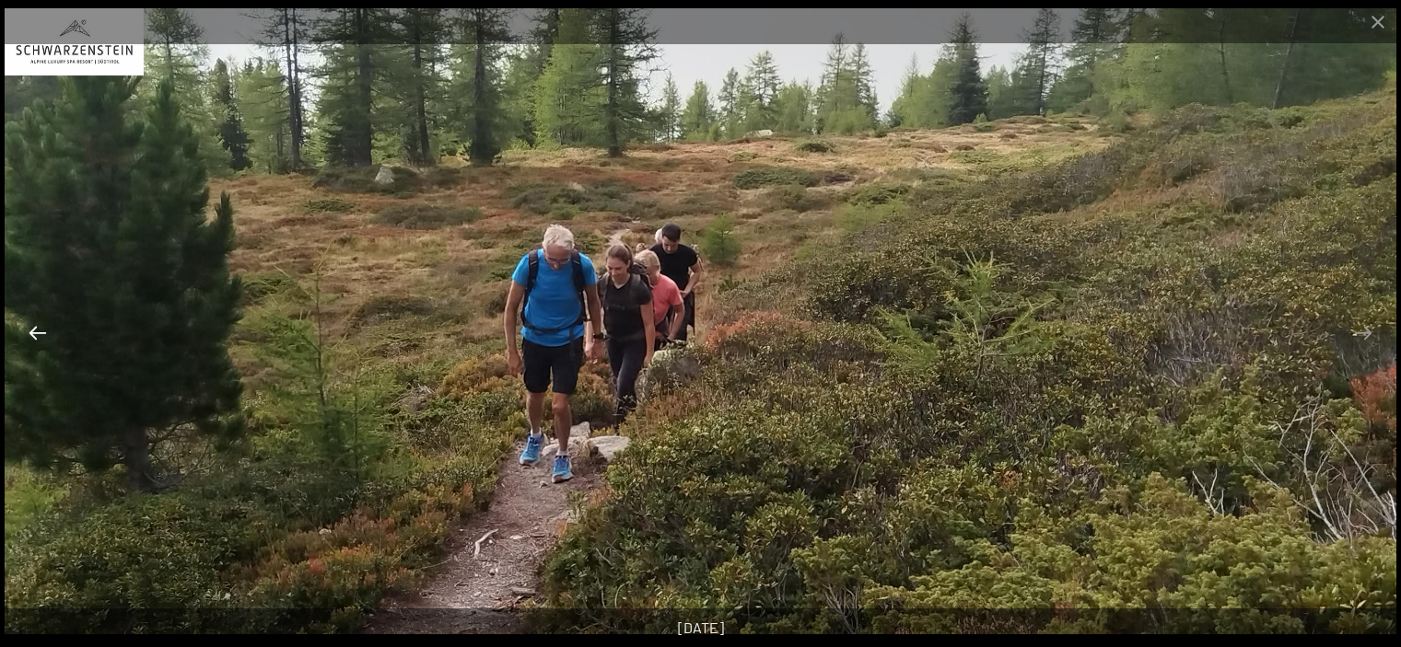
click at [40, 331] on button "Previous slide" at bounding box center [37, 333] width 39 height 36
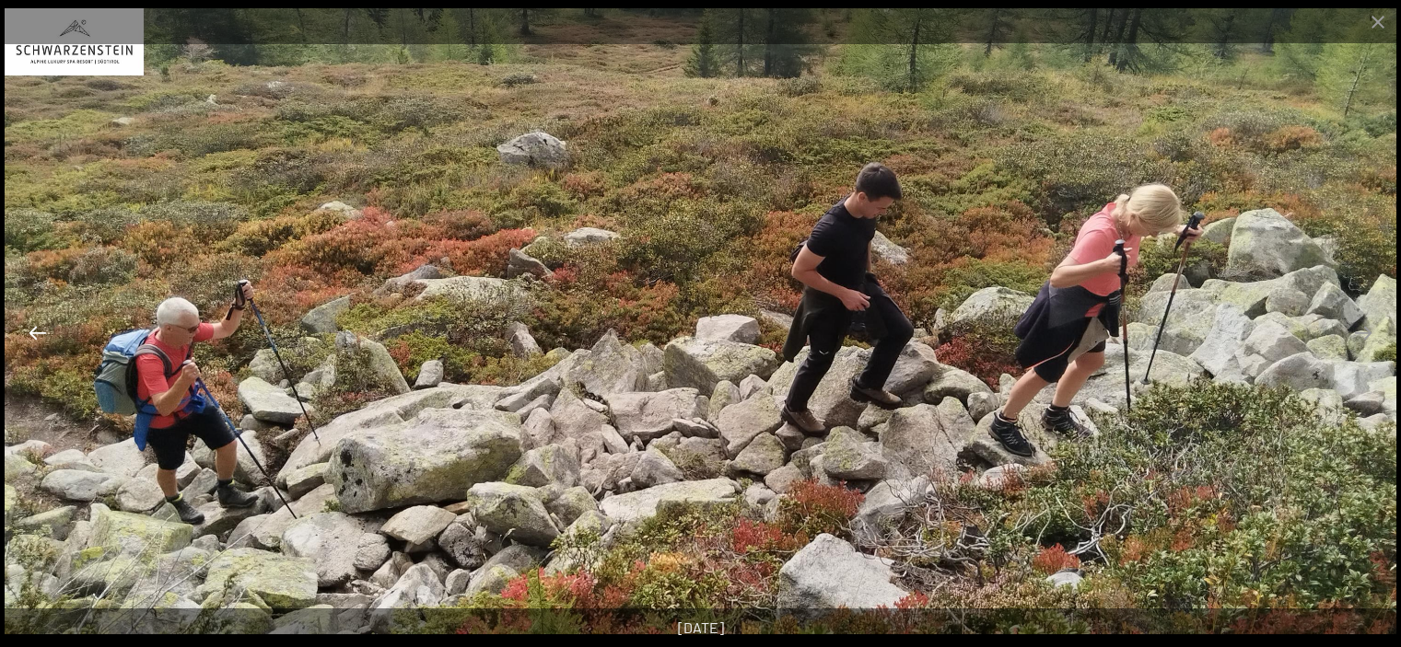
click at [40, 331] on button "Previous slide" at bounding box center [37, 333] width 39 height 36
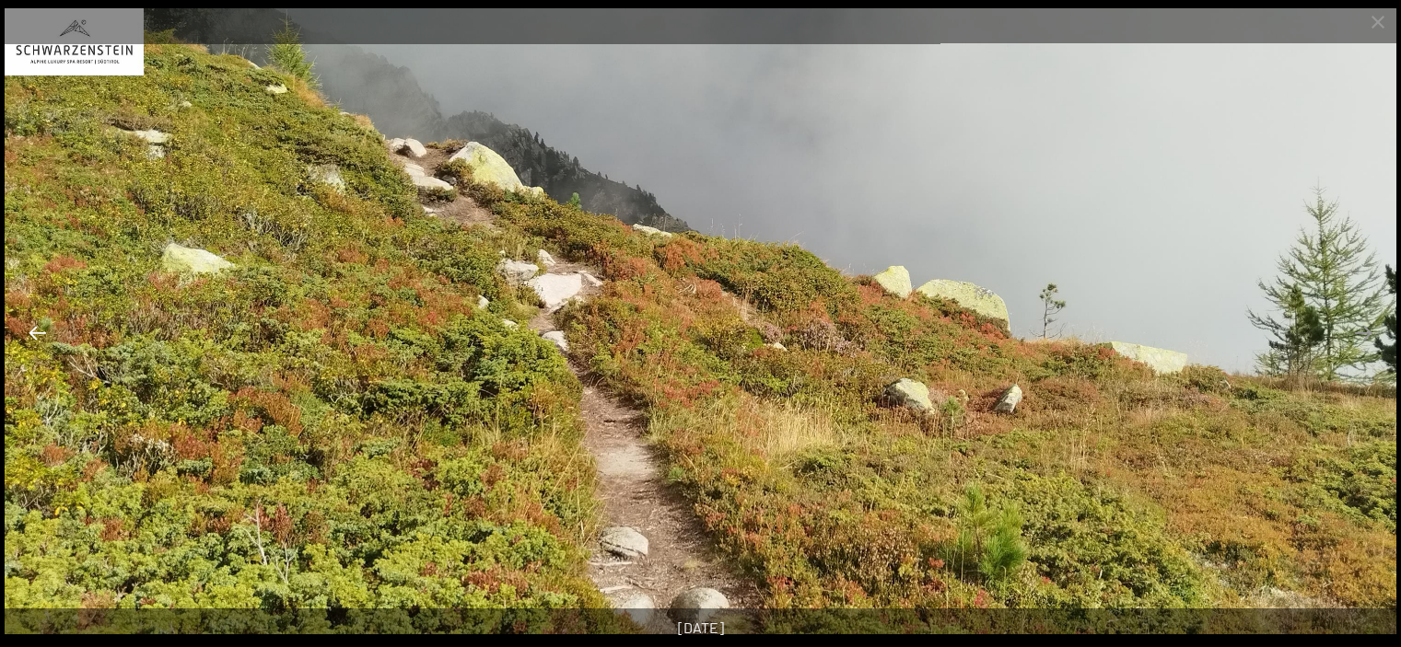
click at [40, 331] on button "Previous slide" at bounding box center [37, 333] width 39 height 36
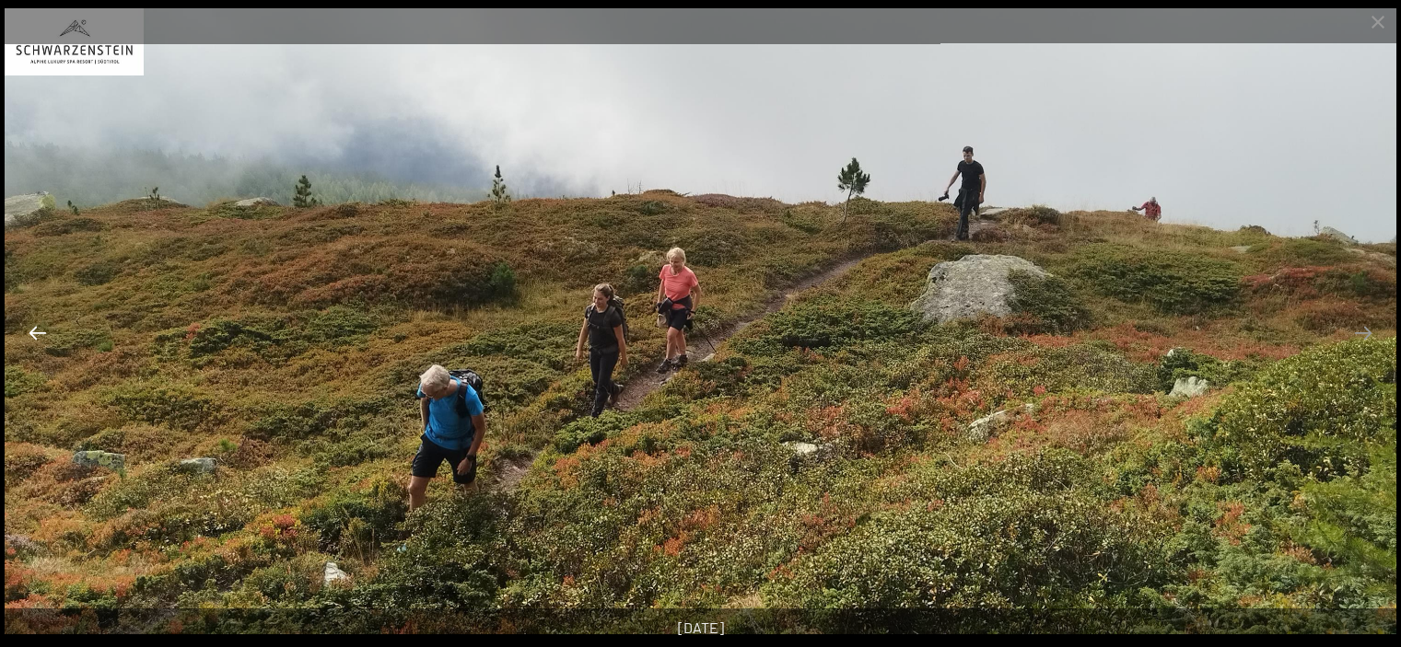
click at [40, 331] on button "Previous slide" at bounding box center [37, 333] width 39 height 36
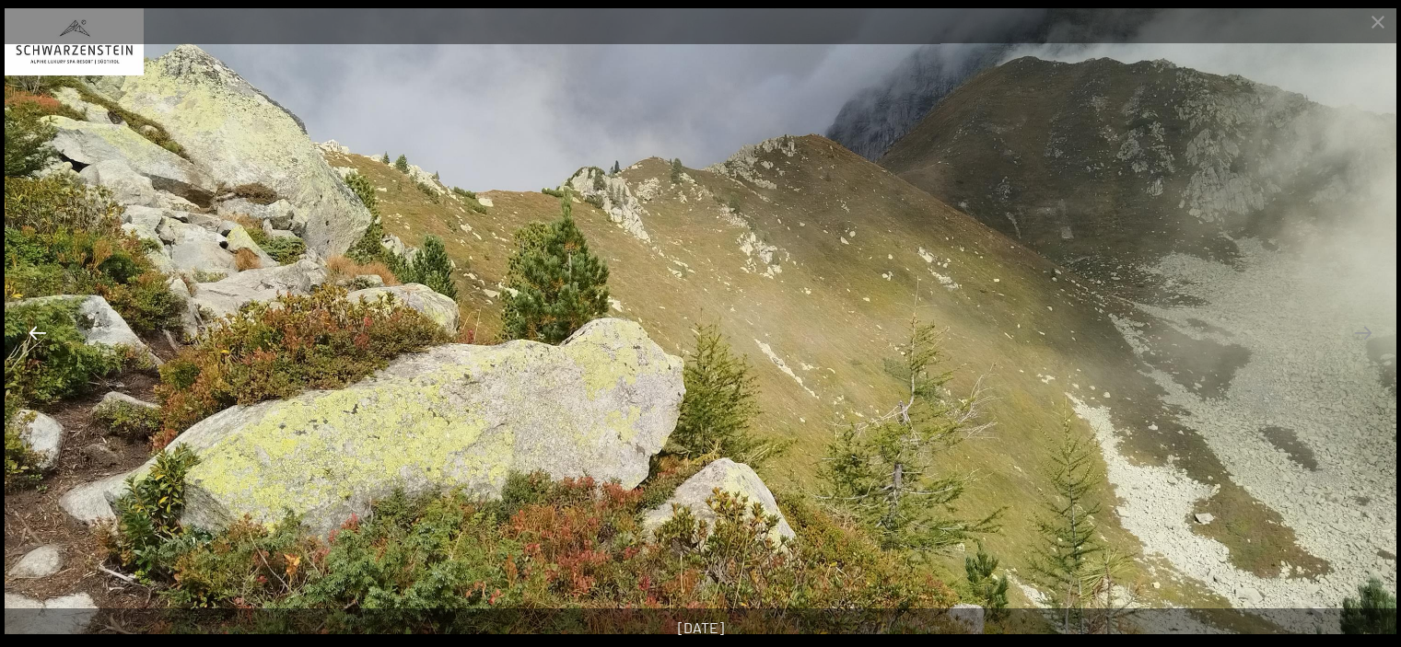
click at [40, 331] on button "Previous slide" at bounding box center [37, 333] width 39 height 36
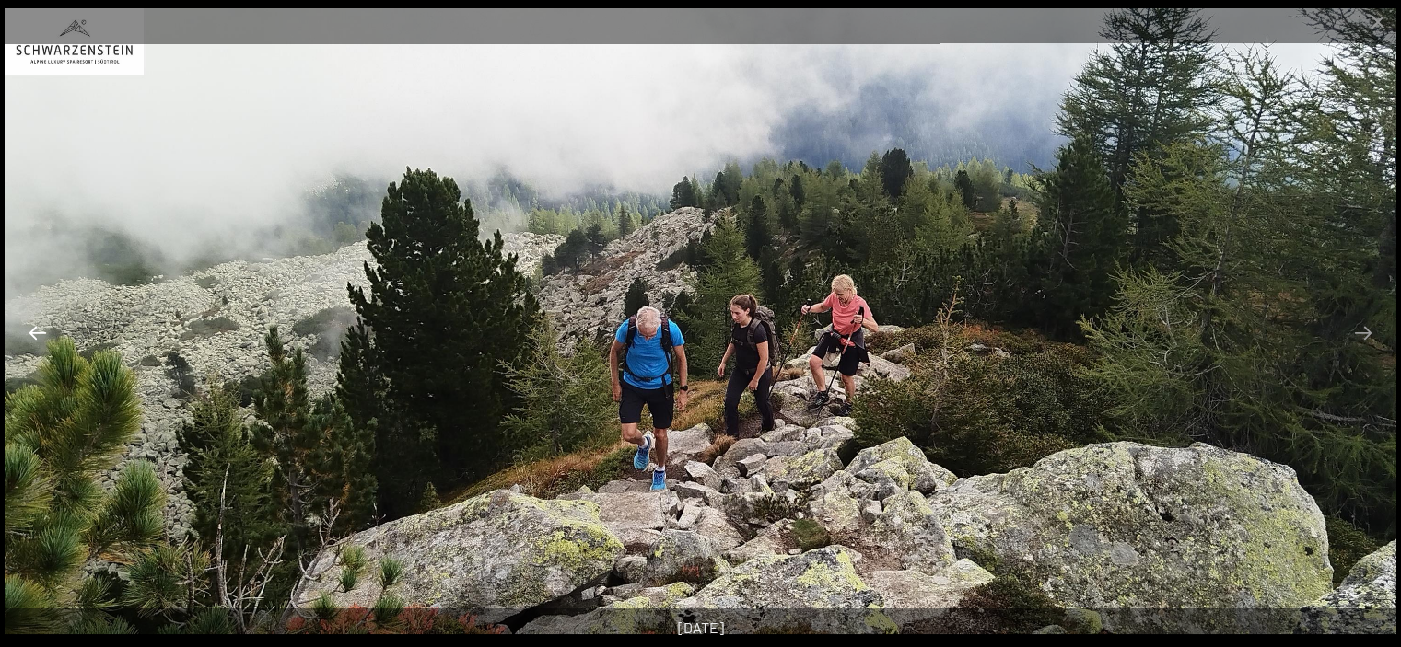
click at [40, 331] on button "Previous slide" at bounding box center [37, 333] width 39 height 36
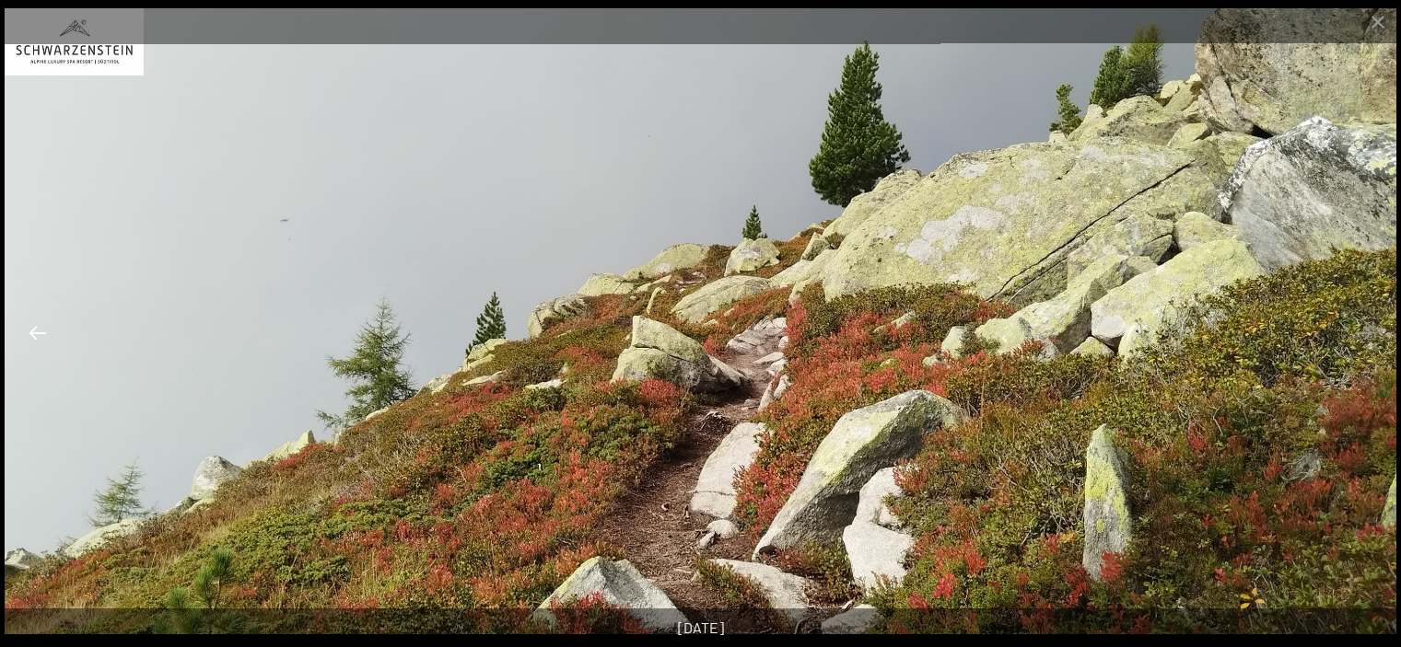
click at [41, 338] on button "Previous slide" at bounding box center [37, 333] width 39 height 36
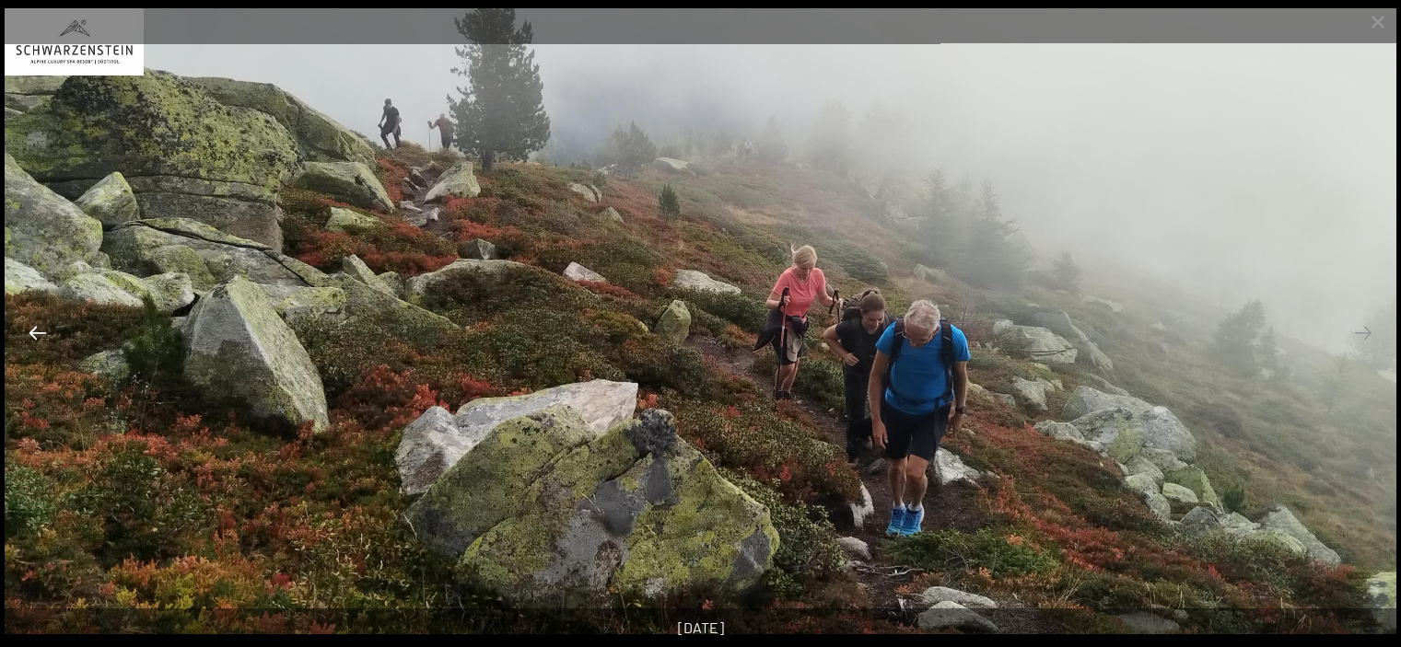
click at [41, 338] on button "Previous slide" at bounding box center [37, 333] width 39 height 36
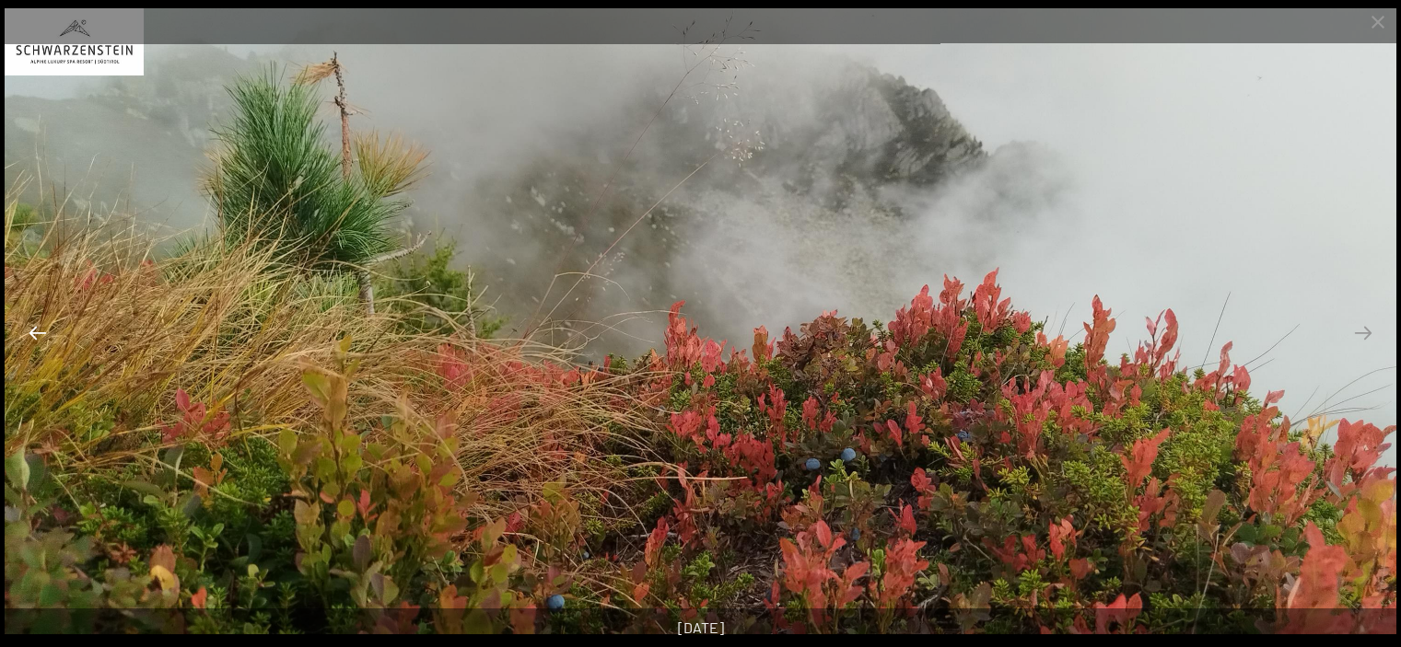
click at [41, 338] on button "Previous slide" at bounding box center [37, 333] width 39 height 36
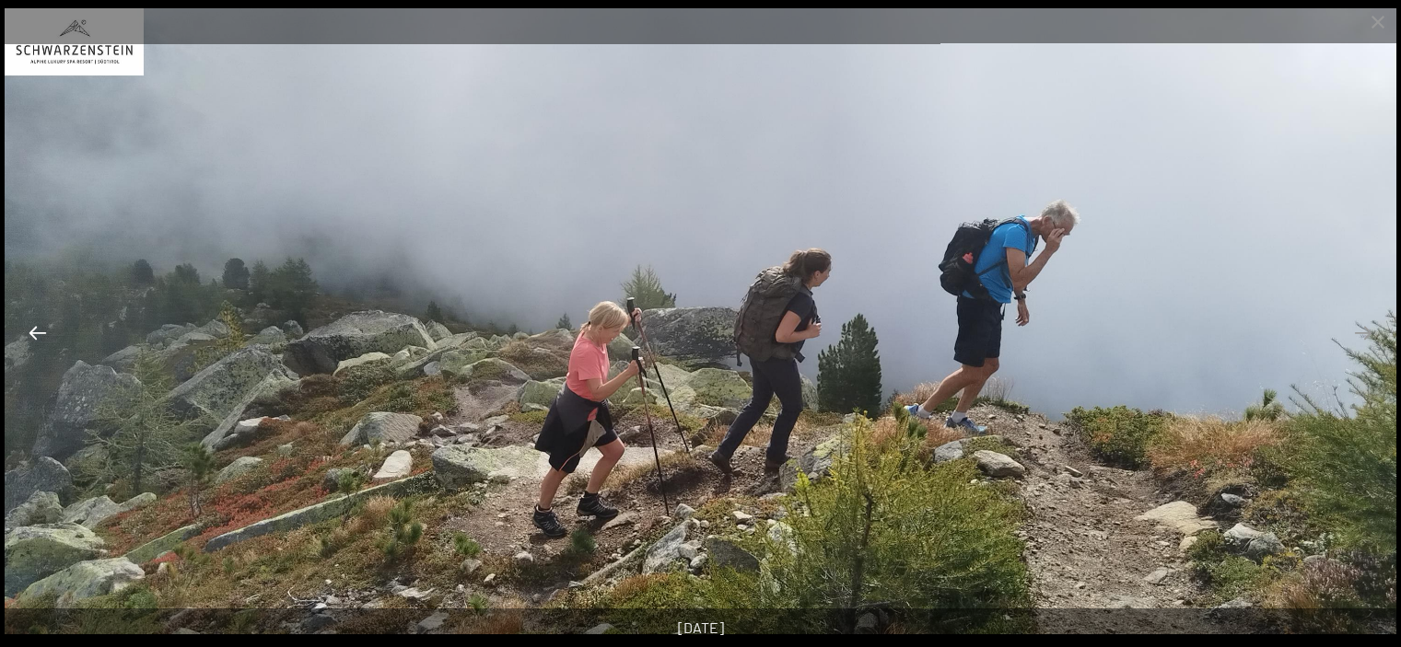
click at [41, 338] on button "Previous slide" at bounding box center [37, 333] width 39 height 36
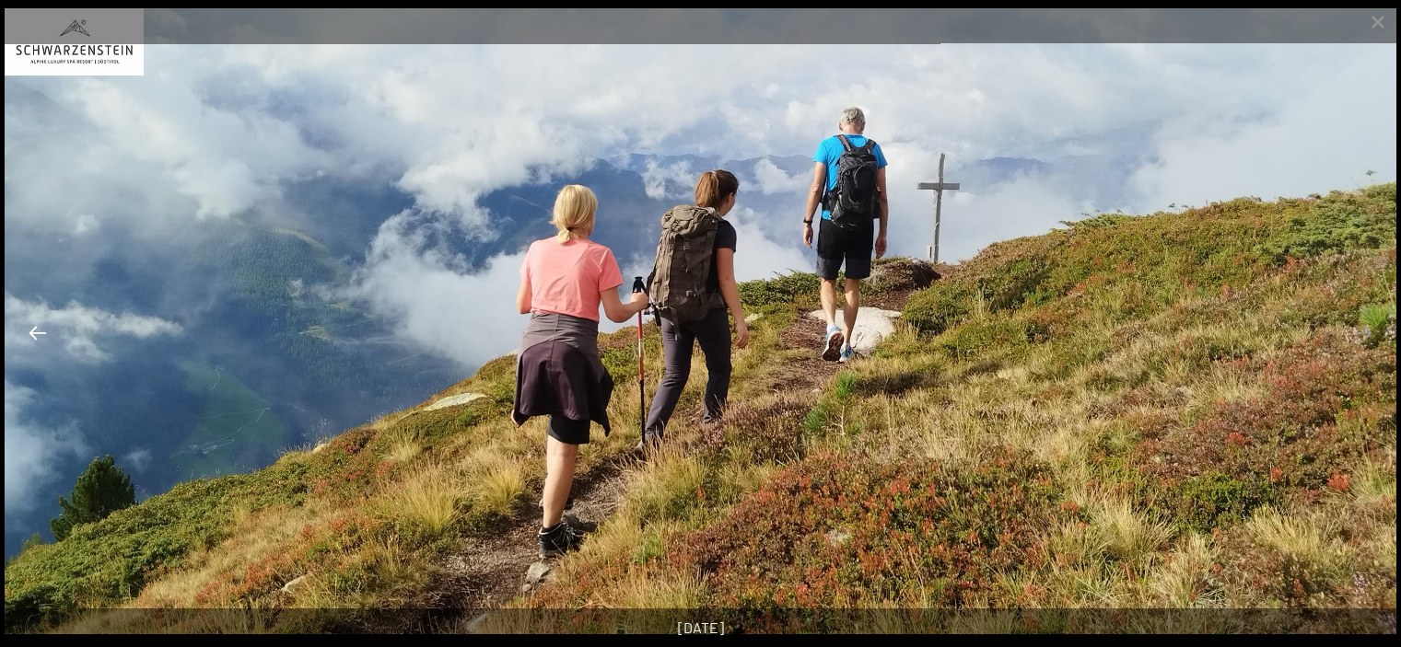
click at [41, 338] on button "Previous slide" at bounding box center [37, 333] width 39 height 36
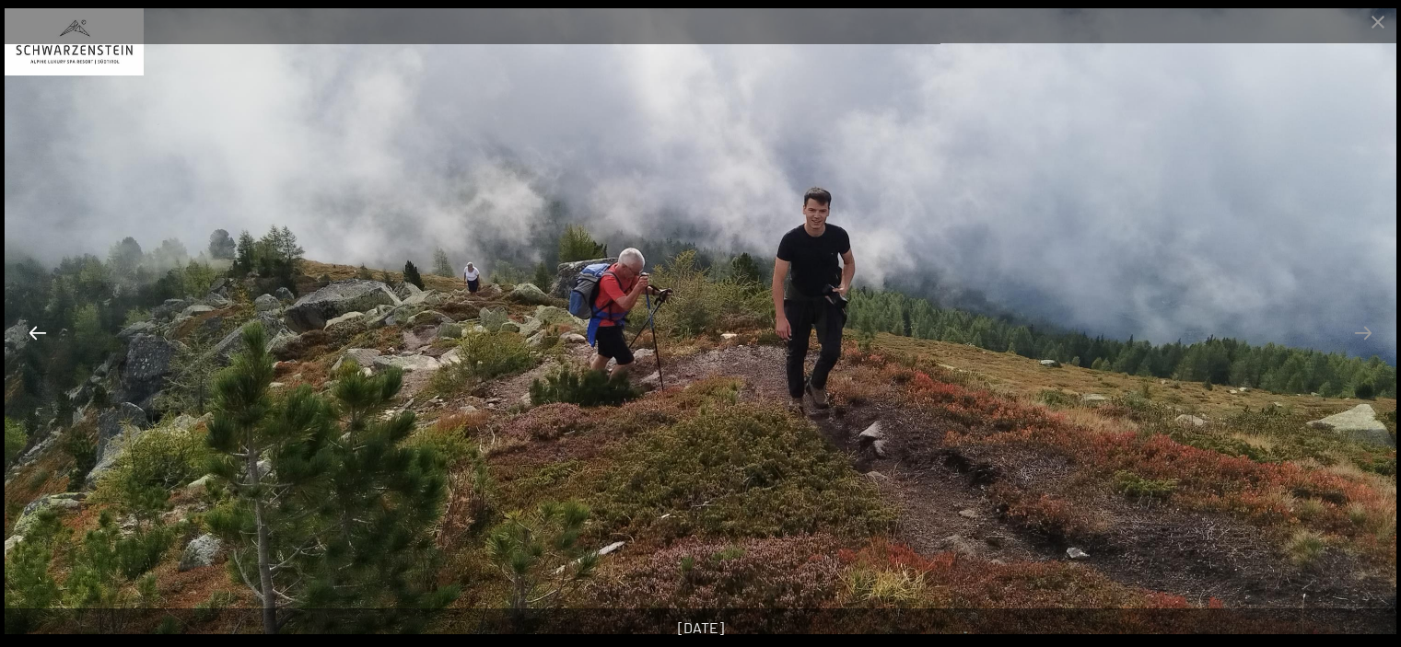
click at [41, 338] on button "Previous slide" at bounding box center [37, 333] width 39 height 36
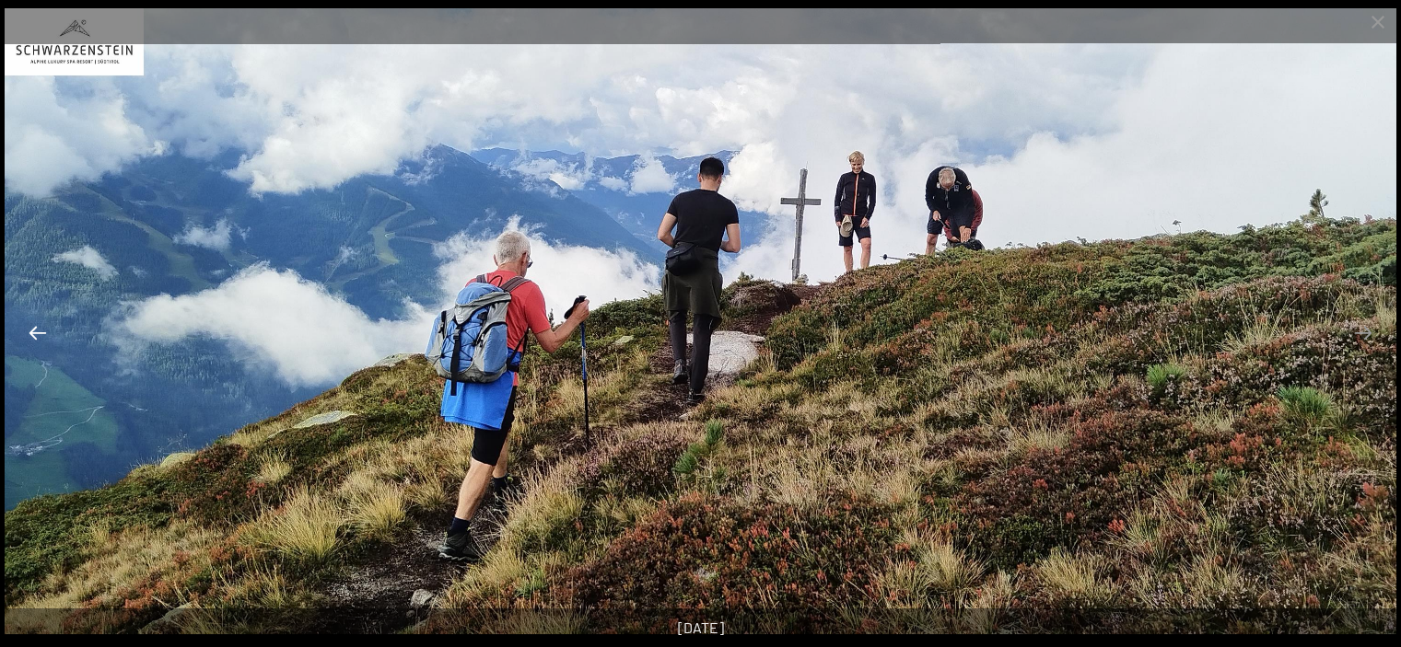
click at [41, 338] on button "Previous slide" at bounding box center [37, 333] width 39 height 36
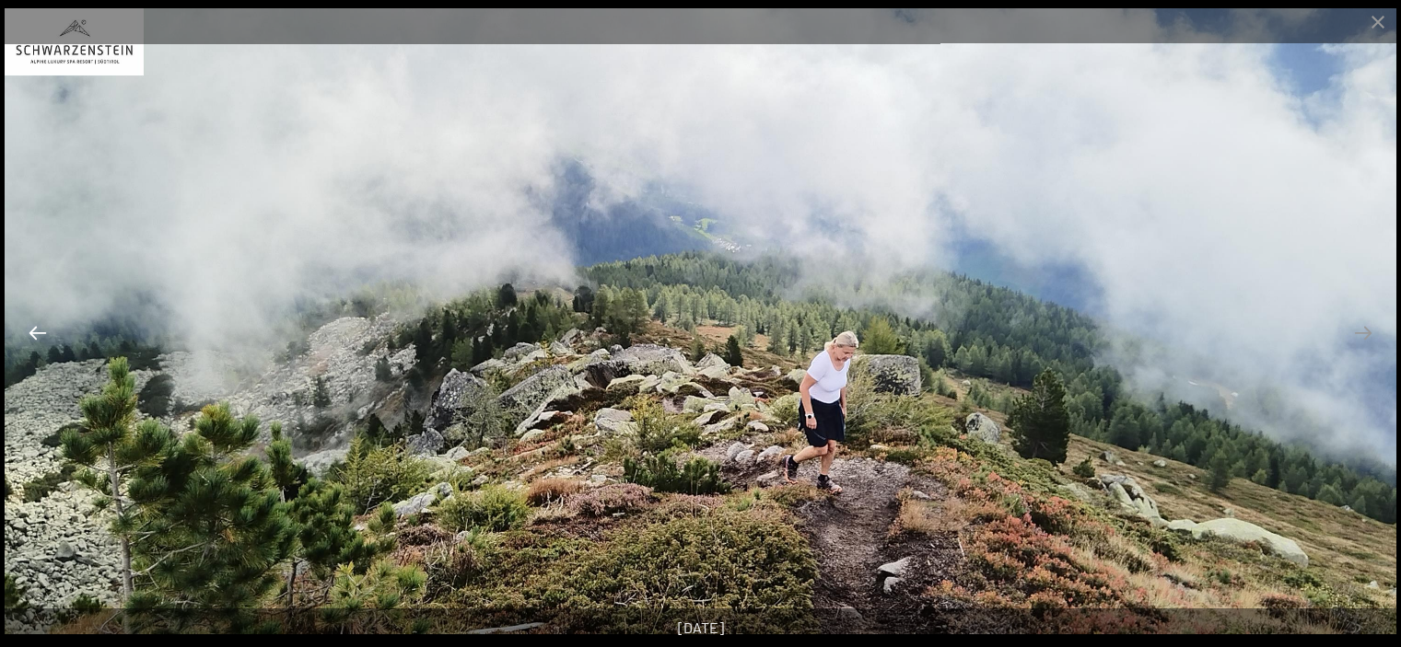
click at [41, 338] on button "Previous slide" at bounding box center [37, 333] width 39 height 36
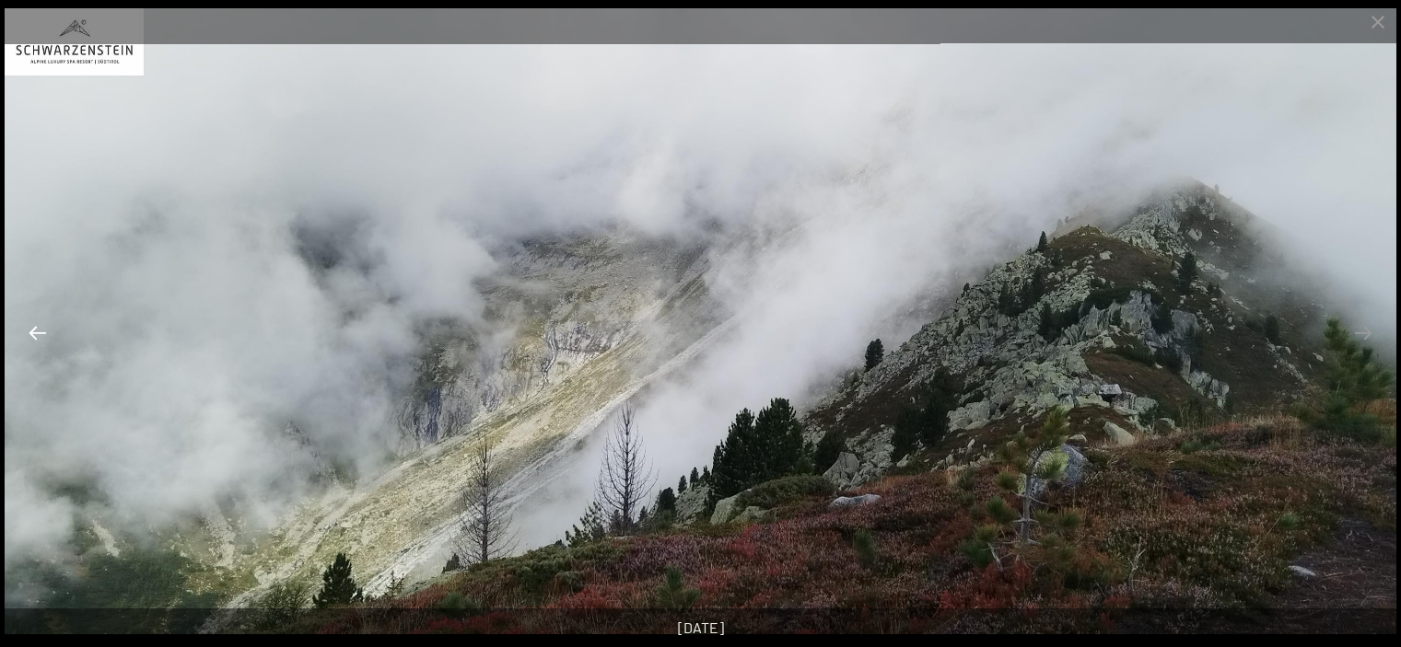
click at [41, 338] on button "Previous slide" at bounding box center [37, 333] width 39 height 36
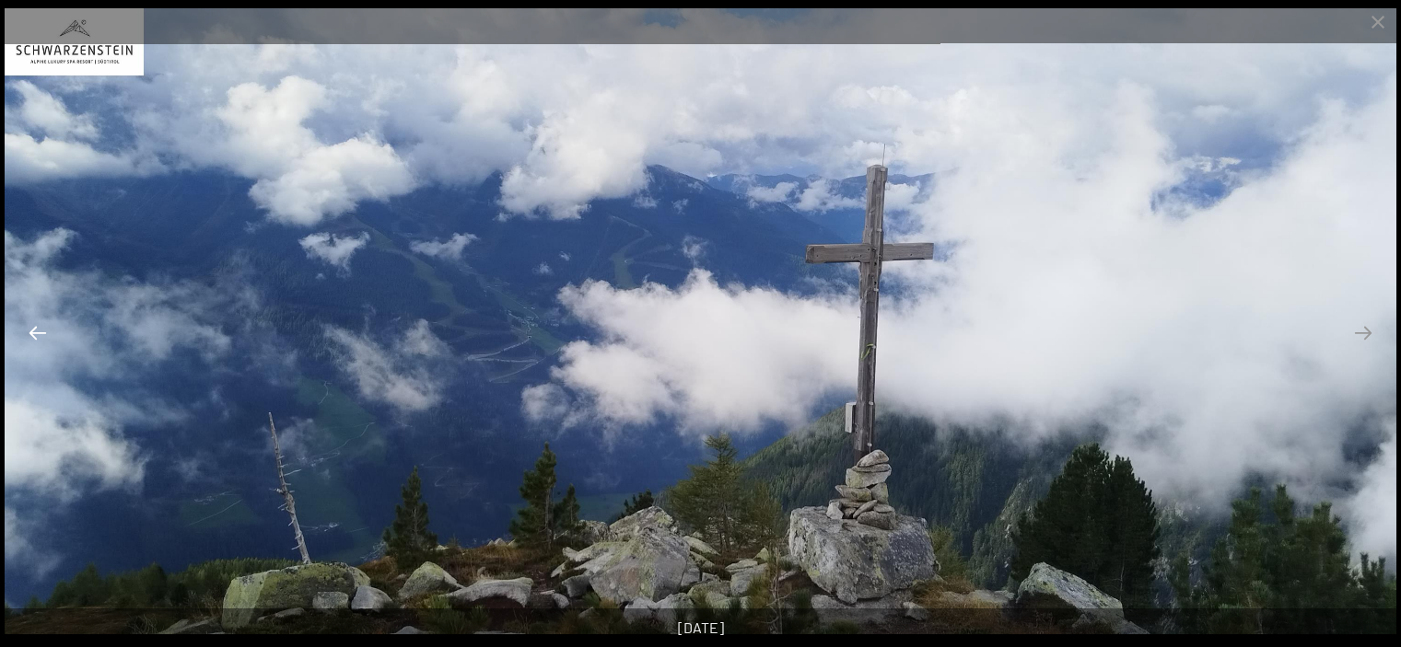
click at [41, 338] on button "Previous slide" at bounding box center [37, 333] width 39 height 36
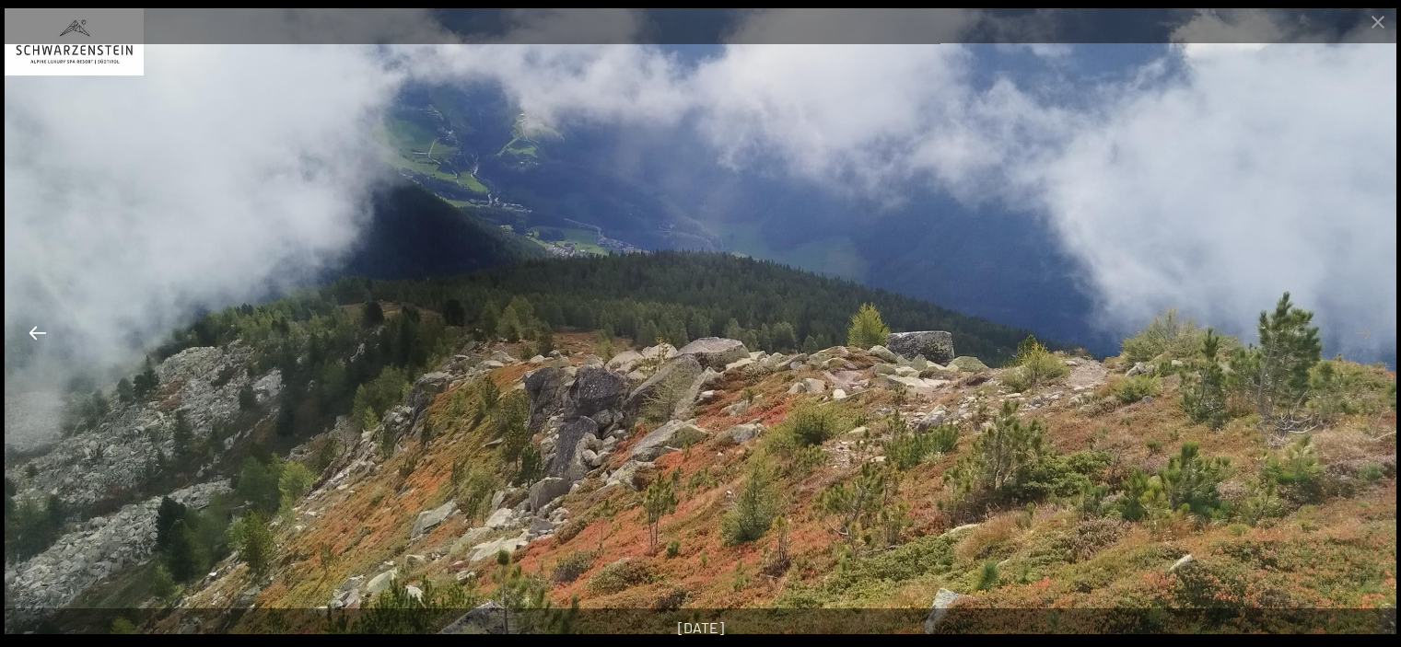
click at [41, 338] on button "Previous slide" at bounding box center [37, 333] width 39 height 36
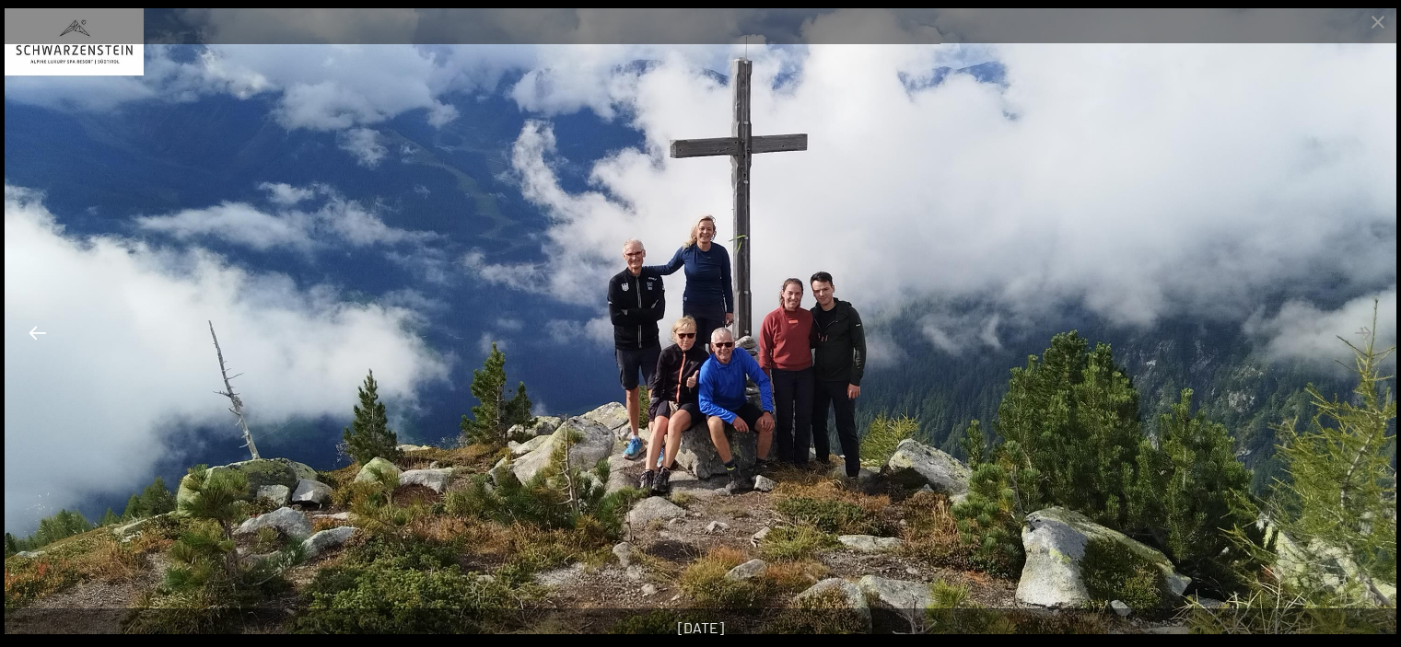
click at [41, 338] on button "Previous slide" at bounding box center [37, 333] width 39 height 36
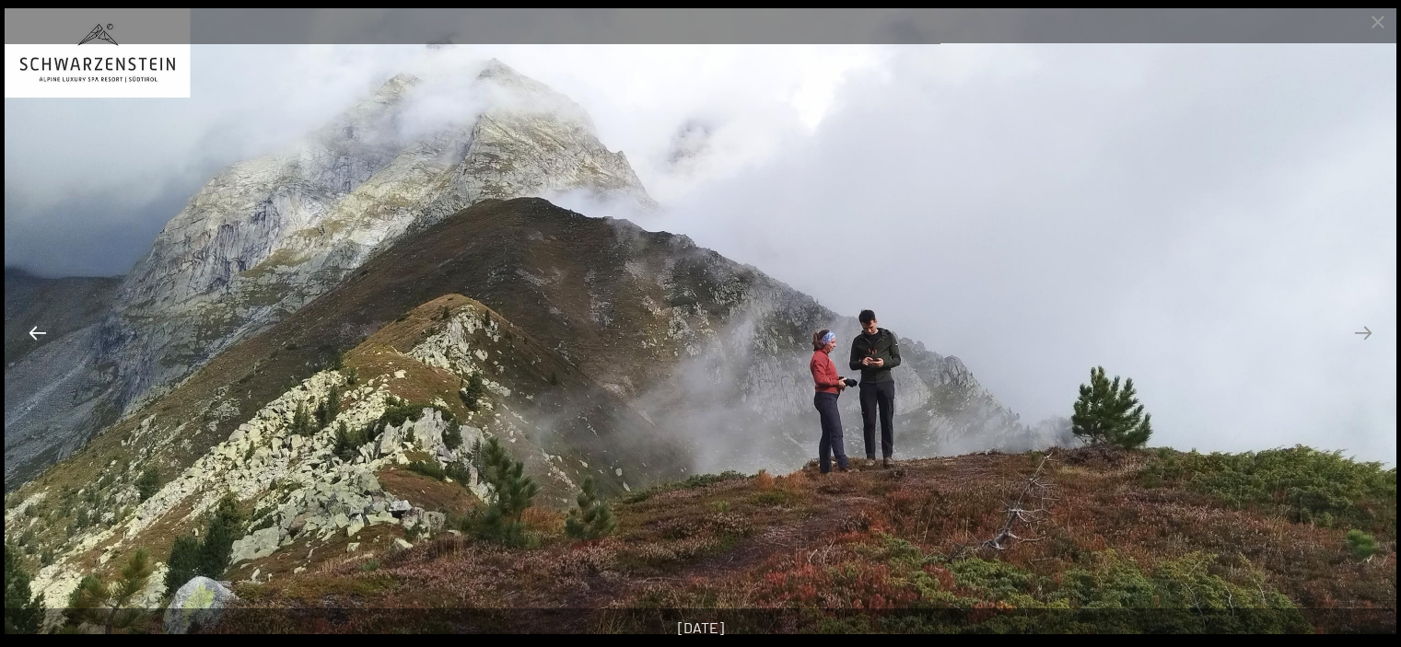
click at [41, 338] on button "Previous slide" at bounding box center [37, 333] width 39 height 36
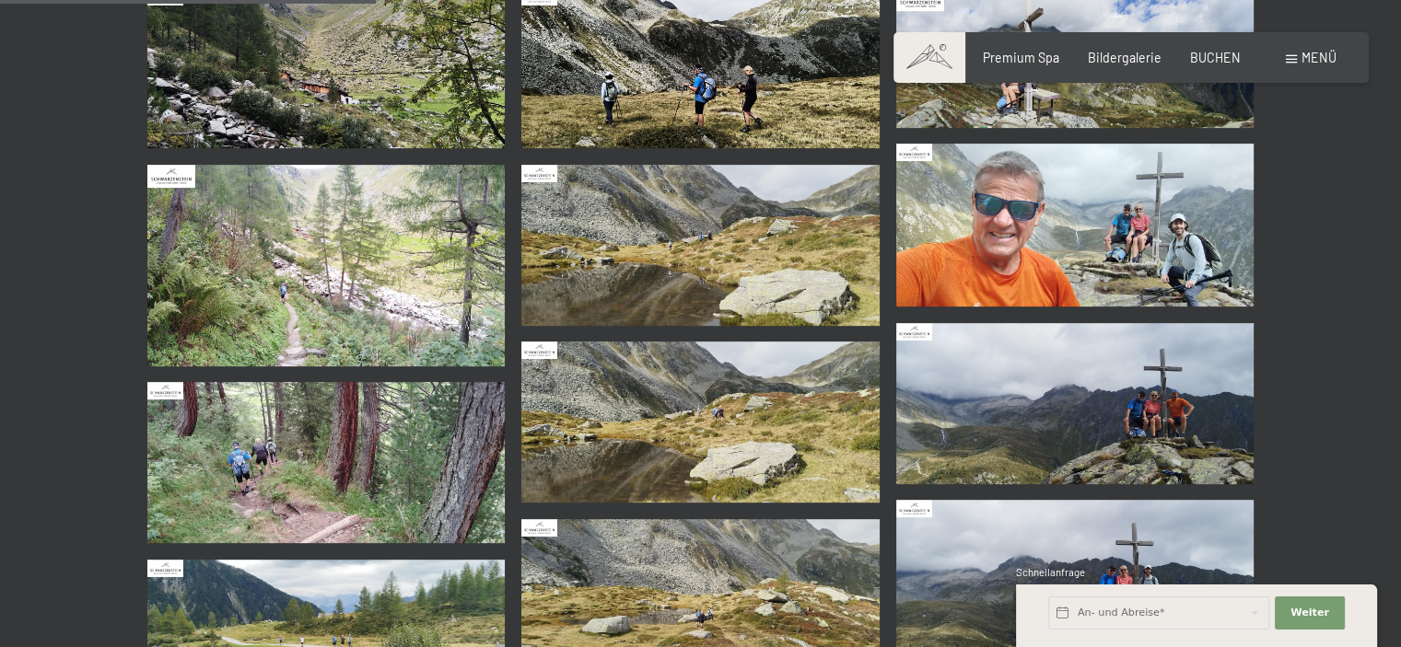
scroll to position [829, 0]
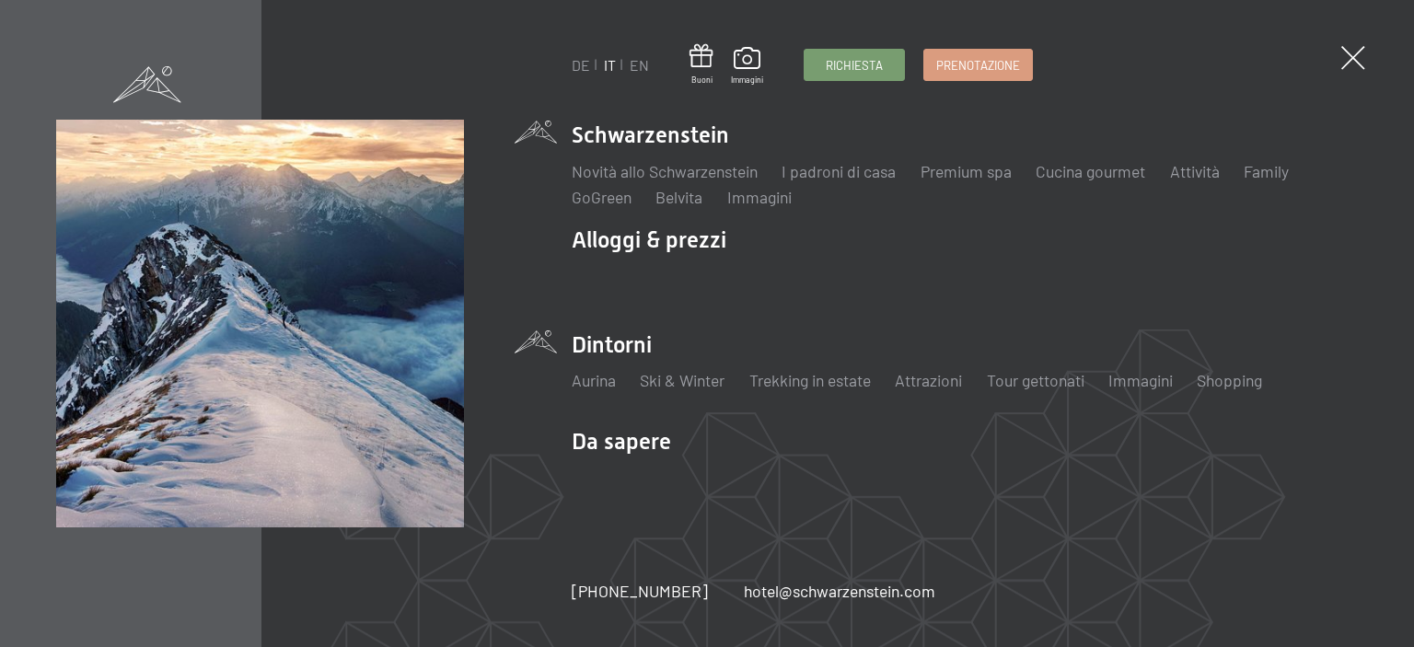
click at [607, 344] on li "Dintorni Aurina Ski & Winter Sci Scuola di sci Trekking in estate Escursioni Bi…" at bounding box center [965, 370] width 786 height 80
click at [1160, 385] on link "Immagini" at bounding box center [1141, 380] width 64 height 20
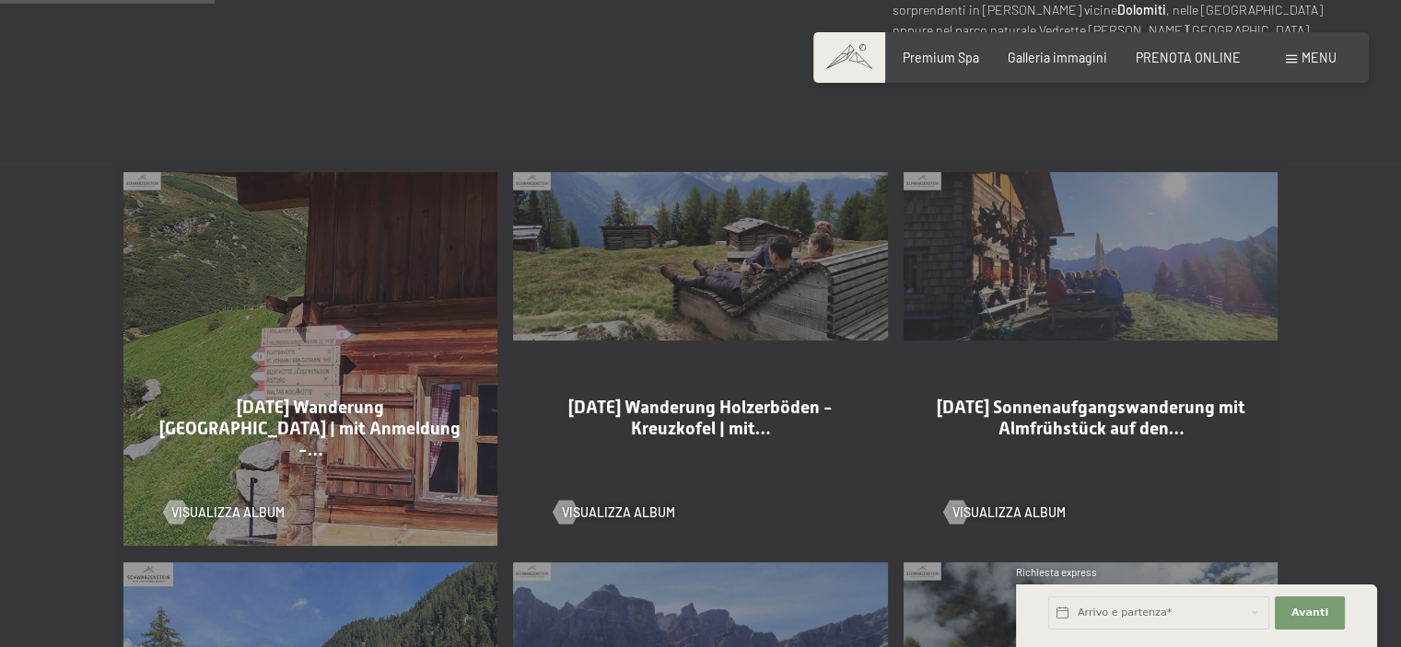
scroll to position [921, 0]
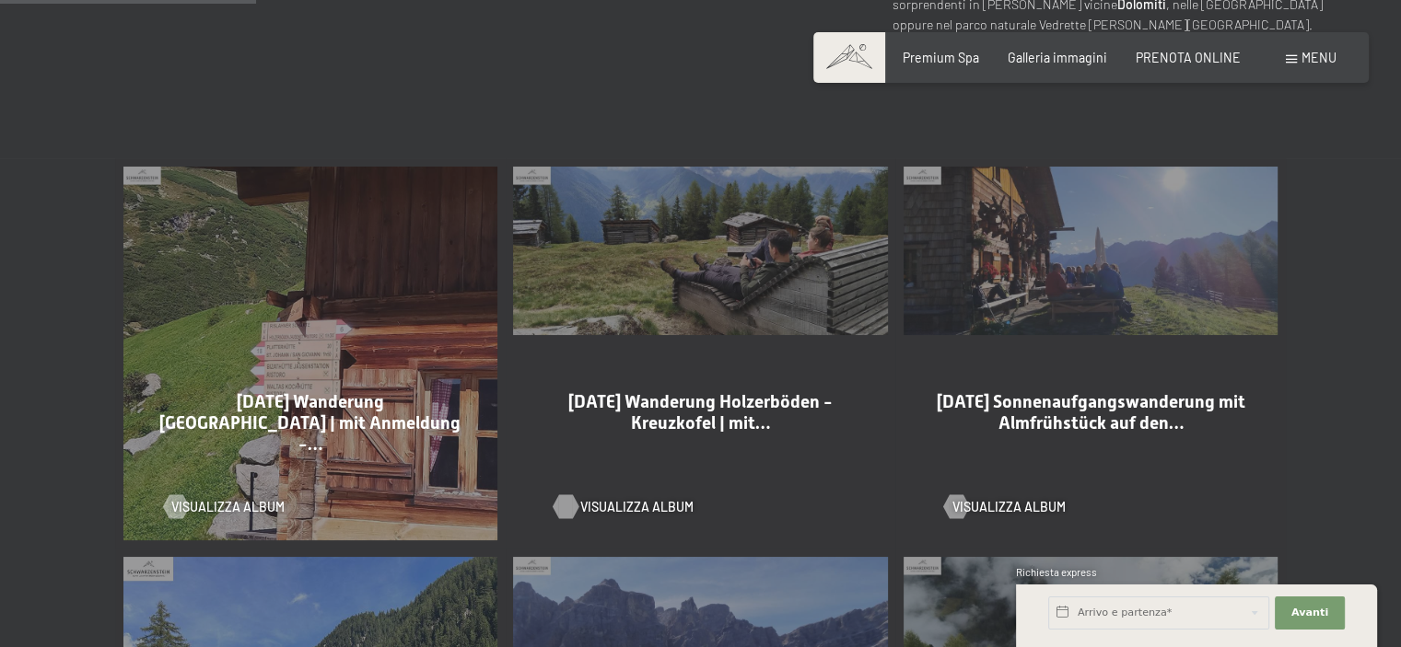
click at [573, 494] on div at bounding box center [566, 506] width 14 height 24
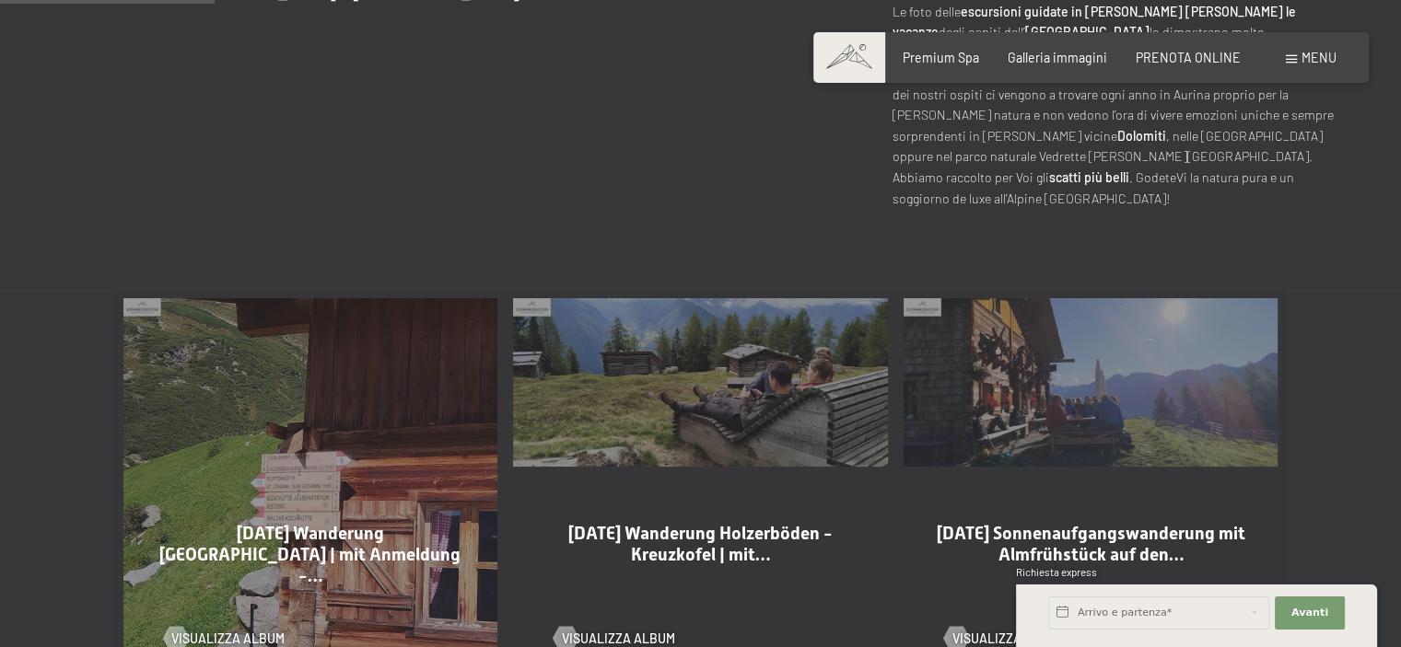
scroll to position [829, 0]
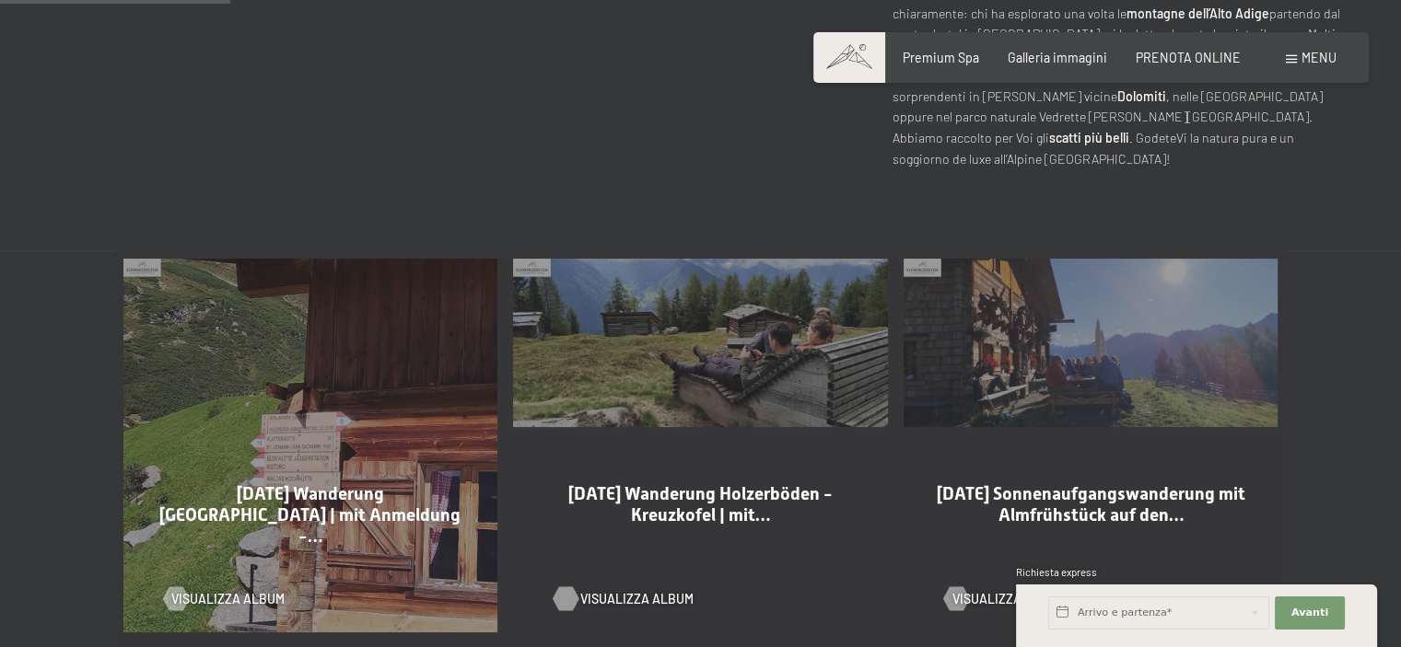
click at [573, 587] on div at bounding box center [566, 599] width 14 height 24
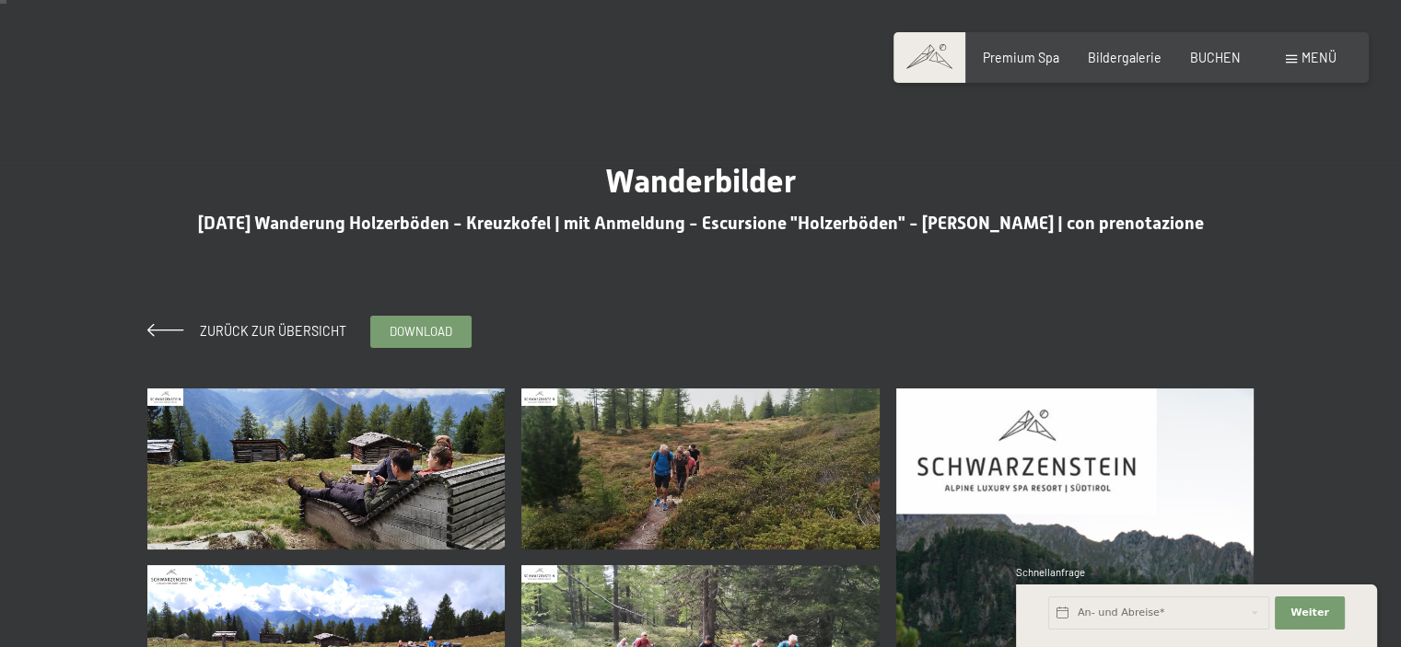
scroll to position [92, 0]
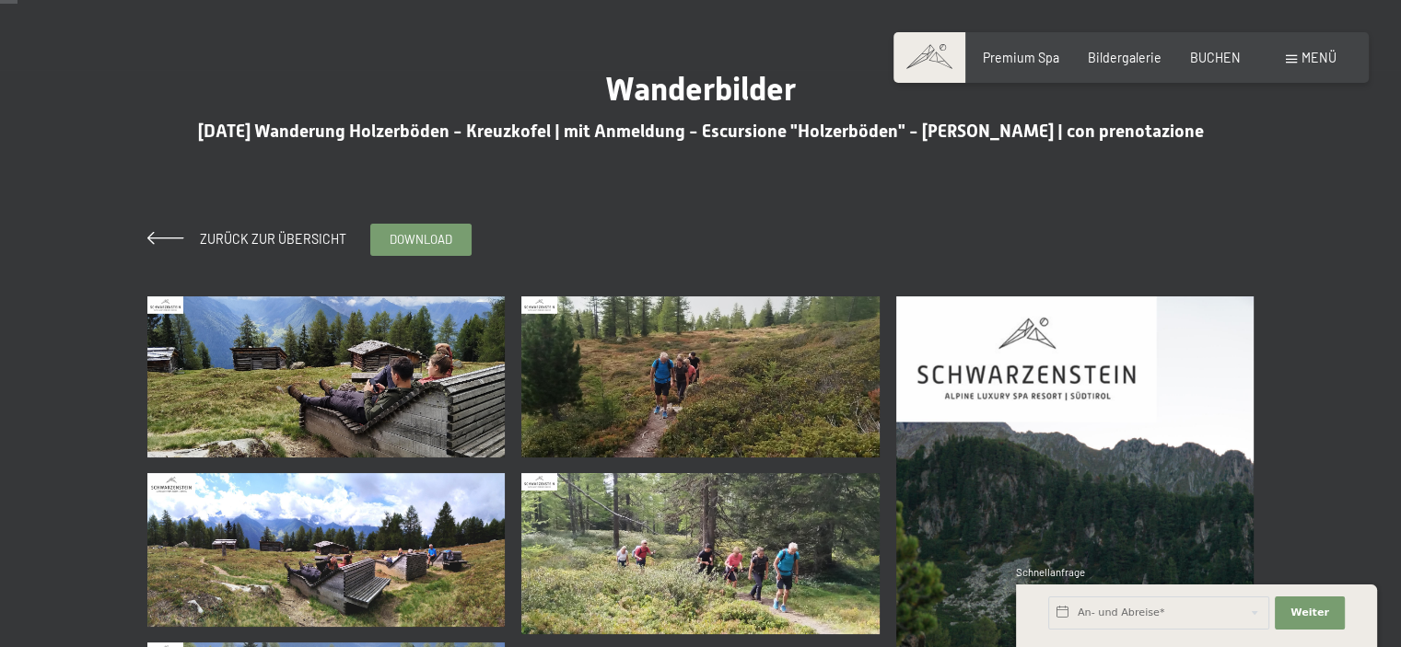
click at [335, 355] on img at bounding box center [326, 377] width 358 height 161
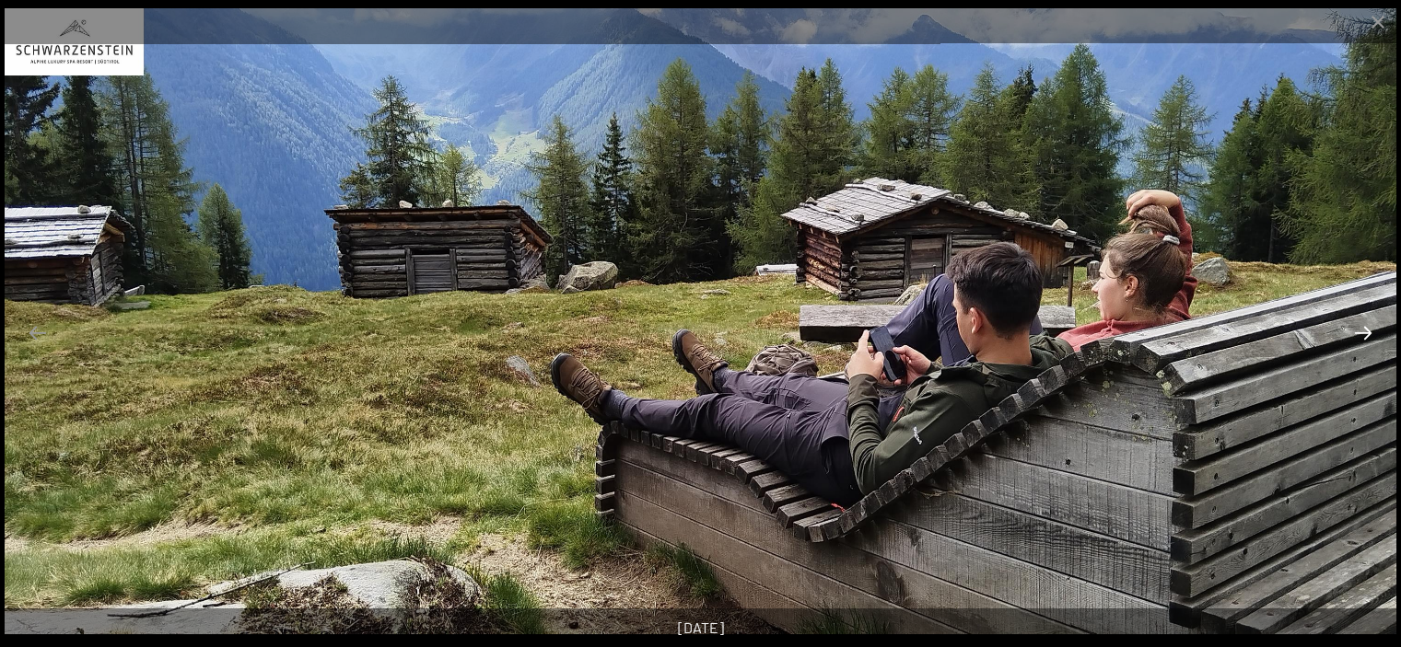
click at [1367, 327] on button "Next slide" at bounding box center [1362, 333] width 39 height 36
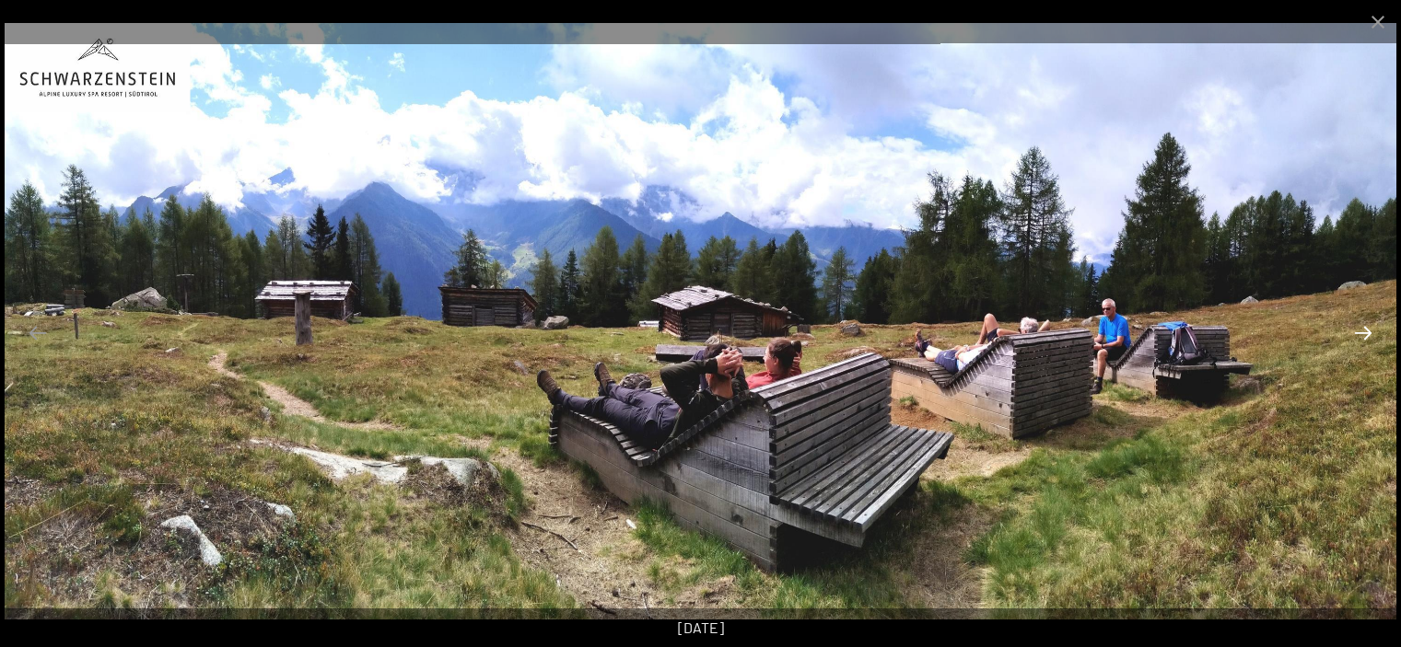
click at [1367, 327] on button "Next slide" at bounding box center [1362, 333] width 39 height 36
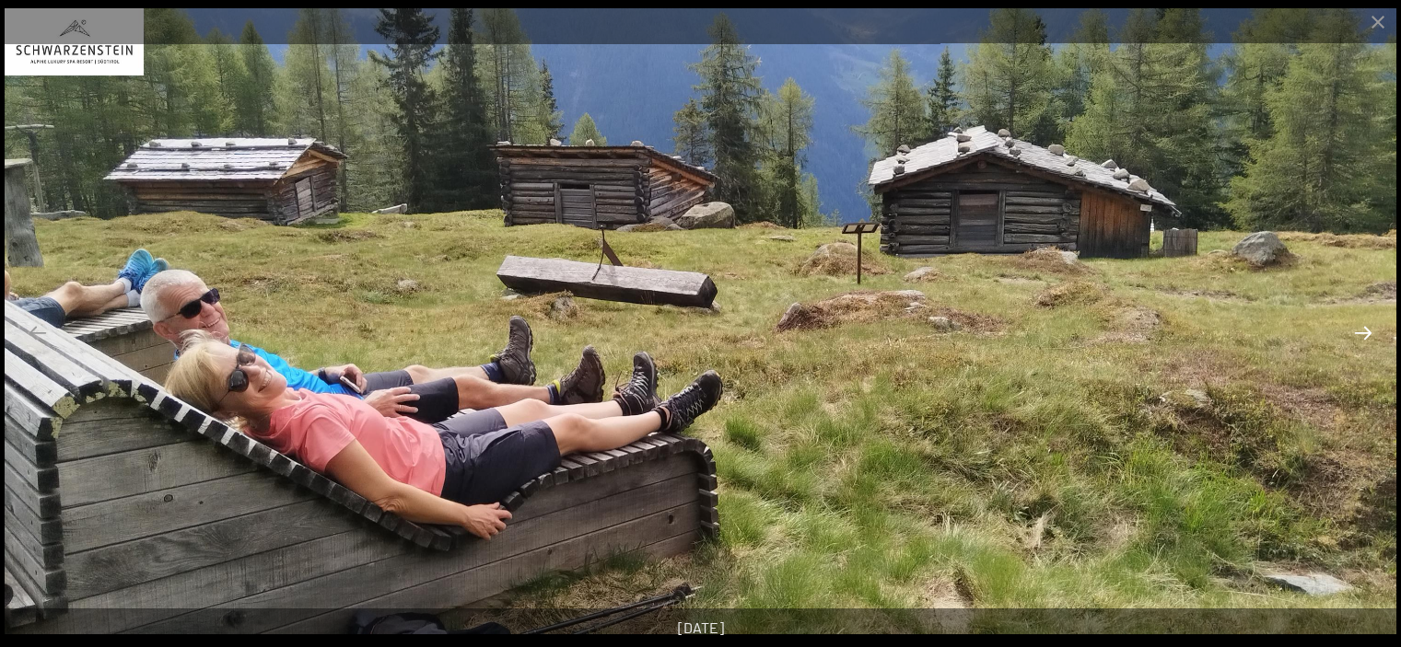
click at [1367, 327] on button "Next slide" at bounding box center [1362, 333] width 39 height 36
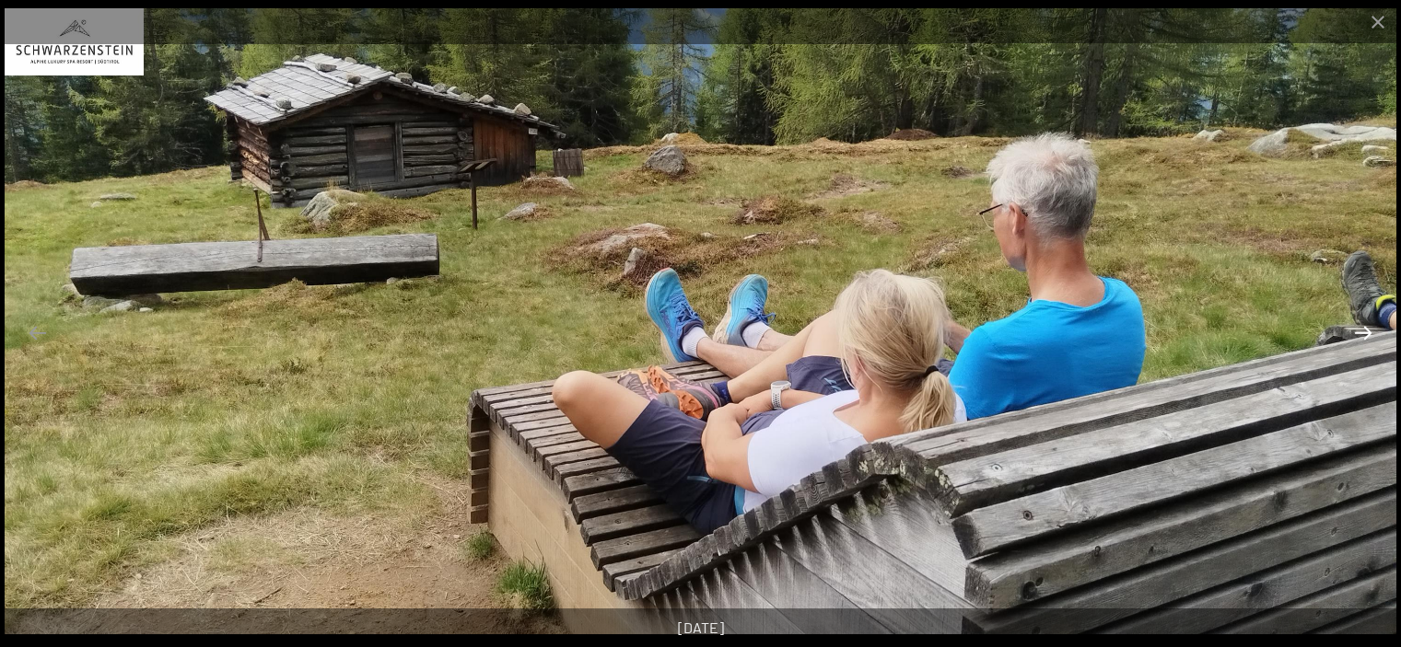
click at [1367, 327] on button "Next slide" at bounding box center [1362, 333] width 39 height 36
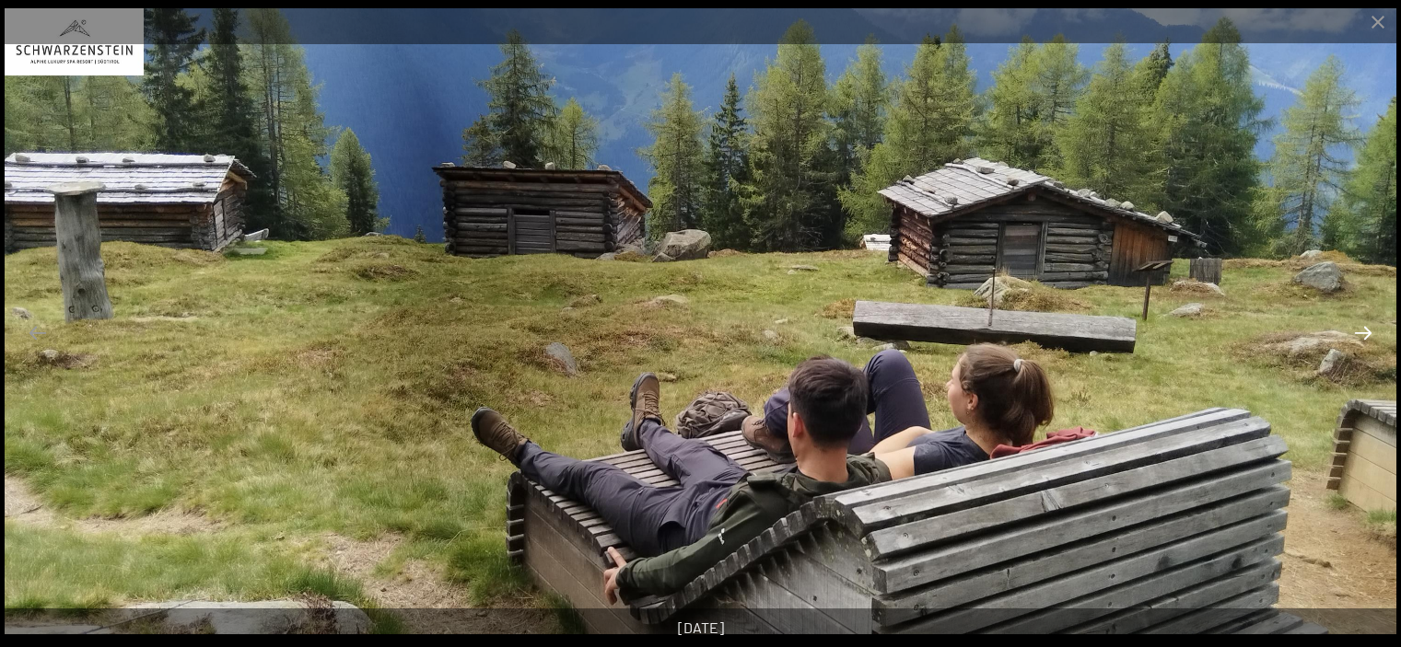
click at [1367, 327] on button "Next slide" at bounding box center [1362, 333] width 39 height 36
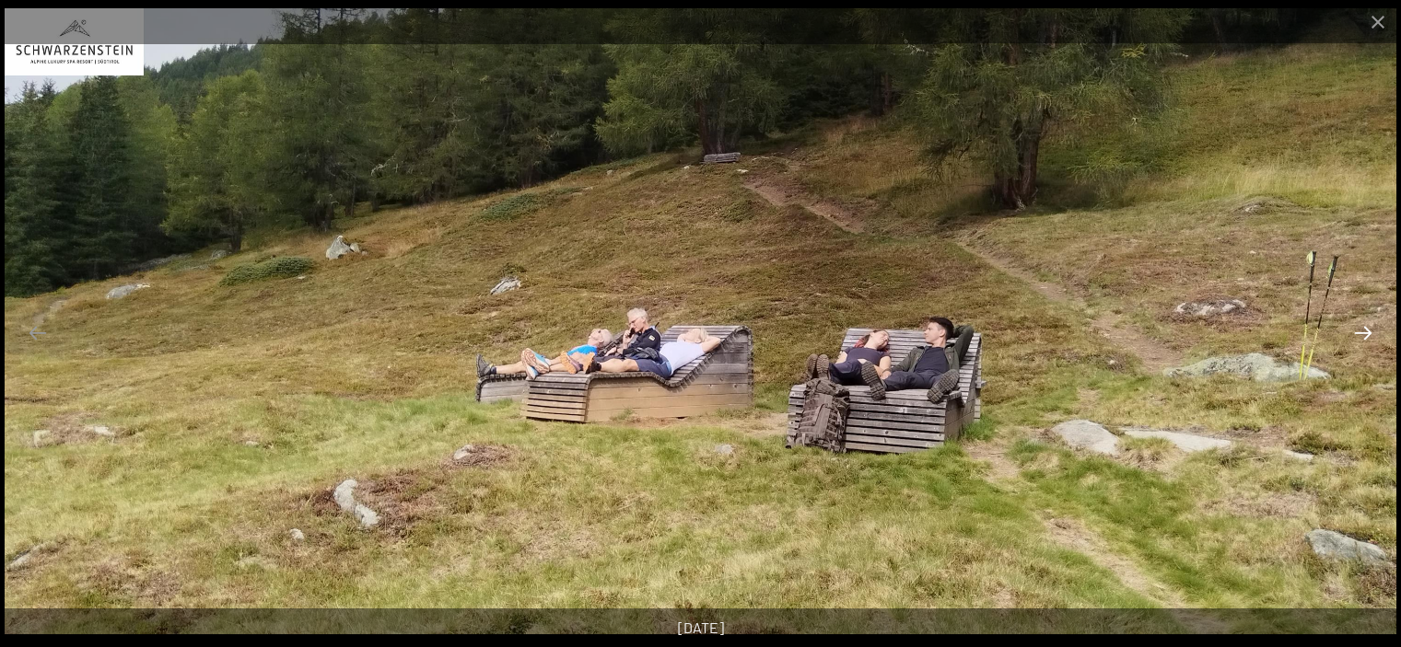
click at [1367, 327] on button "Next slide" at bounding box center [1362, 333] width 39 height 36
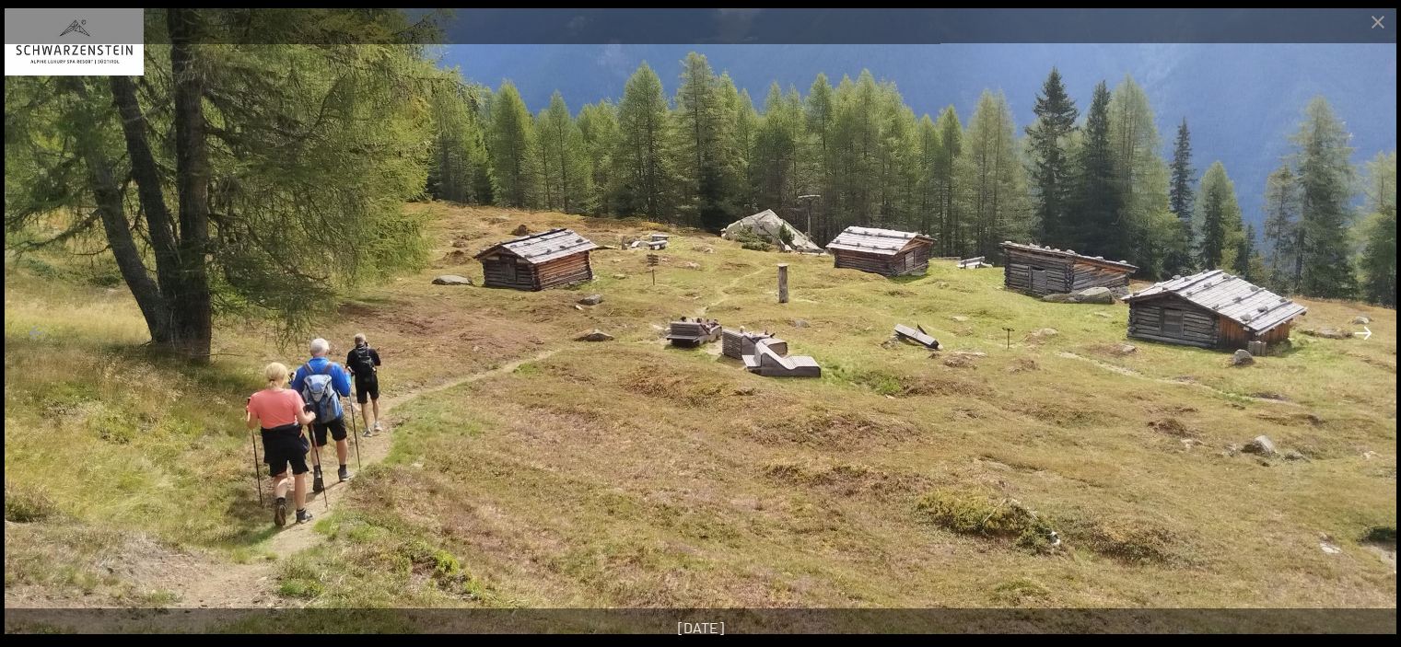
click at [1367, 327] on button "Next slide" at bounding box center [1362, 333] width 39 height 36
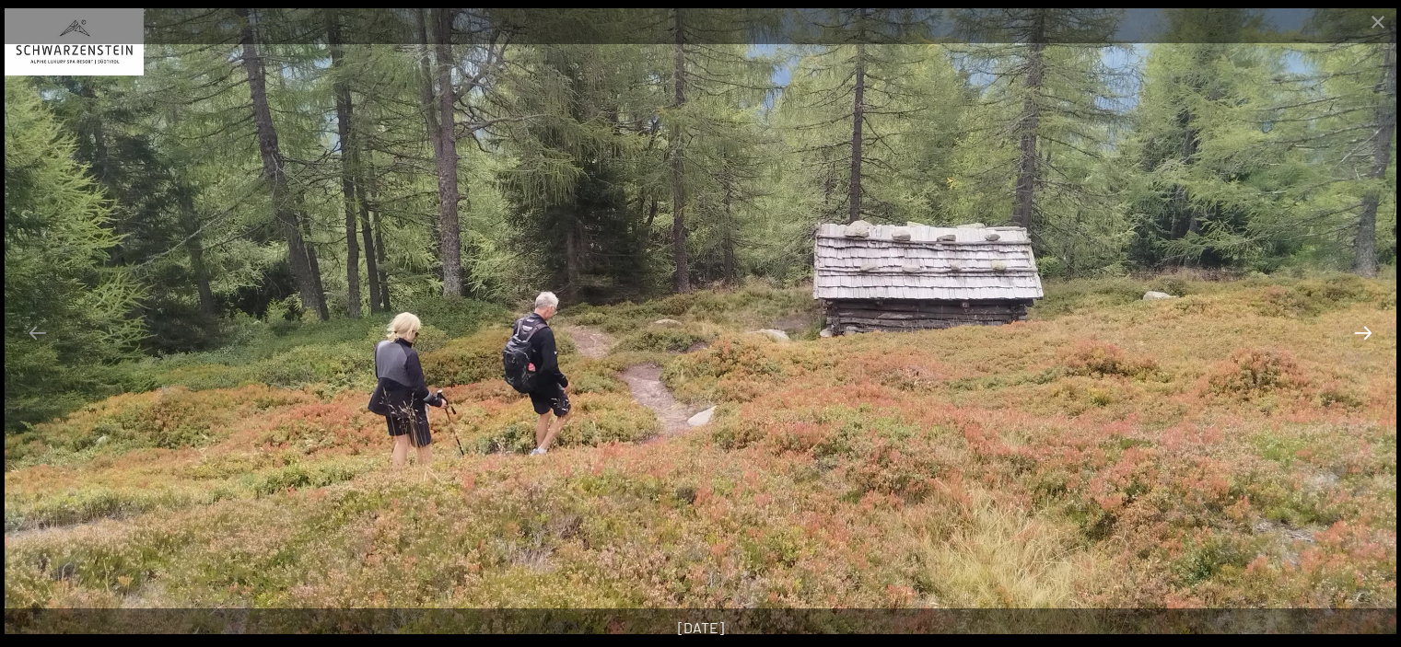
click at [1367, 327] on button "Next slide" at bounding box center [1362, 333] width 39 height 36
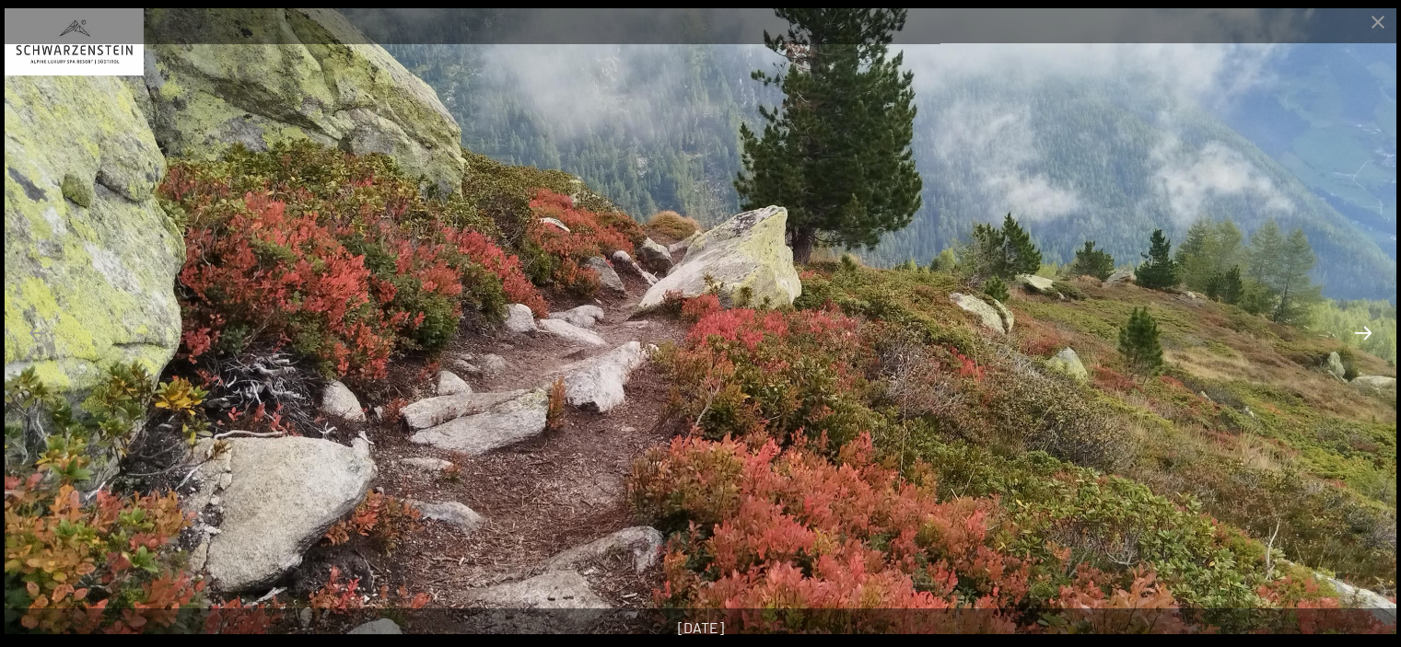
click at [1367, 327] on button "Next slide" at bounding box center [1362, 333] width 39 height 36
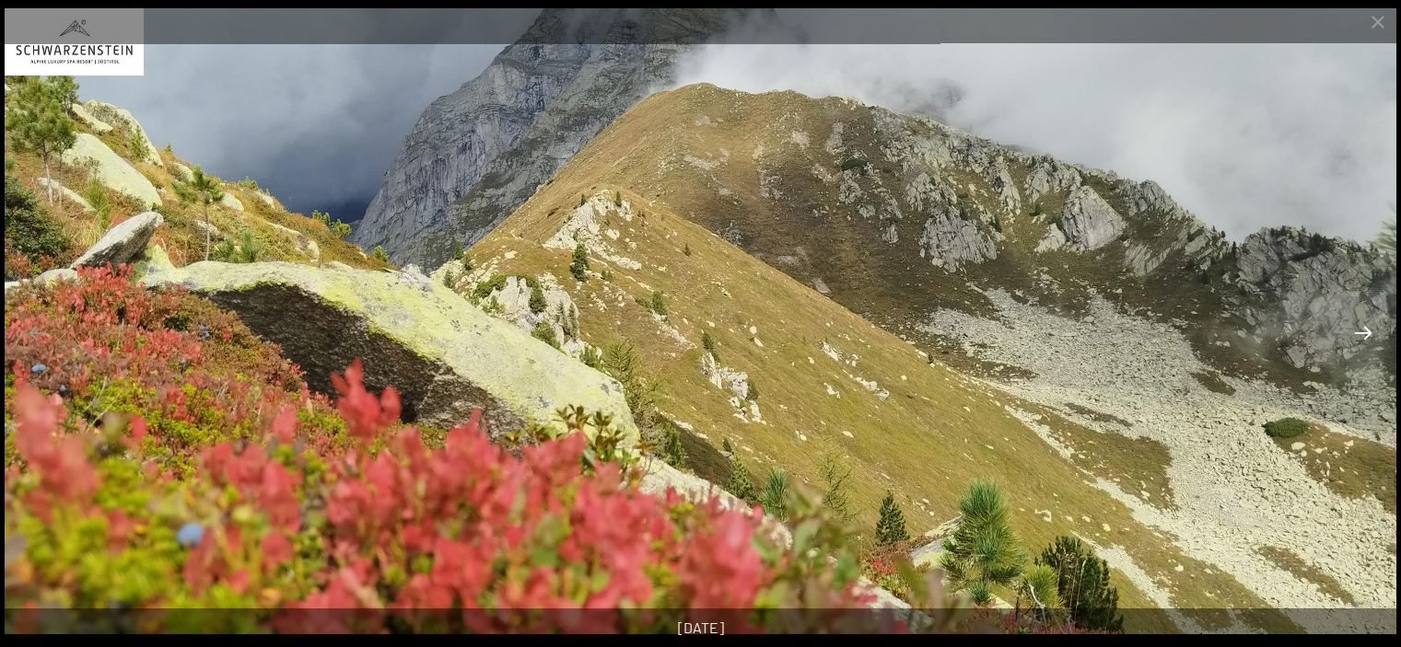
click at [1367, 327] on button "Next slide" at bounding box center [1362, 333] width 39 height 36
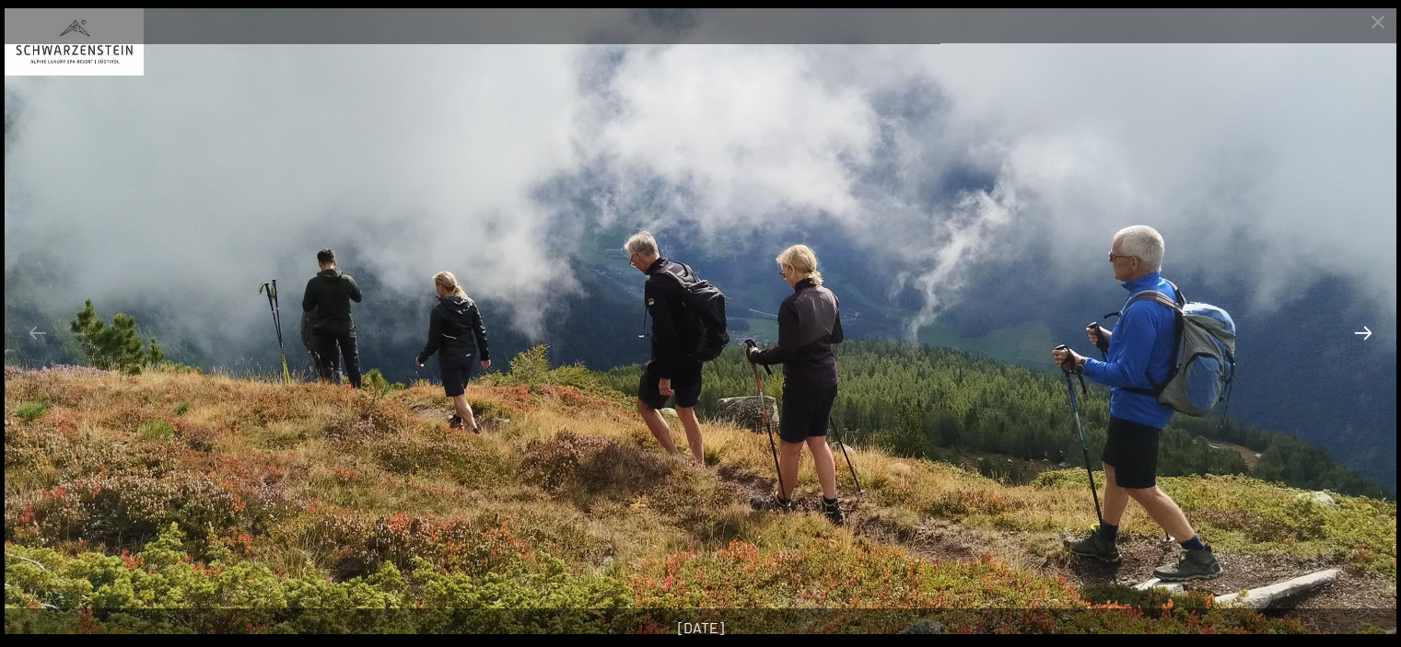
click at [1367, 327] on button "Next slide" at bounding box center [1362, 333] width 39 height 36
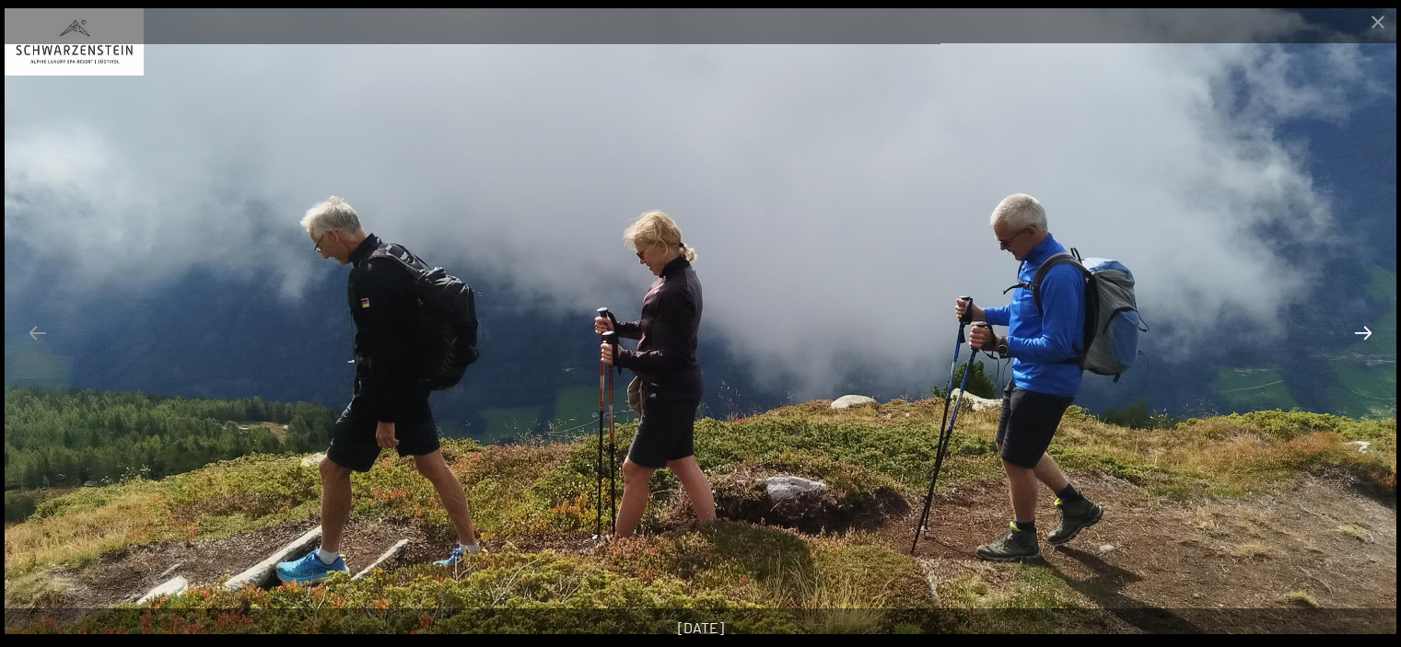
click at [1367, 327] on button "Next slide" at bounding box center [1362, 333] width 39 height 36
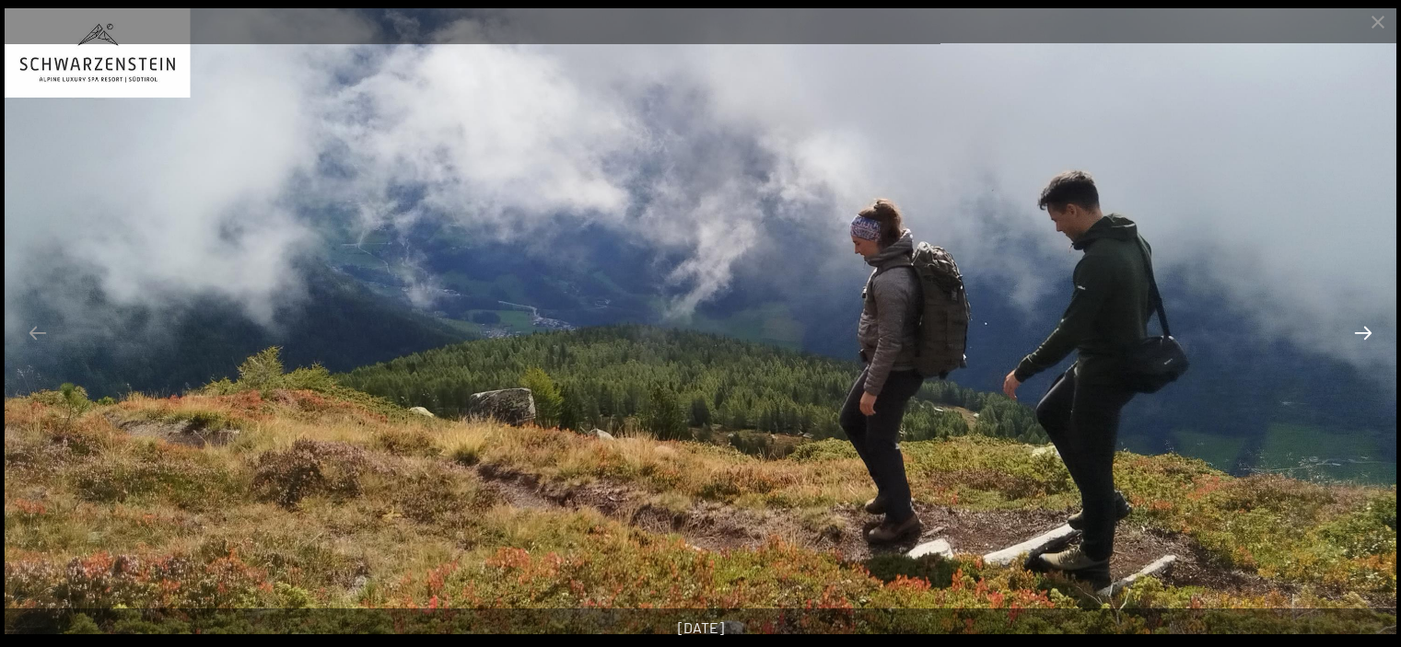
click at [1367, 327] on button "Next slide" at bounding box center [1362, 333] width 39 height 36
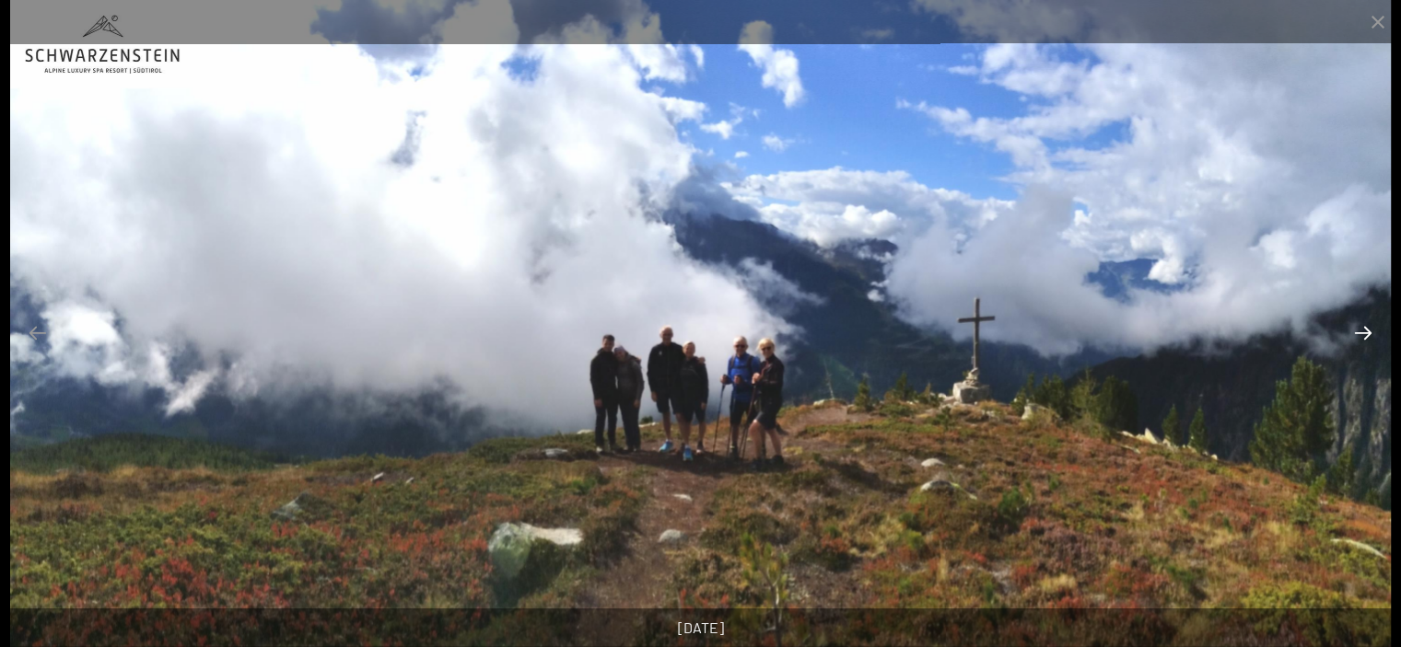
click at [1367, 327] on button "Next slide" at bounding box center [1362, 333] width 39 height 36
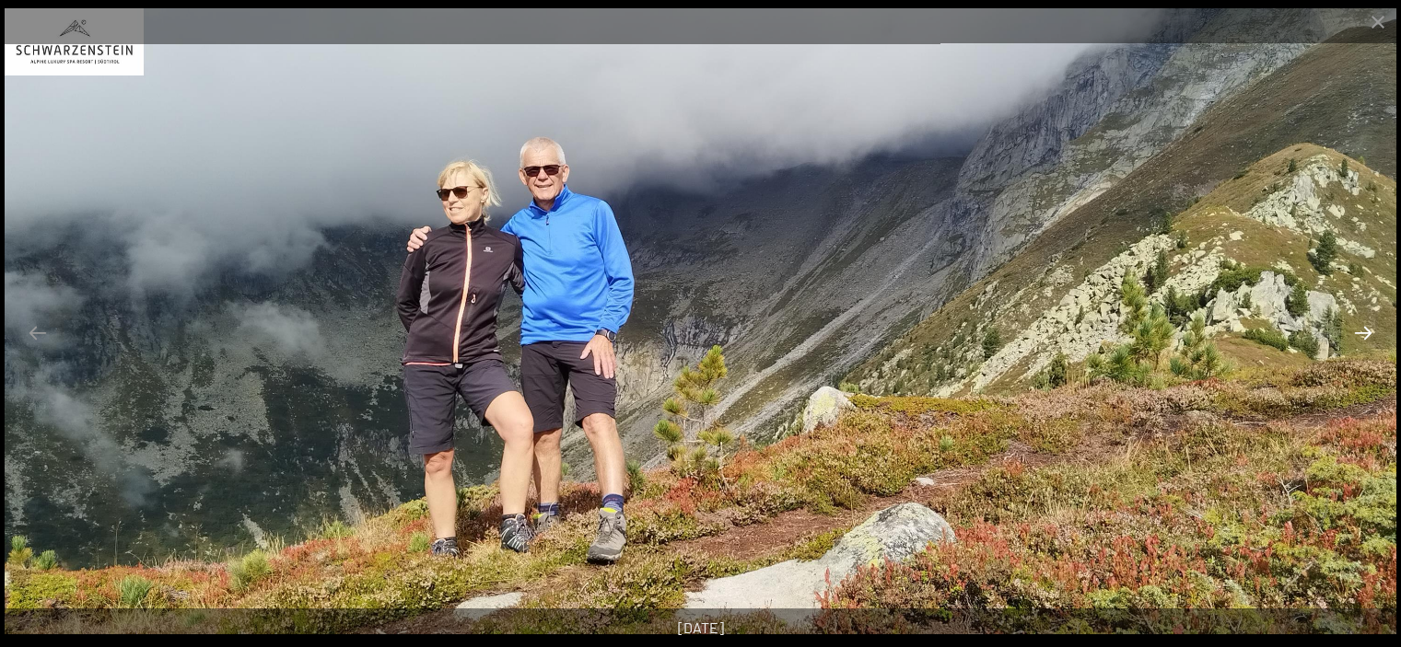
click at [1367, 327] on button "Next slide" at bounding box center [1362, 333] width 39 height 36
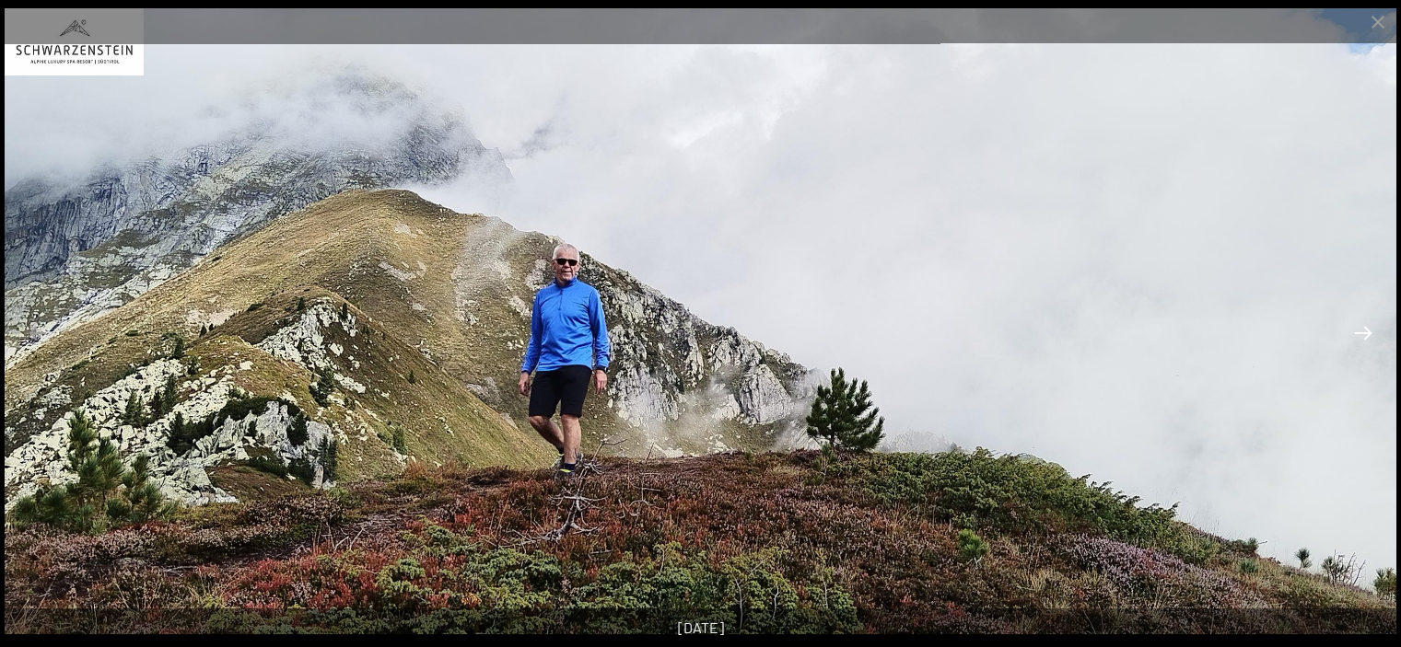
click at [1367, 327] on button "Next slide" at bounding box center [1362, 333] width 39 height 36
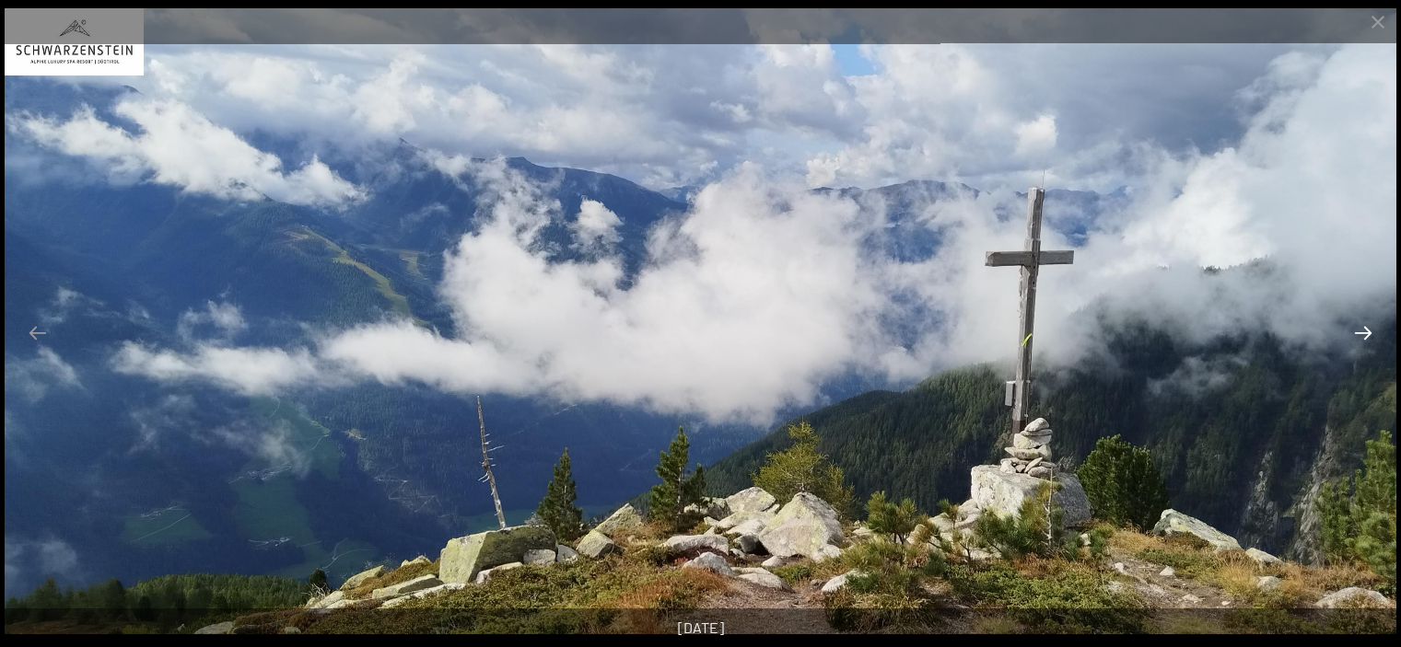
click at [1367, 327] on button "Next slide" at bounding box center [1362, 333] width 39 height 36
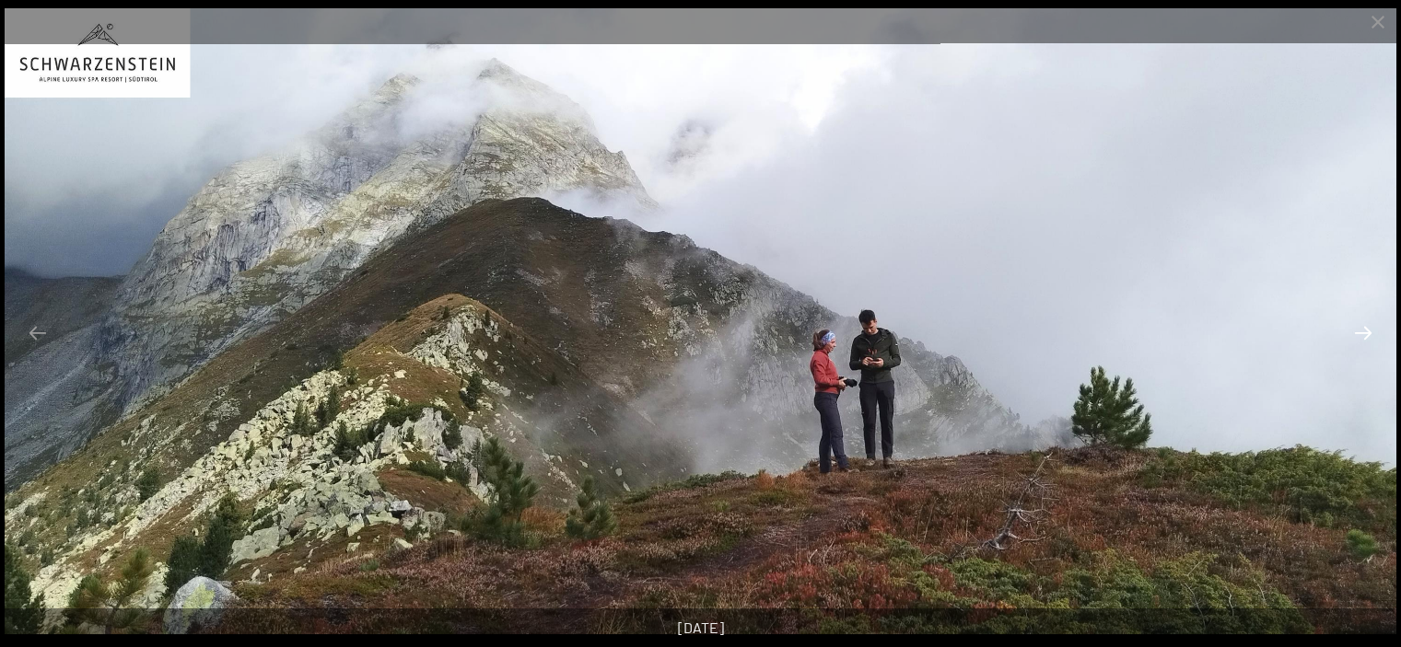
click at [1355, 323] on button "Next slide" at bounding box center [1362, 333] width 39 height 36
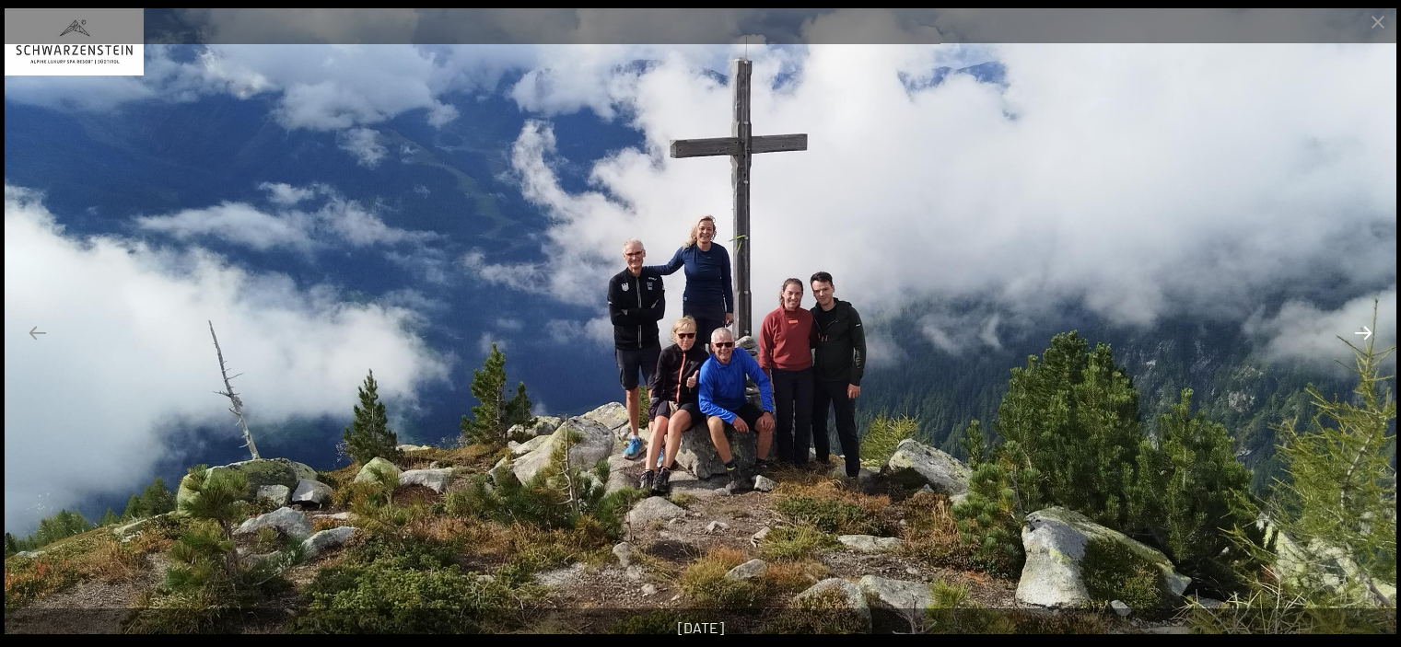
click at [1355, 323] on button "Next slide" at bounding box center [1362, 333] width 39 height 36
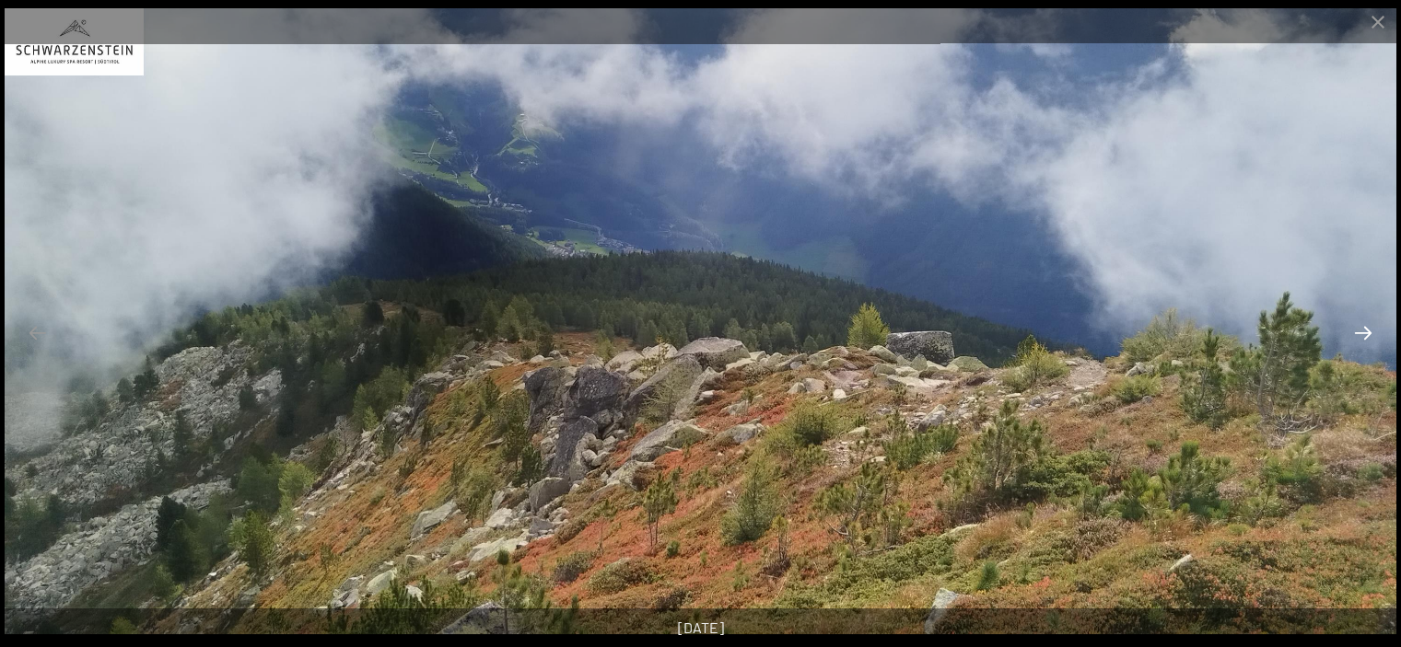
click at [1355, 323] on button "Next slide" at bounding box center [1362, 333] width 39 height 36
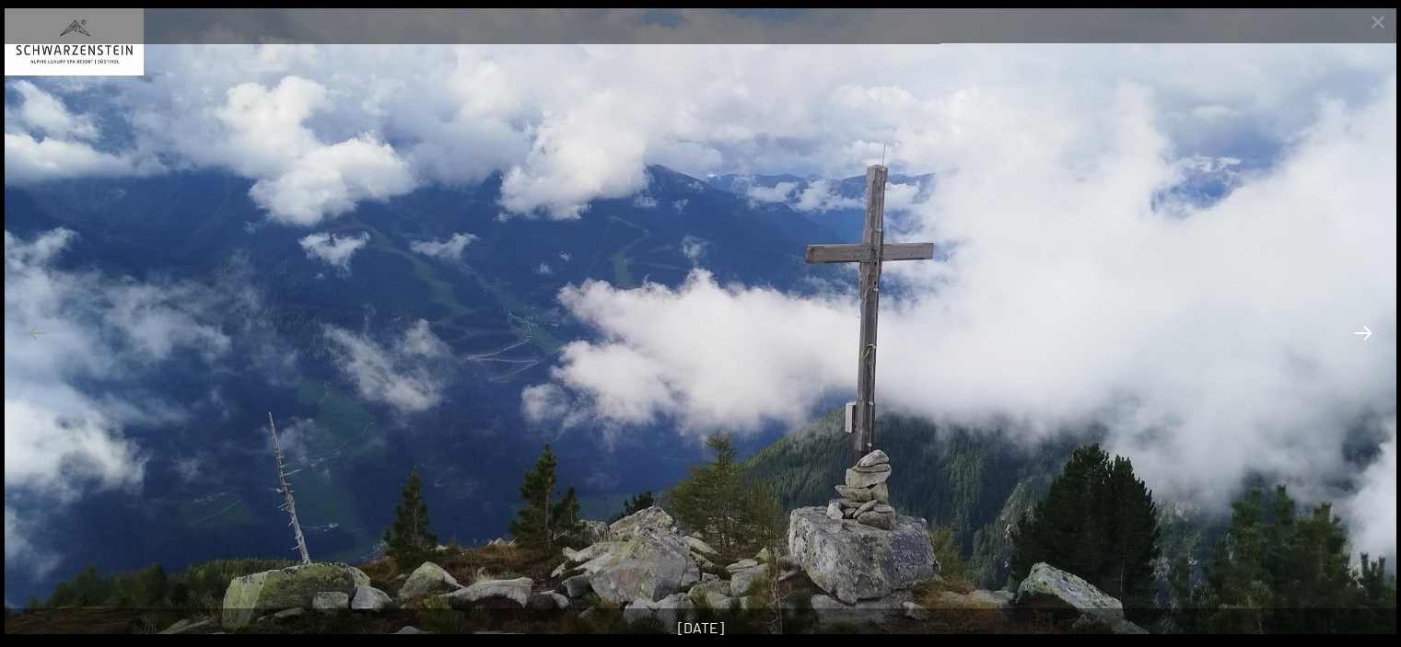
click at [1355, 323] on button "Next slide" at bounding box center [1362, 333] width 39 height 36
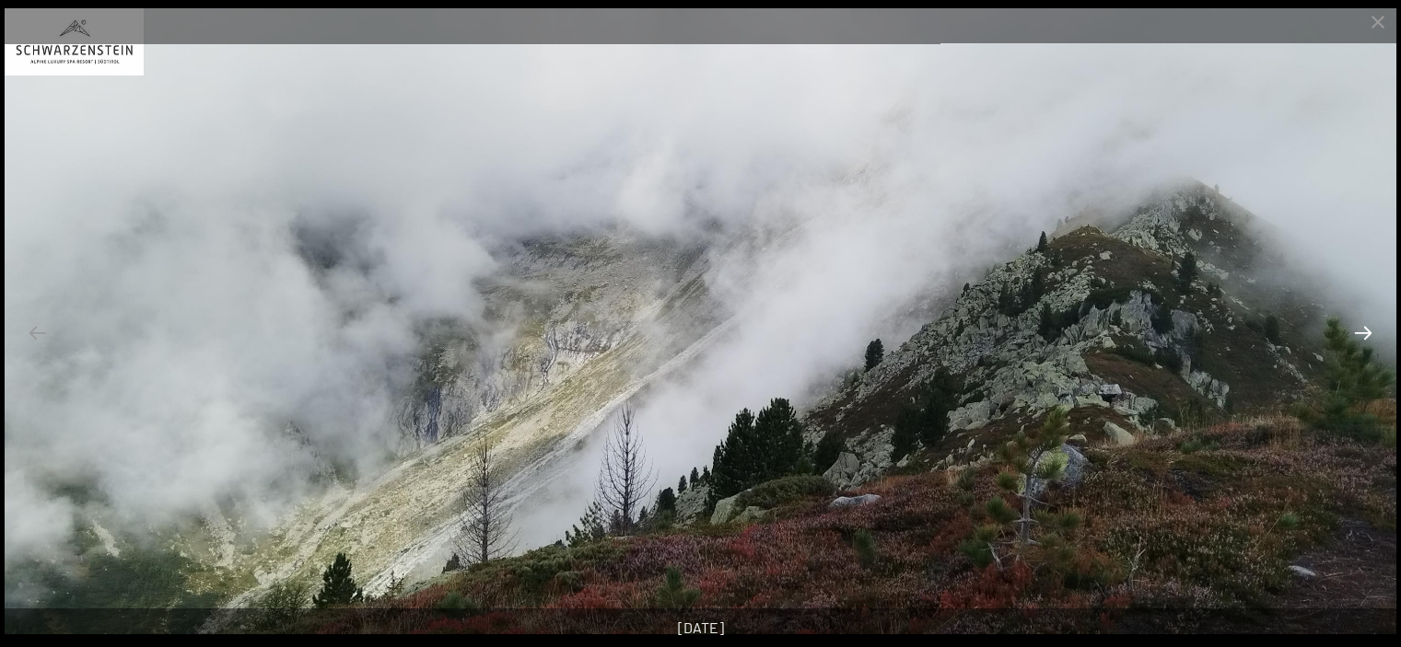
click at [1355, 323] on button "Next slide" at bounding box center [1362, 333] width 39 height 36
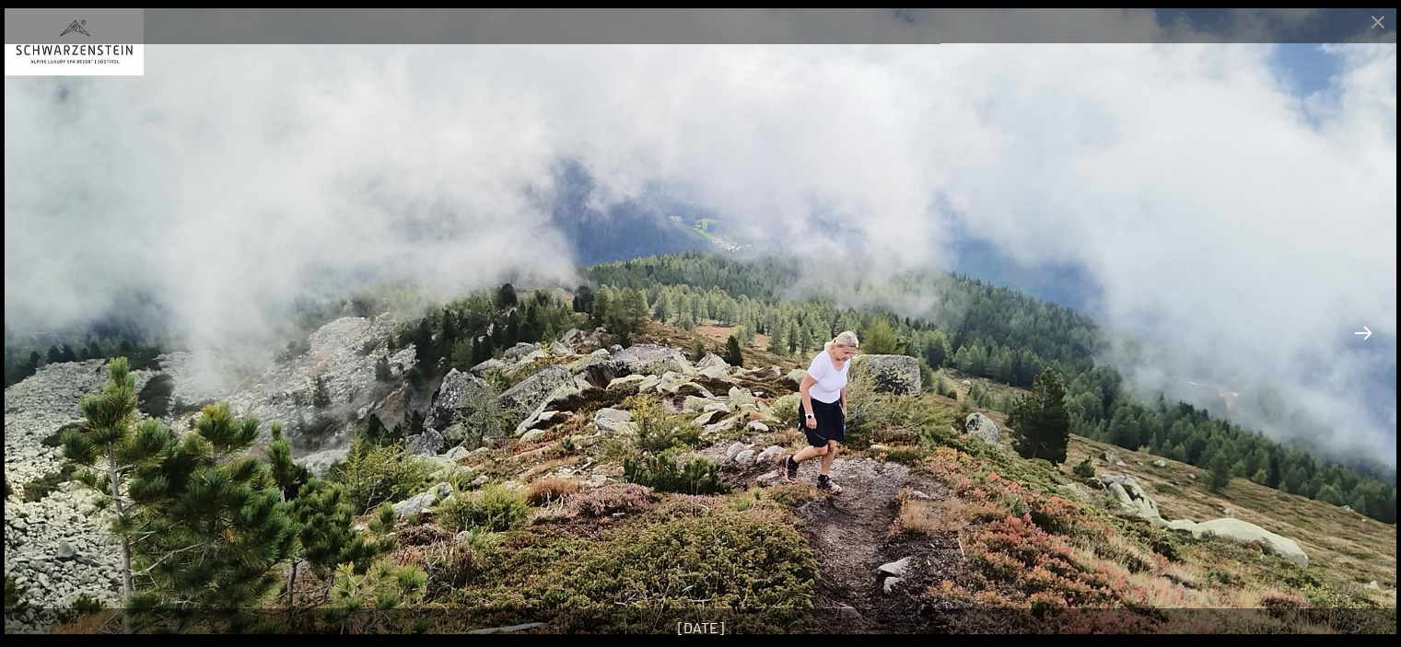
click at [1355, 323] on button "Next slide" at bounding box center [1362, 333] width 39 height 36
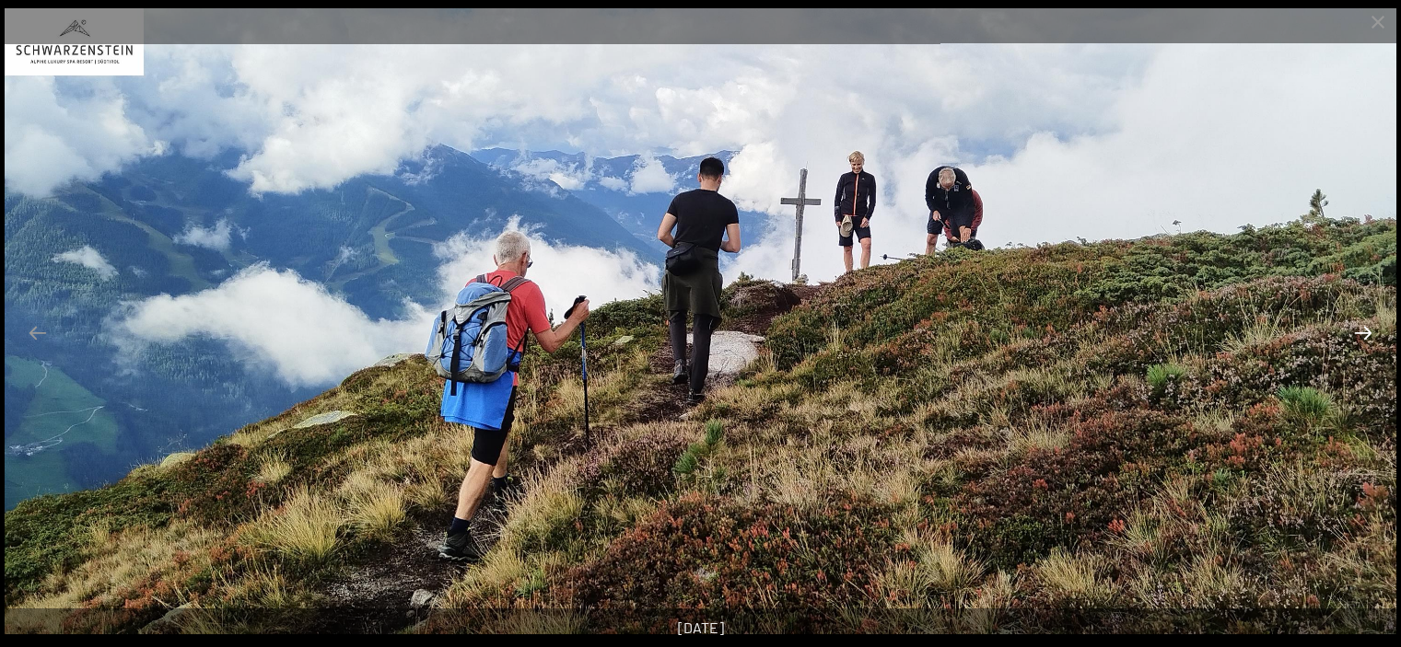
click at [1355, 323] on button "Next slide" at bounding box center [1362, 333] width 39 height 36
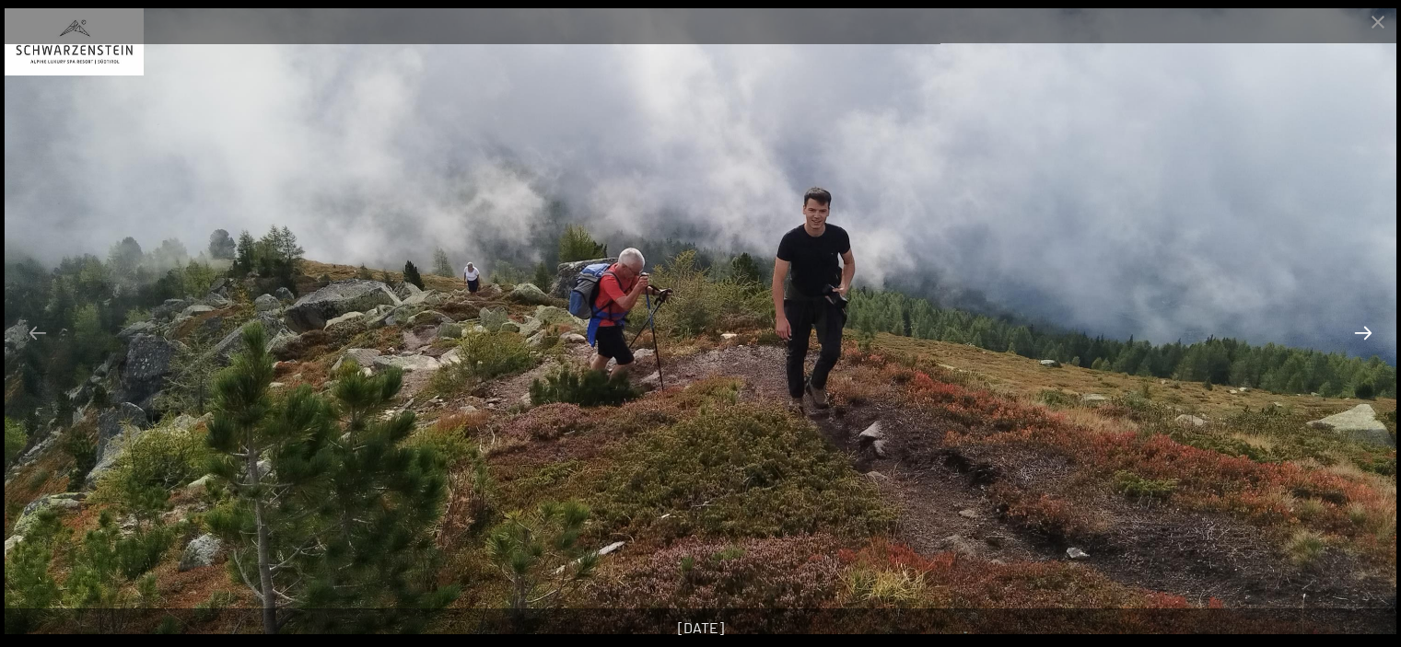
click at [1355, 323] on button "Next slide" at bounding box center [1362, 333] width 39 height 36
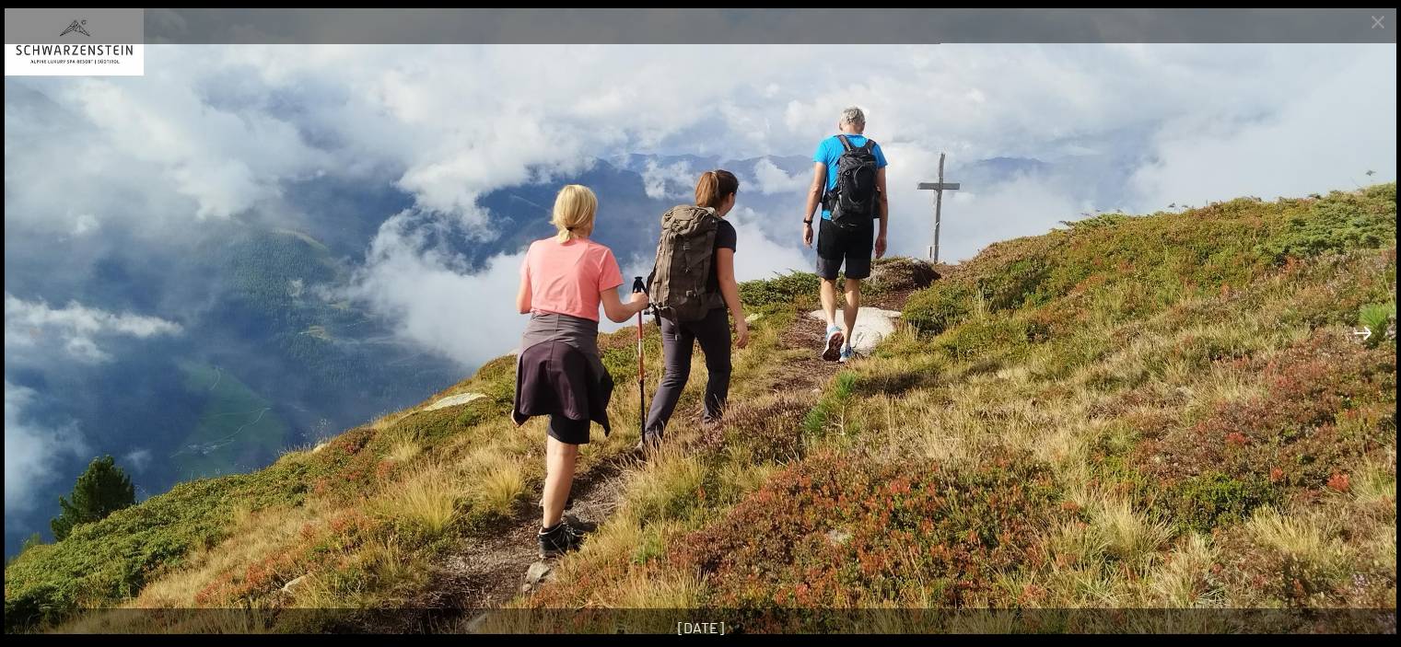
click at [1355, 323] on button "Next slide" at bounding box center [1362, 333] width 39 height 36
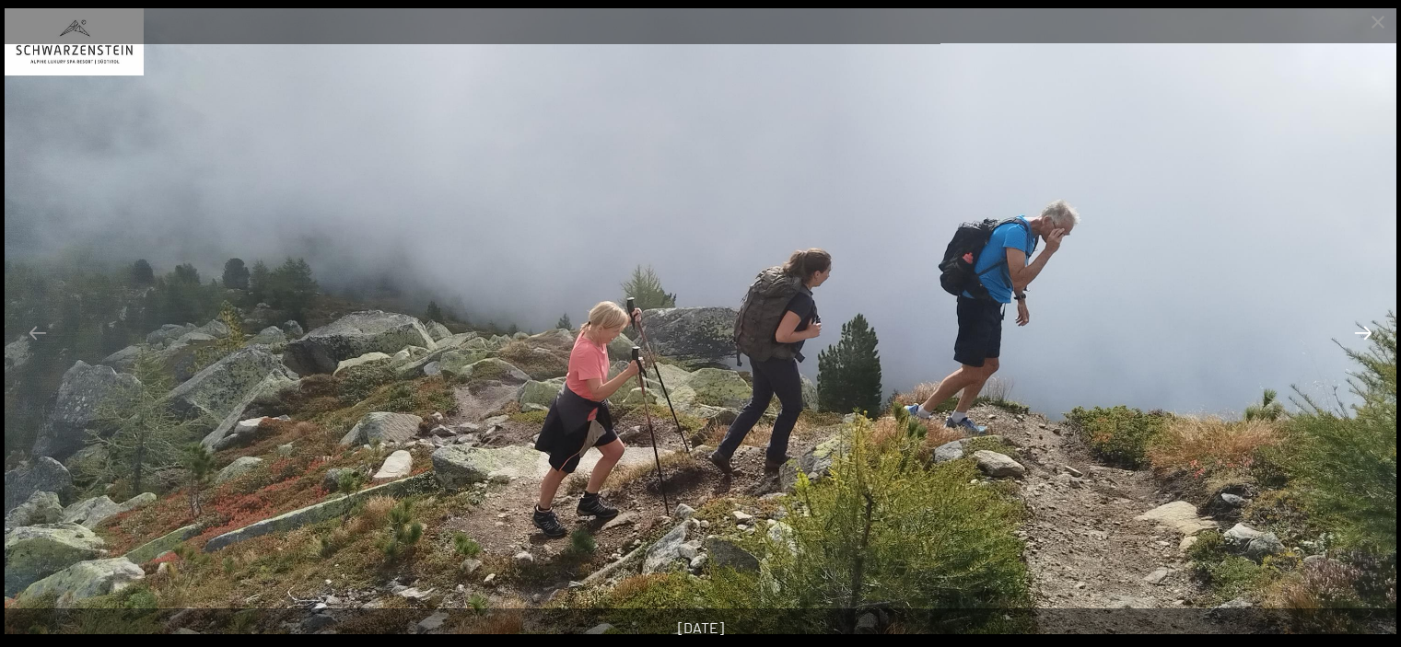
click at [1355, 323] on button "Next slide" at bounding box center [1362, 333] width 39 height 36
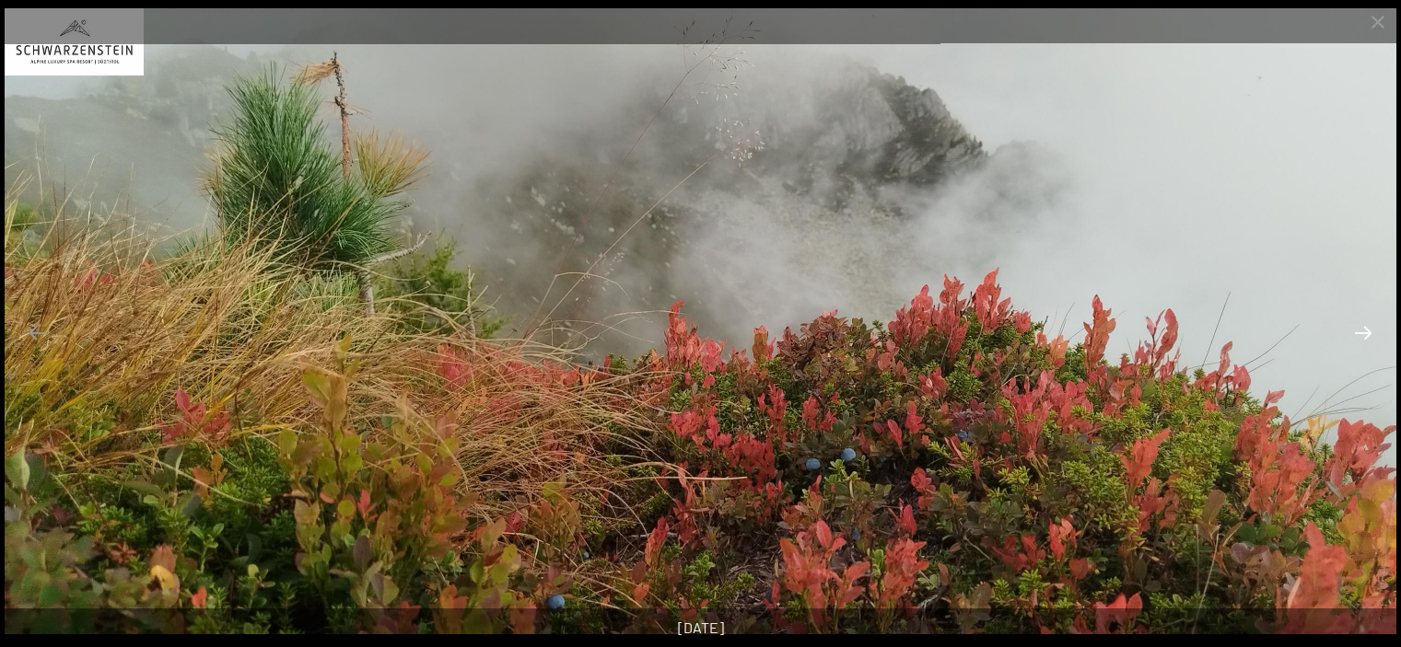
click at [1355, 323] on button "Next slide" at bounding box center [1362, 333] width 39 height 36
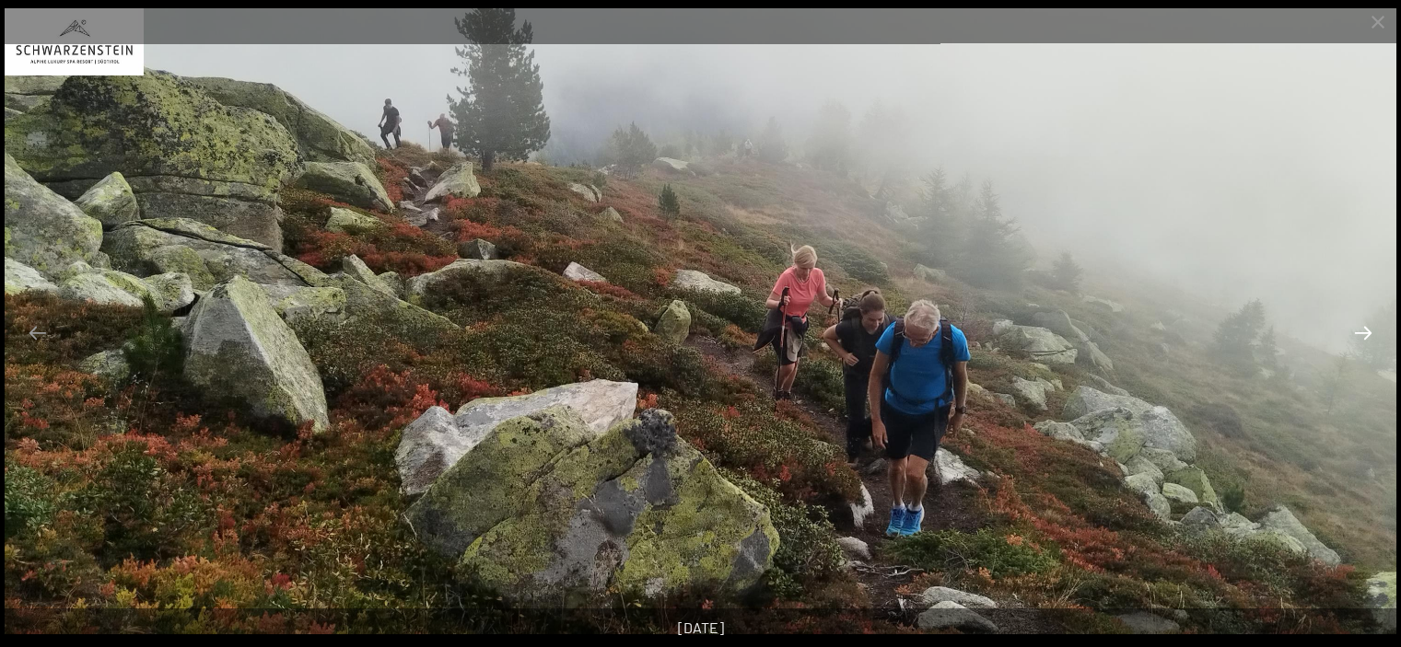
click at [1355, 323] on button "Next slide" at bounding box center [1362, 333] width 39 height 36
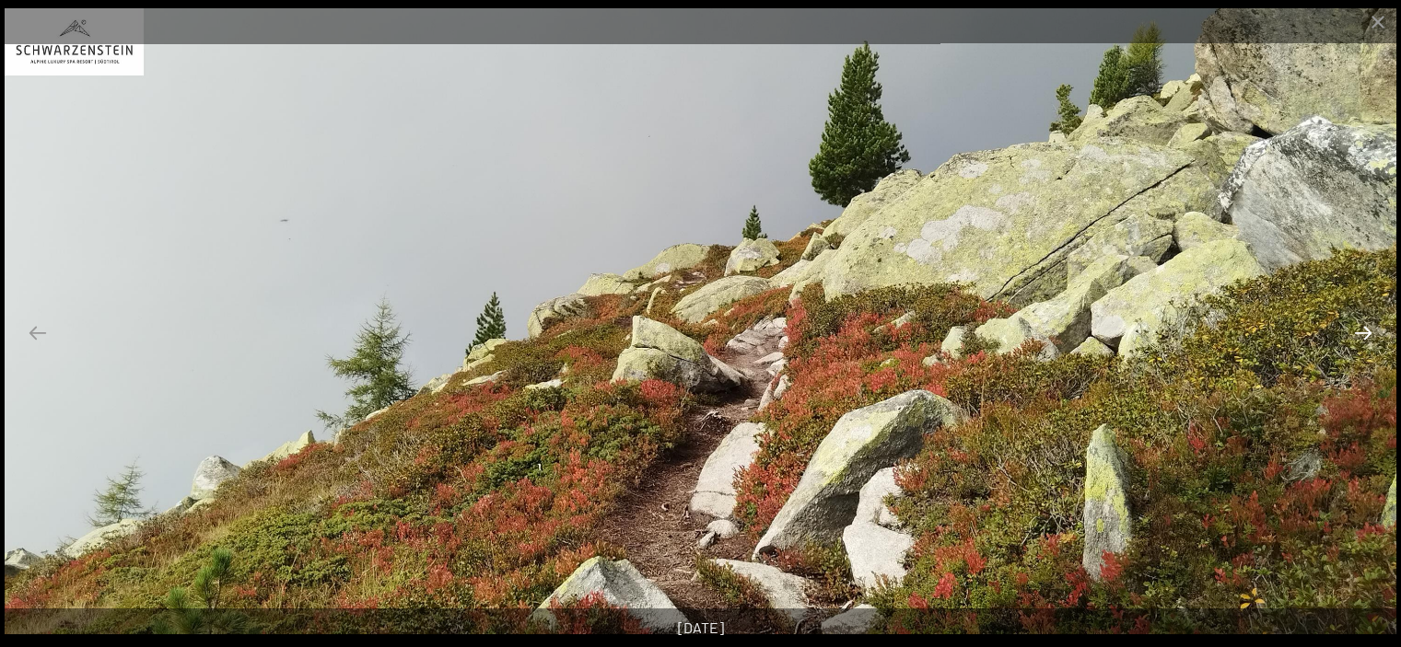
click at [1355, 323] on button "Next slide" at bounding box center [1362, 333] width 39 height 36
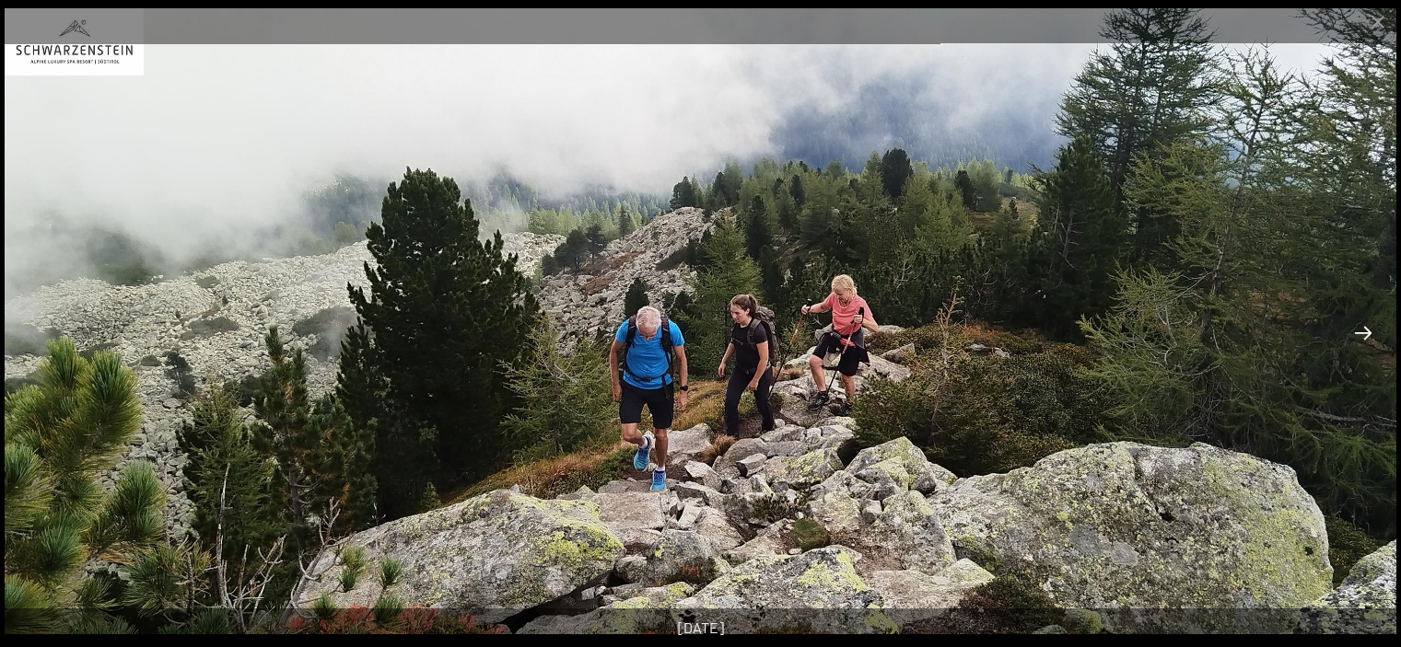
click at [1355, 323] on button "Next slide" at bounding box center [1362, 333] width 39 height 36
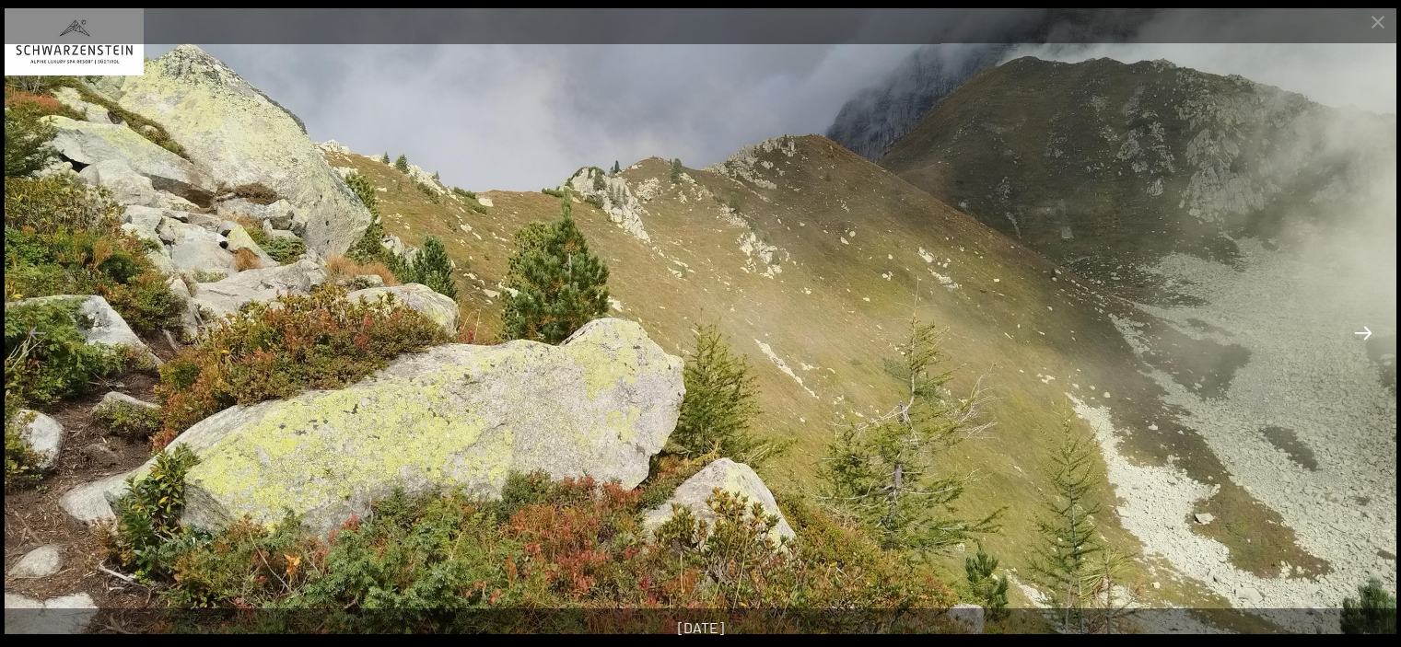
click at [1355, 323] on button "Next slide" at bounding box center [1362, 333] width 39 height 36
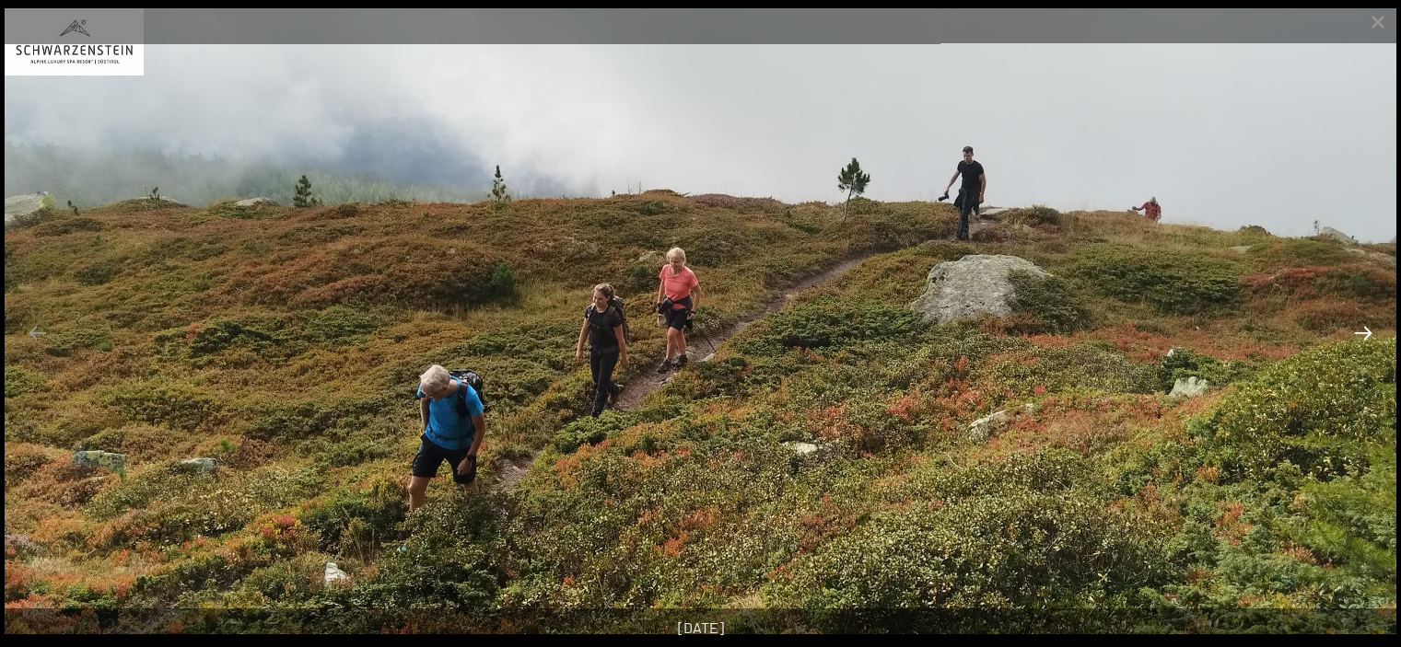
click at [1355, 323] on button "Next slide" at bounding box center [1362, 333] width 39 height 36
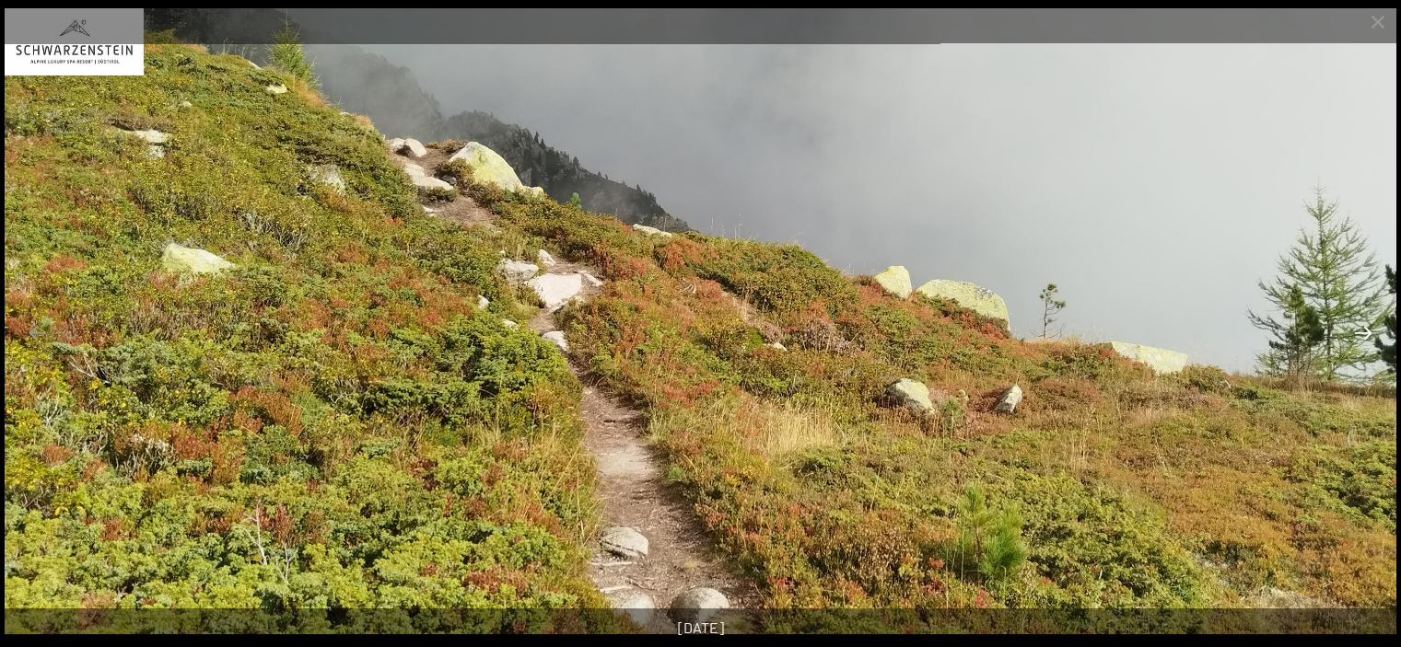
click at [1355, 323] on button "Next slide" at bounding box center [1362, 333] width 39 height 36
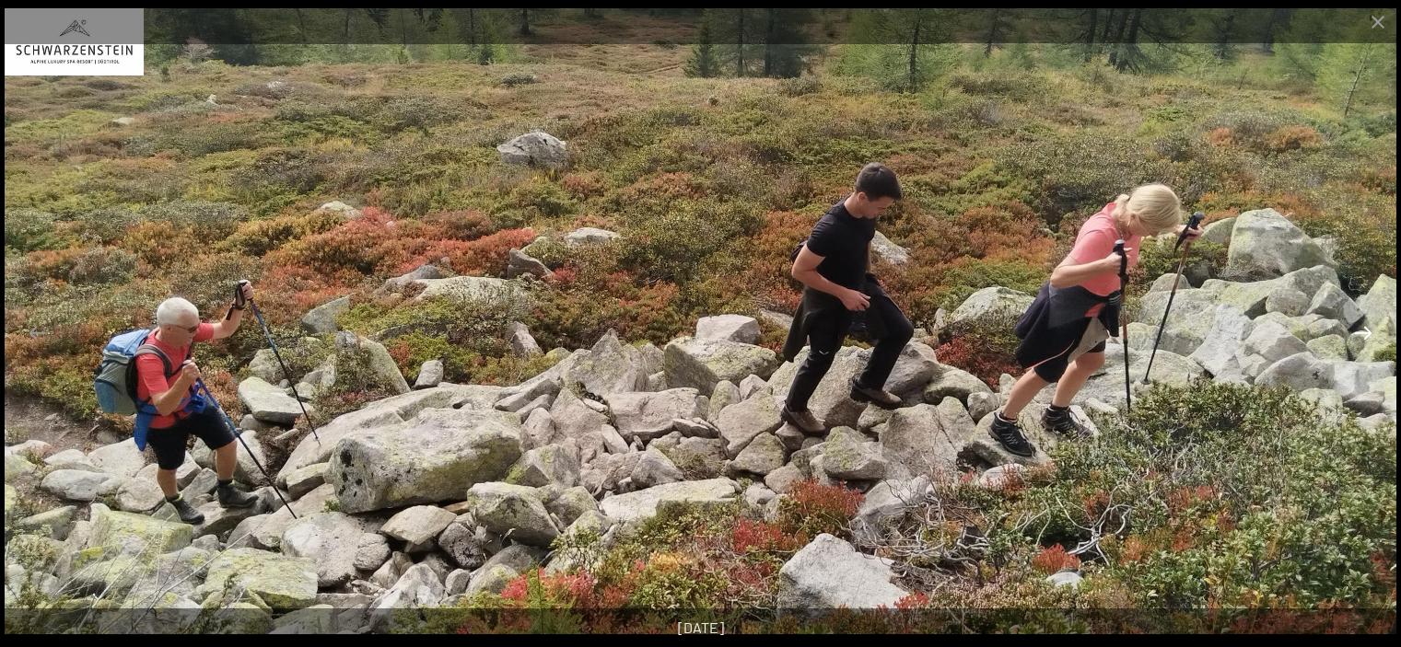
click at [1355, 323] on button "Next slide" at bounding box center [1362, 333] width 39 height 36
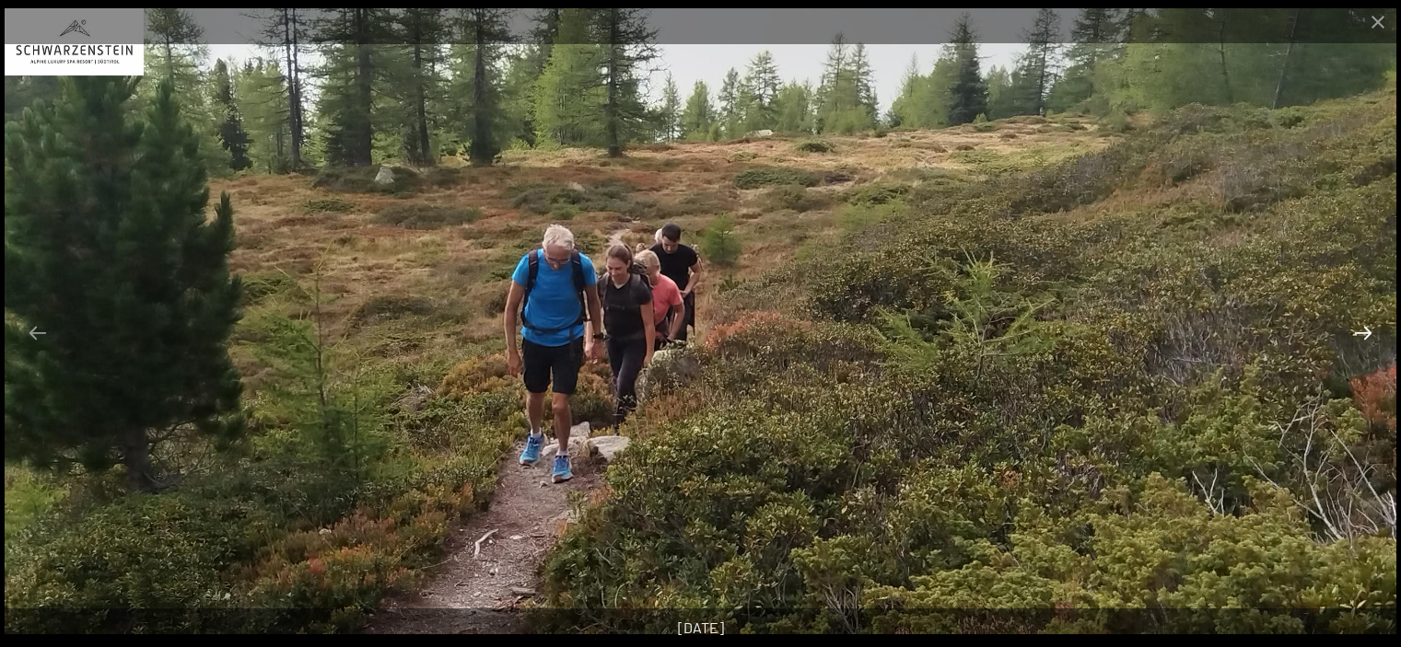
click at [1355, 323] on button "Next slide" at bounding box center [1362, 333] width 39 height 36
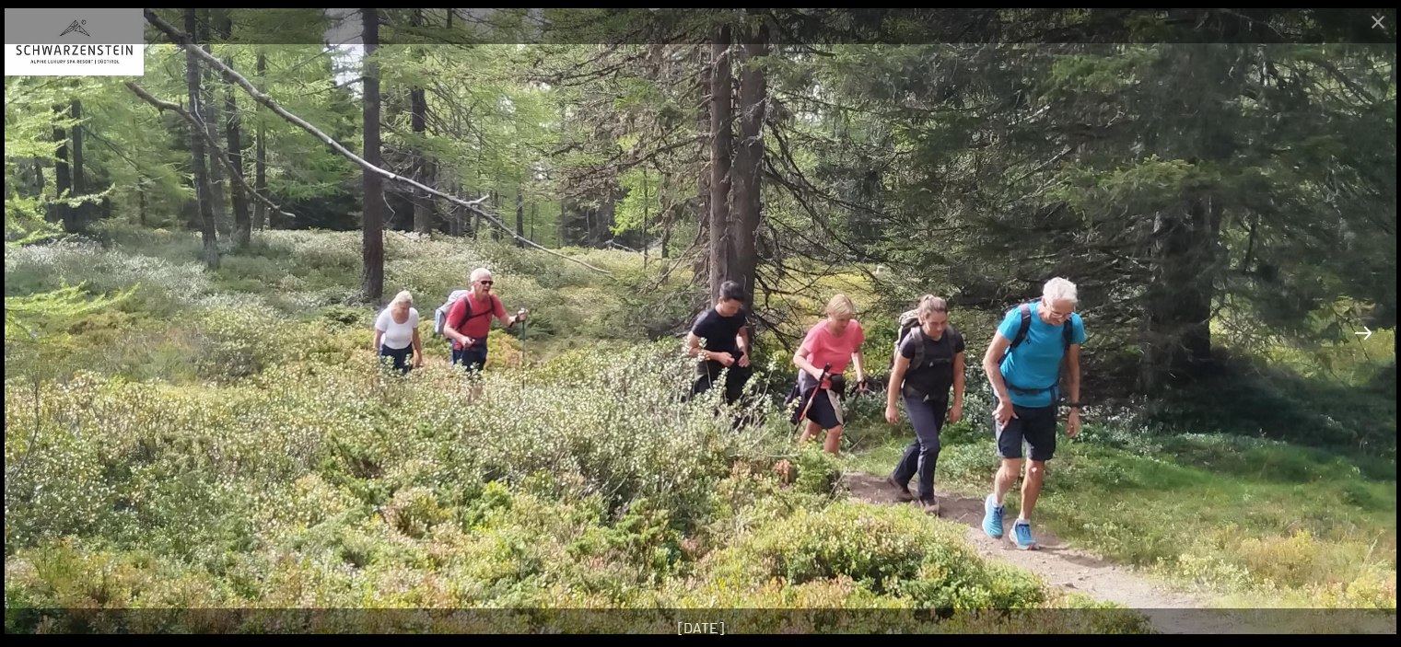
click at [1355, 323] on button "Next slide" at bounding box center [1362, 333] width 39 height 36
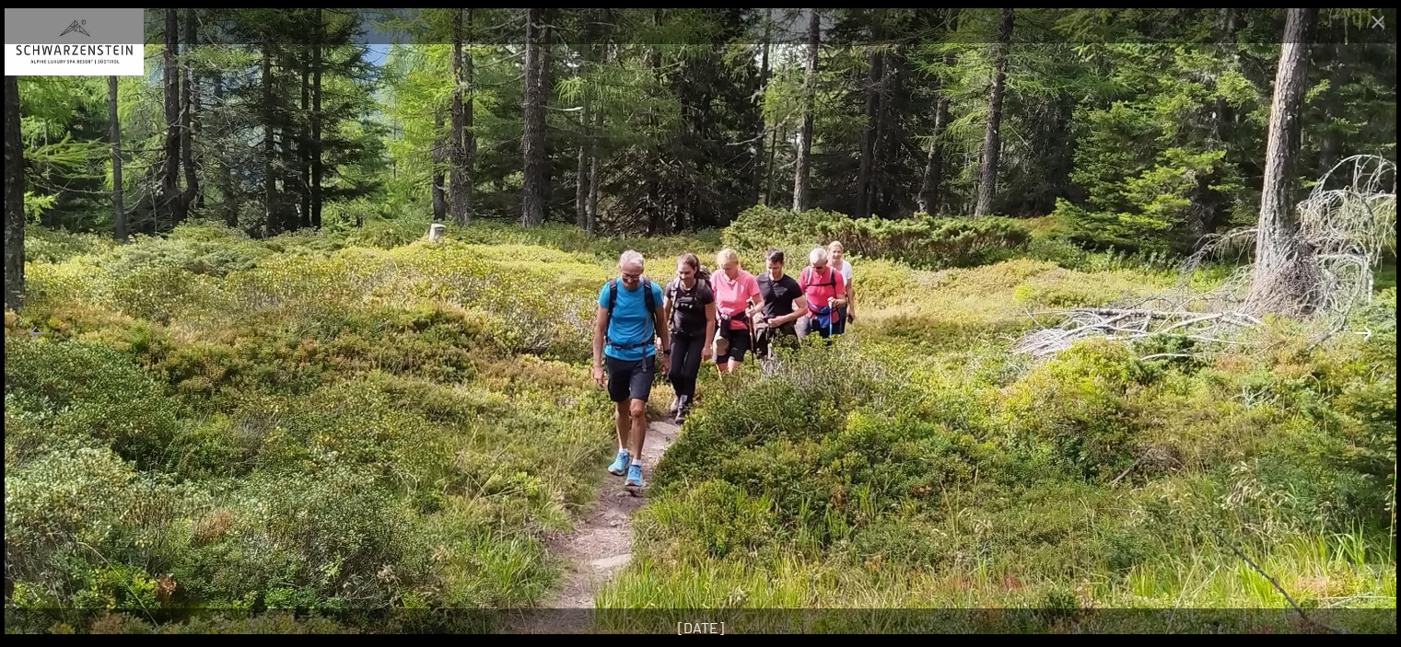
click at [1355, 323] on button "Next slide" at bounding box center [1362, 333] width 39 height 36
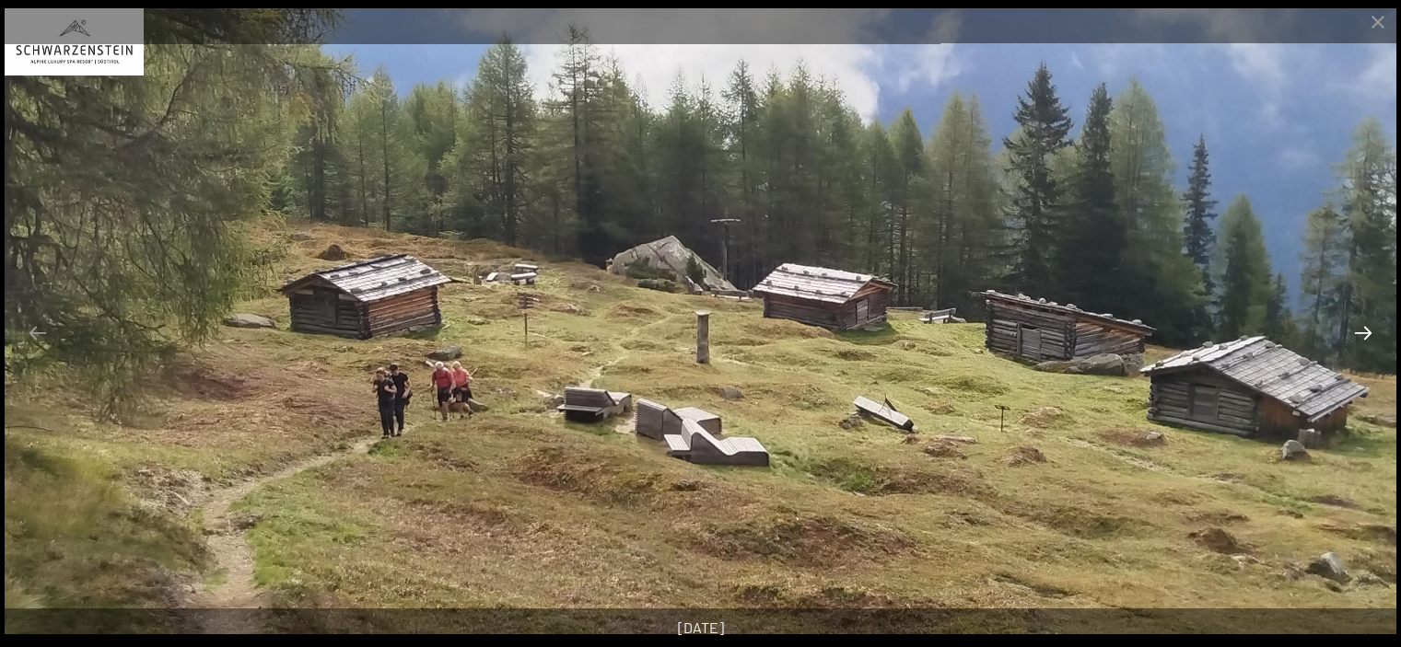
click at [1355, 323] on button "Next slide" at bounding box center [1362, 333] width 39 height 36
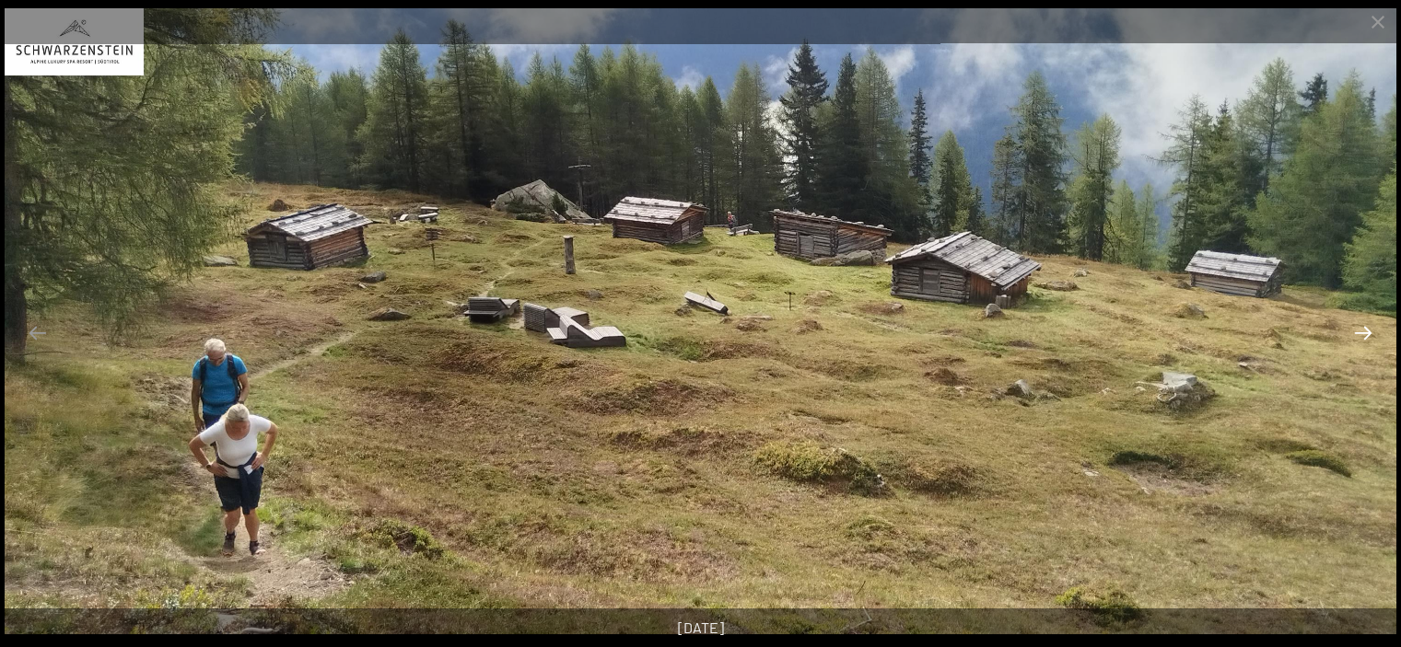
click at [1363, 325] on button "Next slide" at bounding box center [1362, 333] width 39 height 36
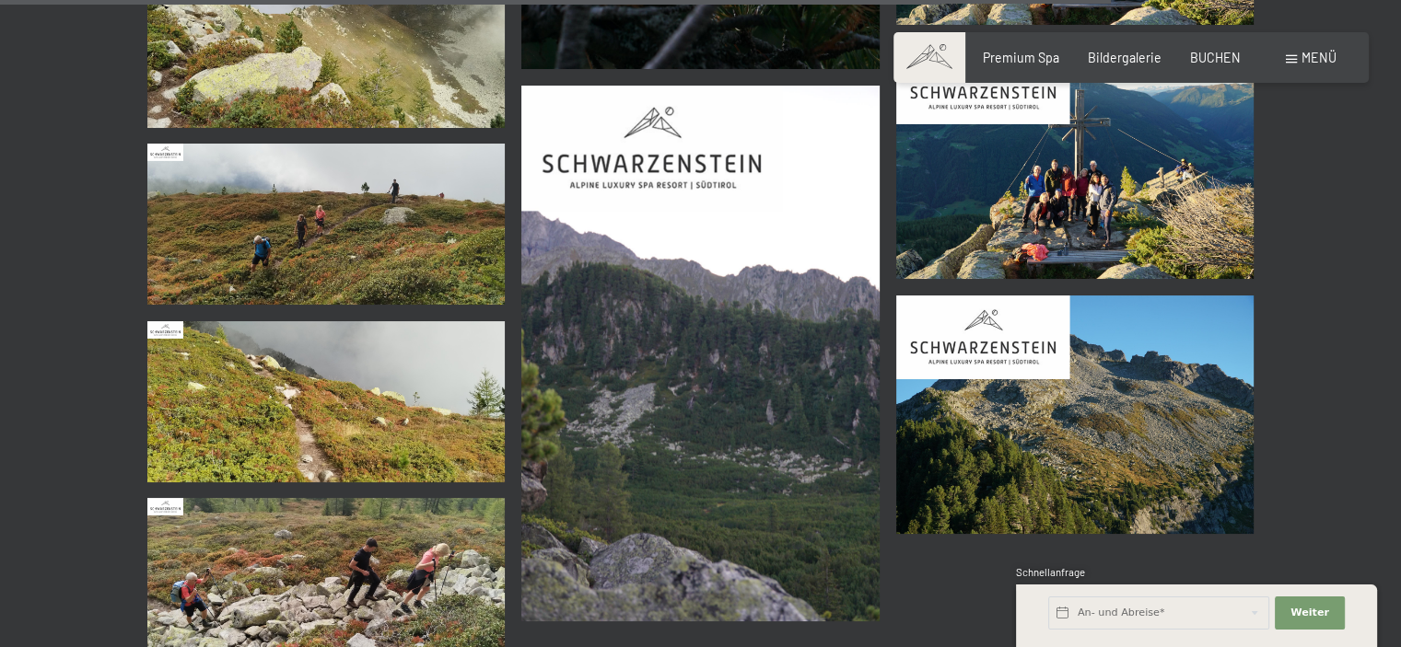
scroll to position [5709, 0]
